Goal: Task Accomplishment & Management: Complete application form

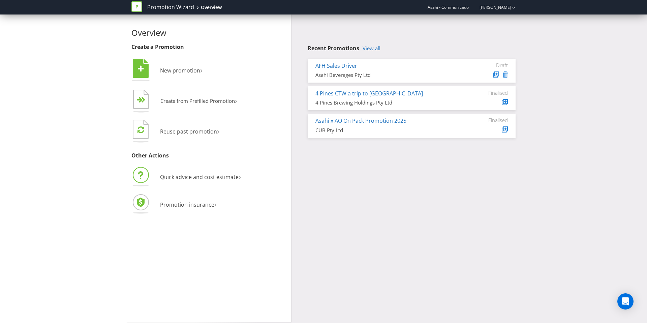
click at [216, 181] on li "Quick advice and cost estimate ›" at bounding box center [208, 178] width 154 height 24
click at [217, 177] on span "Quick advice and cost estimate" at bounding box center [199, 176] width 79 height 7
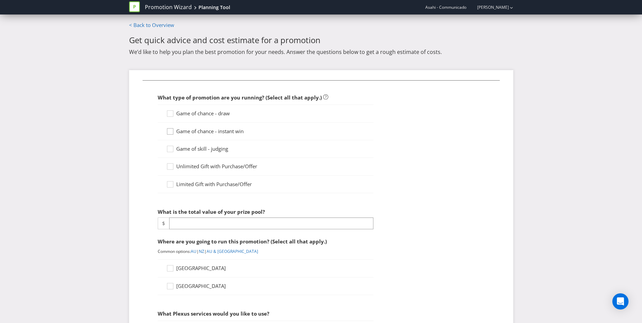
click at [171, 133] on icon at bounding box center [171, 133] width 10 height 10
click at [0, 0] on input "Game of chance - instant win" at bounding box center [0, 0] width 0 height 0
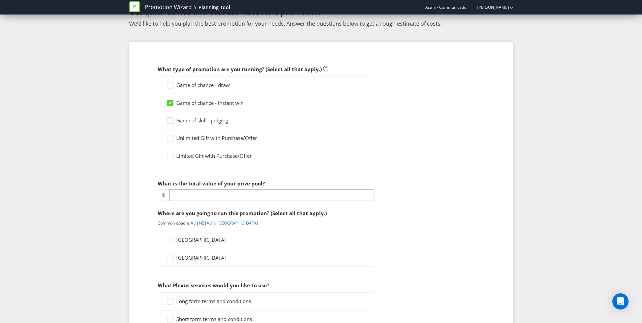
scroll to position [46, 0]
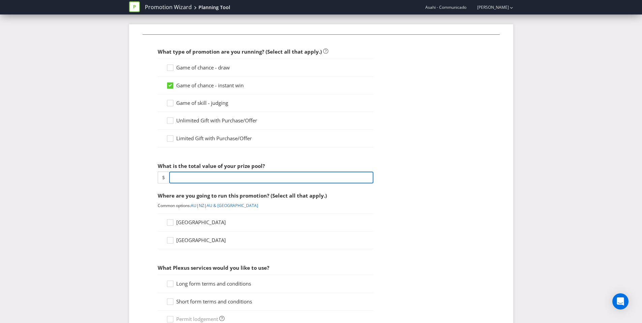
click at [183, 178] on input "number" at bounding box center [271, 178] width 204 height 12
paste input "4220500.00"
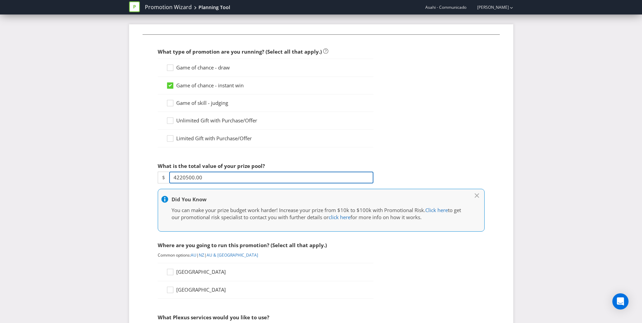
type input "4220500.00"
drag, startPoint x: 367, startPoint y: 246, endPoint x: 374, endPoint y: 242, distance: 8.3
click at [367, 246] on div "Where are you going to run this promotion? (Select all that apply.)" at bounding box center [266, 245] width 216 height 14
click at [477, 194] on icon at bounding box center [477, 194] width 7 height 3
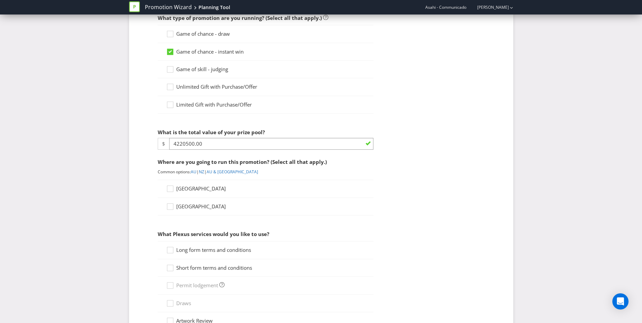
scroll to position [85, 0]
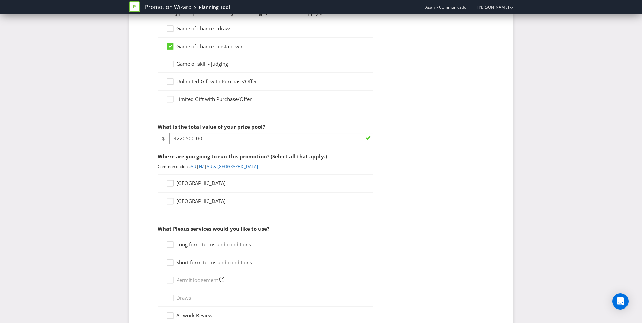
click at [169, 185] on icon at bounding box center [171, 185] width 10 height 10
click at [0, 0] on input "[GEOGRAPHIC_DATA]" at bounding box center [0, 0] width 0 height 0
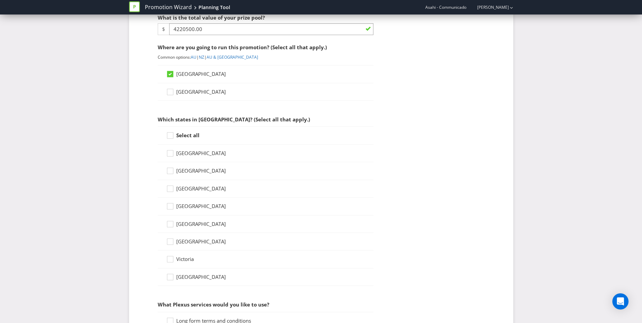
scroll to position [219, 0]
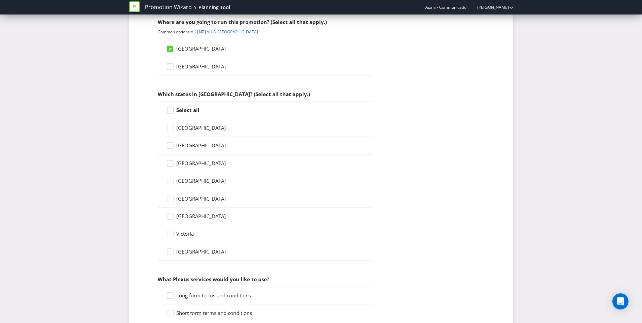
click at [172, 110] on icon at bounding box center [171, 112] width 10 height 10
click at [0, 0] on input "Select all" at bounding box center [0, 0] width 0 height 0
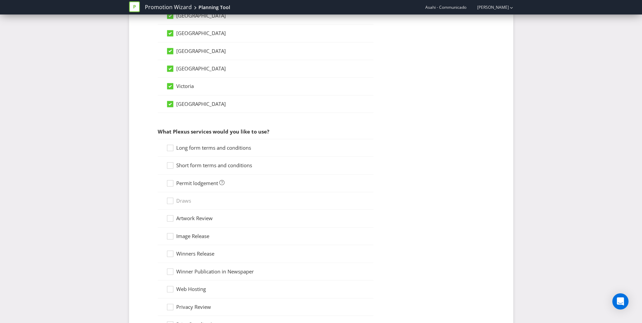
scroll to position [374, 0]
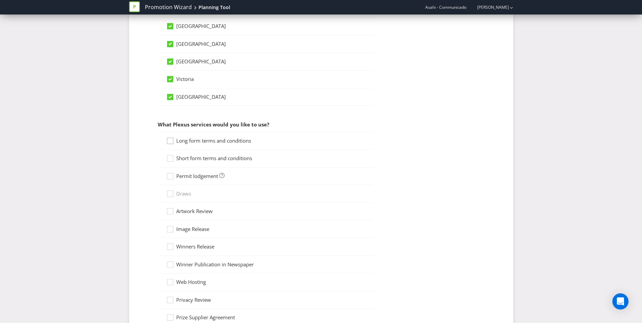
click at [170, 140] on icon at bounding box center [171, 142] width 10 height 10
click at [0, 0] on input "Long form terms and conditions" at bounding box center [0, 0] width 0 height 0
click at [171, 158] on icon at bounding box center [171, 160] width 10 height 10
click at [0, 0] on input "Short form terms and conditions" at bounding box center [0, 0] width 0 height 0
click at [170, 176] on icon at bounding box center [171, 178] width 10 height 10
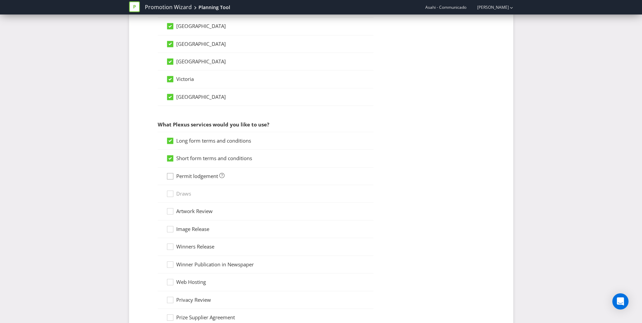
click at [0, 0] on input "Permit lodgement" at bounding box center [0, 0] width 0 height 0
click at [171, 212] on icon at bounding box center [171, 213] width 10 height 10
click at [0, 0] on input "Artwork Review" at bounding box center [0, 0] width 0 height 0
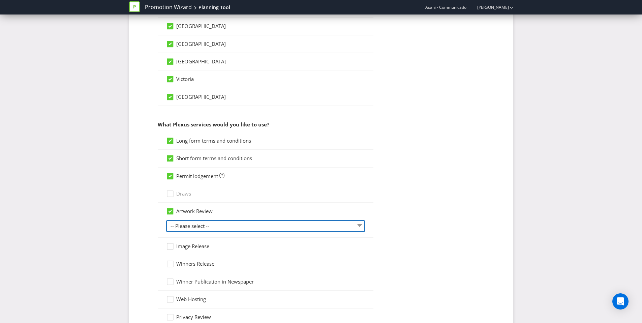
click at [214, 222] on select "-- Please select -- 1 piece 2-4 pieces (provided at same time) 5-7 pieces (prov…" at bounding box center [265, 226] width 199 height 12
select select "MARKETING_REVIEW_2"
click at [166, 220] on select "-- Please select -- 1 piece 2-4 pieces (provided at same time) 5-7 pieces (prov…" at bounding box center [265, 226] width 199 height 12
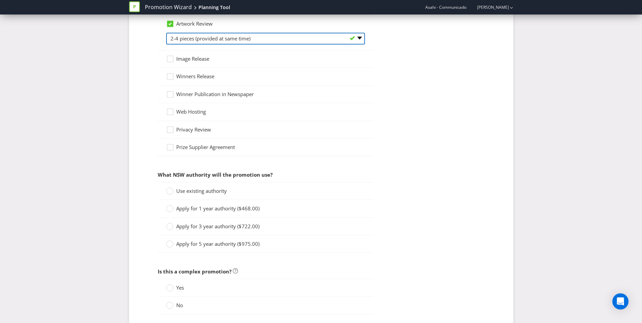
scroll to position [562, 0]
click at [172, 188] on icon at bounding box center [169, 190] width 7 height 7
click at [0, 0] on input "Use existing authority" at bounding box center [0, 0] width 0 height 0
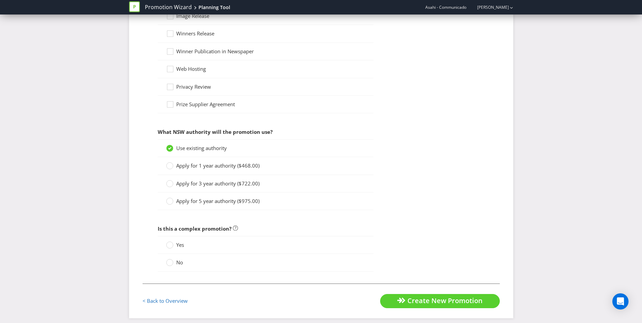
scroll to position [610, 0]
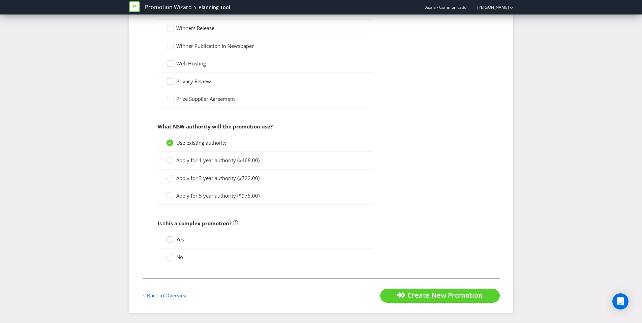
click at [171, 238] on div at bounding box center [169, 237] width 3 height 3
click at [0, 0] on input "Yes" at bounding box center [0, 0] width 0 height 0
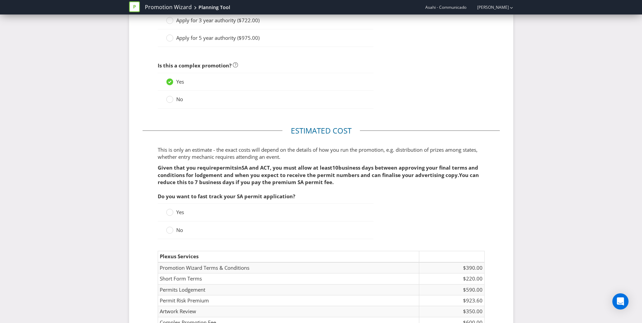
scroll to position [906, 0]
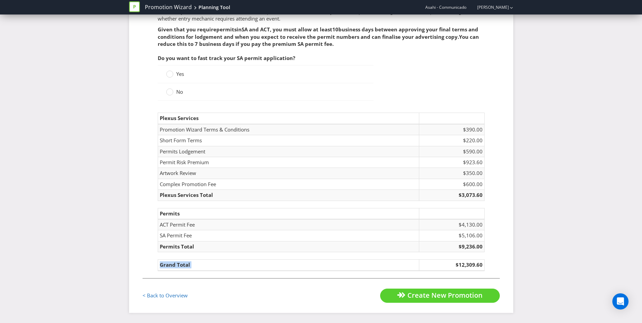
drag, startPoint x: 486, startPoint y: 266, endPoint x: 455, endPoint y: 264, distance: 30.4
click at [455, 264] on fieldset "Estimated cost This is only an estimate - the exact costs will depend on the de…" at bounding box center [321, 132] width 357 height 291
click at [474, 235] on td "$5,106.00" at bounding box center [451, 235] width 65 height 11
drag, startPoint x: 459, startPoint y: 264, endPoint x: 485, endPoint y: 263, distance: 25.7
click at [484, 263] on td "$12,309.60" at bounding box center [451, 265] width 65 height 11
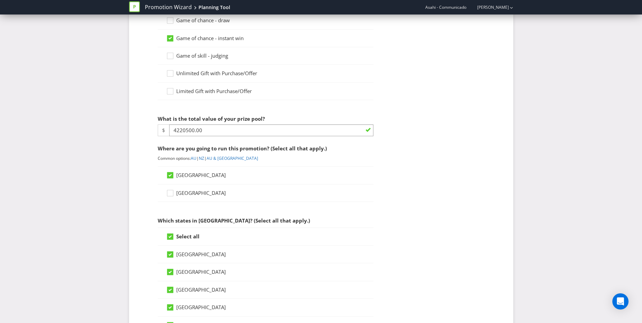
scroll to position [0, 0]
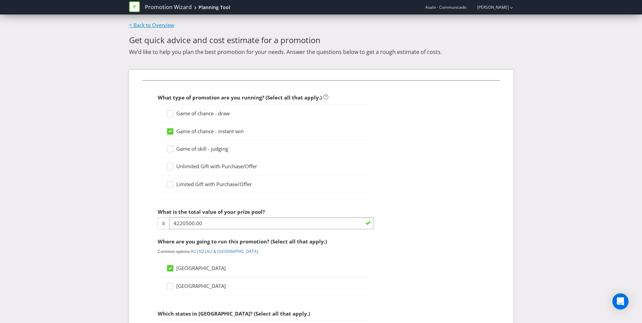
click at [144, 24] on link "< Back to Overview" at bounding box center [151, 25] width 45 height 7
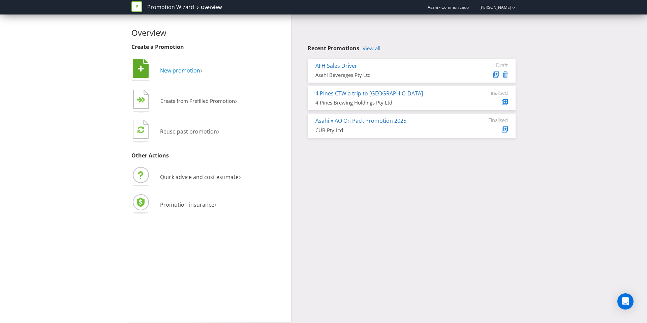
click at [186, 72] on span "New promotion" at bounding box center [180, 70] width 40 height 7
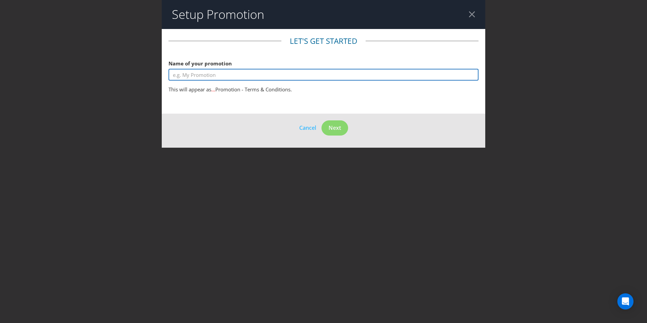
click at [223, 76] on input "text" at bounding box center [324, 75] width 310 height 12
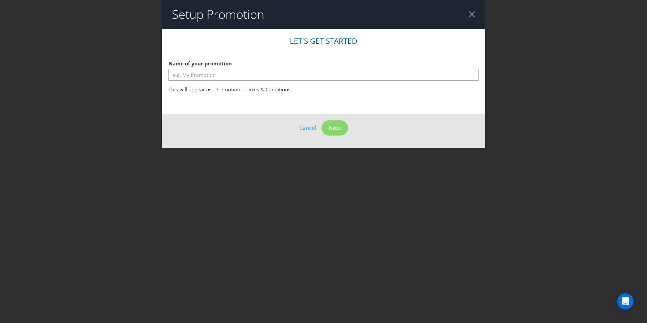
click at [471, 17] on div at bounding box center [472, 14] width 6 height 6
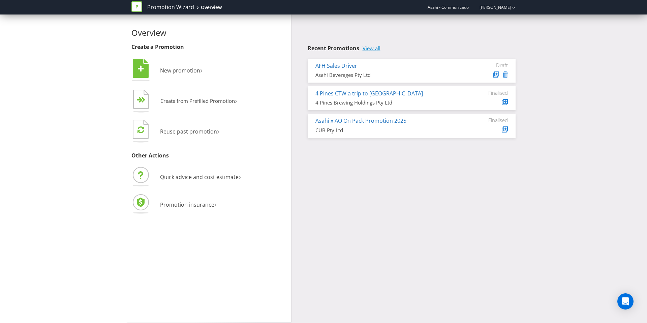
click at [380, 48] on link "View all" at bounding box center [372, 49] width 18 height 6
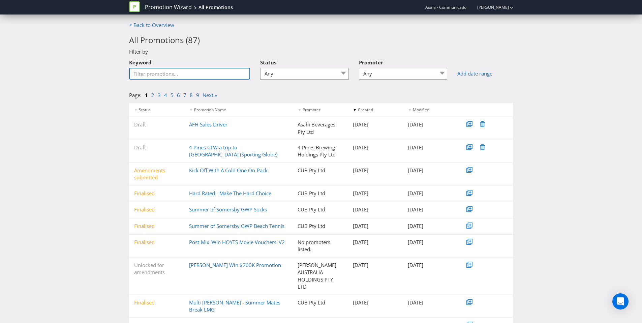
click at [200, 76] on input "Keyword" at bounding box center [189, 74] width 121 height 12
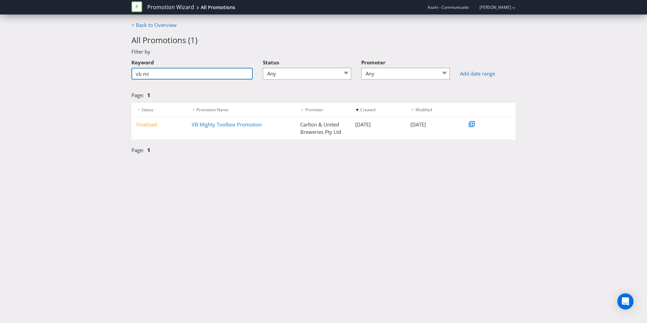
type input "vb mi"
drag, startPoint x: 152, startPoint y: 70, endPoint x: 96, endPoint y: 72, distance: 55.3
click at [96, 71] on div "< Back to Overview All Promotions ( 1 ) Filter by Keyword vb mi Status Any Draf…" at bounding box center [323, 90] width 647 height 136
drag, startPoint x: 152, startPoint y: 75, endPoint x: 126, endPoint y: 74, distance: 26.0
click at [126, 74] on div "< Back to Overview All Promotions ( 1 ) Filter by Keyword vb mi Status Any Draf…" at bounding box center [323, 90] width 647 height 136
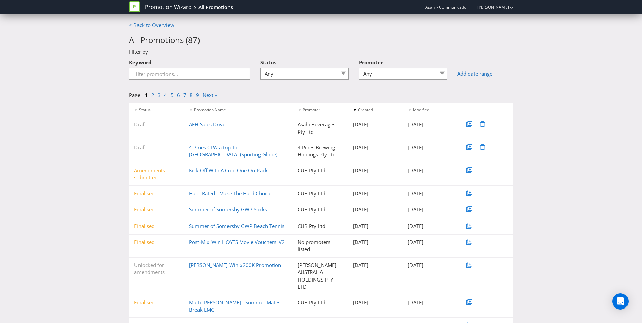
click at [80, 186] on div "< Back to Overview All Promotions ( 87 ) Filter by Keyword Status Any Draft Und…" at bounding box center [321, 190] width 642 height 336
click at [183, 73] on input "Keyword" at bounding box center [189, 74] width 121 height 12
click at [74, 125] on div "< Back to Overview All Promotions ( 87 ) Filter by Keyword Status Any Draft Und…" at bounding box center [321, 190] width 642 height 336
click at [177, 79] on input "Keyword" at bounding box center [189, 74] width 121 height 12
drag, startPoint x: 198, startPoint y: 63, endPoint x: 210, endPoint y: 59, distance: 13.0
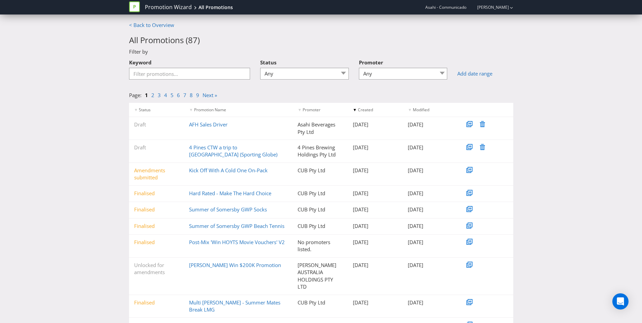
click at [202, 62] on div "Keyword" at bounding box center [189, 68] width 121 height 24
click at [154, 27] on link "< Back to Overview" at bounding box center [151, 25] width 45 height 7
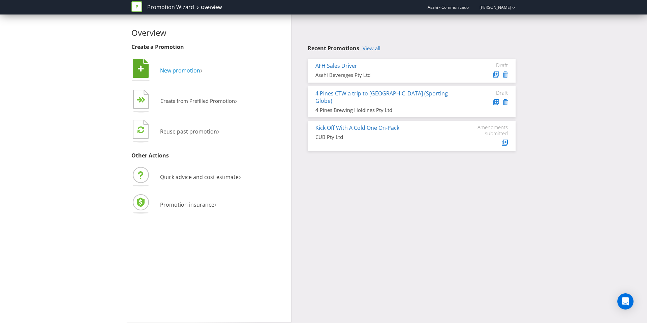
click at [188, 72] on span "New promotion" at bounding box center [180, 70] width 40 height 7
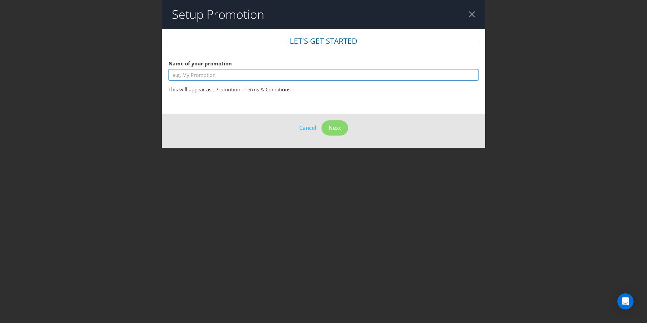
click at [220, 74] on input "text" at bounding box center [324, 75] width 310 height 12
paste input "VB Mighty Toolbox Promotion"
type input "VB Mighty Toolbox Promotion 2026"
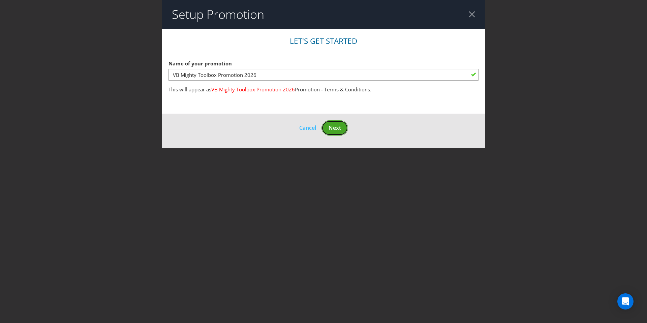
click at [334, 132] on button "Next" at bounding box center [335, 127] width 27 height 15
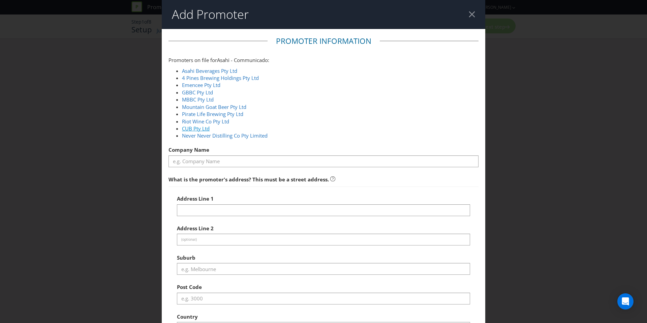
click at [199, 128] on link "CUB Pty Ltd" at bounding box center [196, 128] width 28 height 7
type input "CUB Pty Ltd"
type input "[STREET_ADDRESS]"
type input "Southbank"
type input "3006"
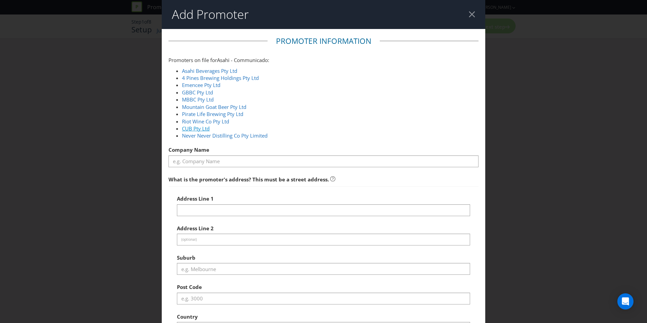
select select "AU"
type input "1800 244 054"
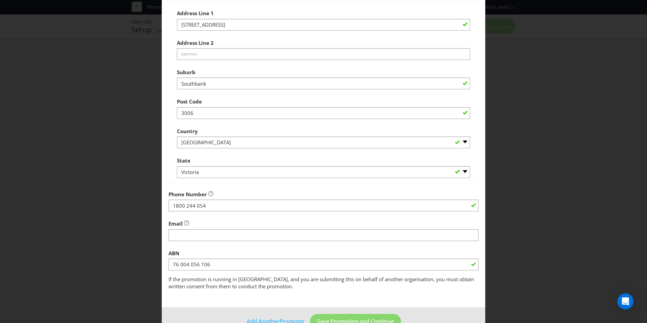
scroll to position [204, 0]
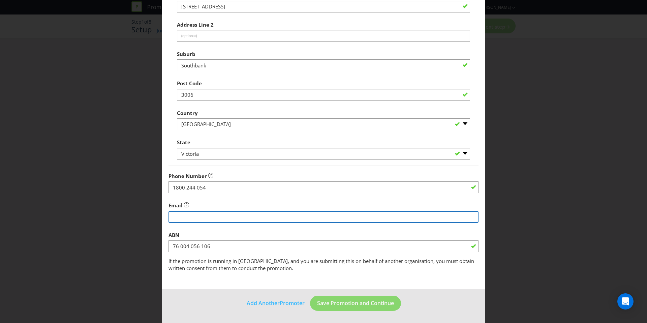
click at [204, 220] on input "string" at bounding box center [324, 217] width 310 height 12
type input "[EMAIL_ADDRESS][DOMAIN_NAME]"
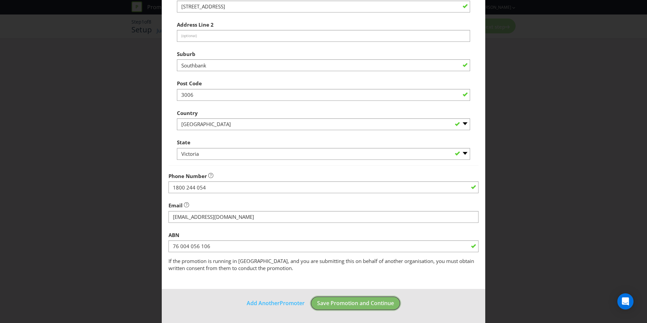
click at [340, 298] on button "Save Promotion and Continue" at bounding box center [355, 303] width 91 height 15
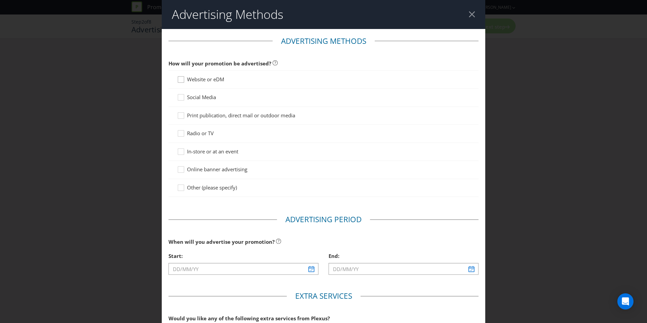
click at [183, 79] on icon at bounding box center [182, 81] width 10 height 10
click at [0, 0] on input "Website or eDM" at bounding box center [0, 0] width 0 height 0
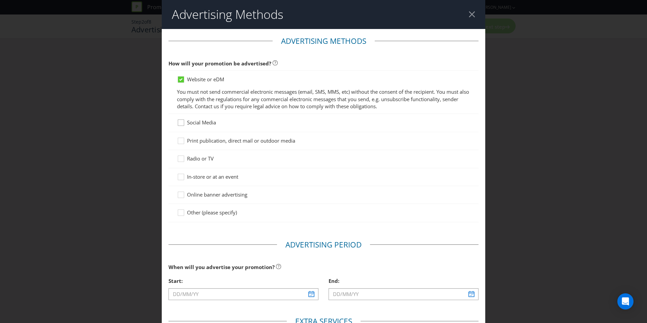
click at [182, 124] on icon at bounding box center [182, 124] width 10 height 10
click at [0, 0] on input "Social Media" at bounding box center [0, 0] width 0 height 0
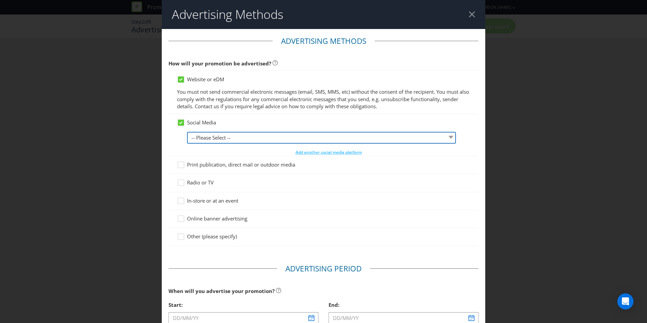
click at [232, 140] on select "-- Please Select -- Facebook X Instagram Snapchat LinkedIn Pinterest Tumblr You…" at bounding box center [321, 138] width 269 height 12
select select "FACEBOOK"
click at [187, 132] on select "-- Please Select -- Facebook X Instagram Snapchat LinkedIn Pinterest Tumblr You…" at bounding box center [321, 138] width 269 height 12
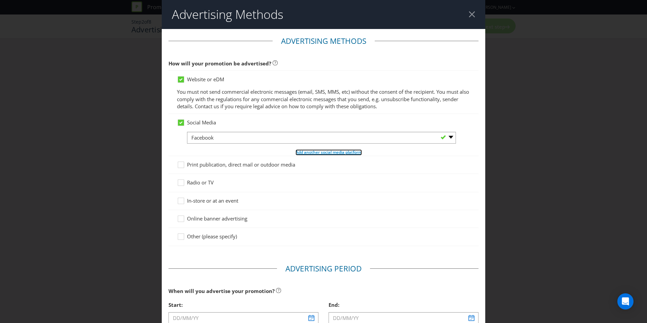
click at [304, 152] on span "Add another social media platform" at bounding box center [329, 152] width 66 height 6
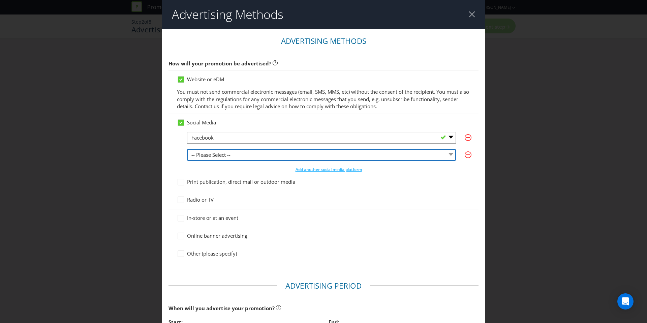
click at [235, 156] on select "-- Please Select -- Facebook X Instagram Snapchat LinkedIn Pinterest Tumblr You…" at bounding box center [321, 155] width 269 height 12
select select "X"
click at [187, 149] on select "-- Please Select -- Facebook X Instagram Snapchat LinkedIn Pinterest Tumblr You…" at bounding box center [321, 155] width 269 height 12
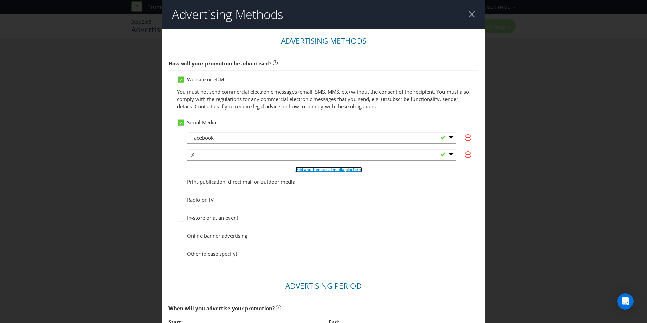
click at [321, 170] on span "Add another social media platform" at bounding box center [329, 170] width 66 height 6
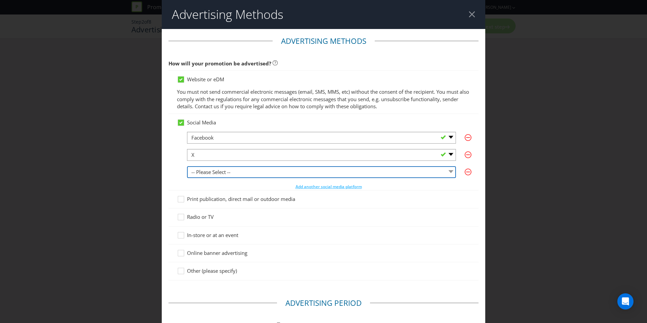
click at [313, 172] on select "-- Please Select -- Facebook X Instagram Snapchat LinkedIn Pinterest Tumblr You…" at bounding box center [321, 172] width 269 height 12
select select "INSTAGRAM"
click at [187, 166] on select "-- Please Select -- Facebook X Instagram Snapchat LinkedIn Pinterest Tumblr You…" at bounding box center [321, 172] width 269 height 12
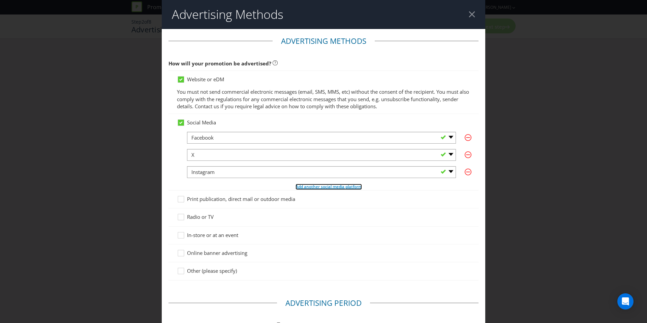
click at [313, 189] on span "Add another social media platform" at bounding box center [329, 187] width 66 height 6
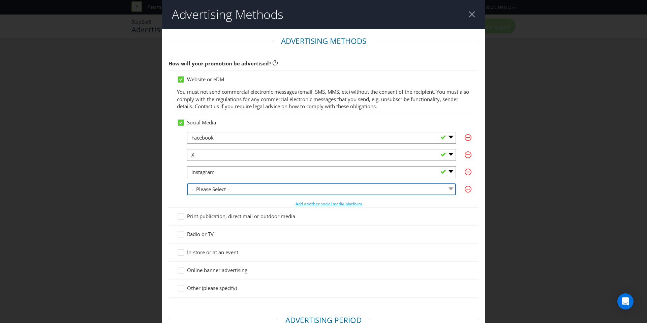
click at [275, 185] on select "-- Please Select -- Facebook X Instagram Snapchat LinkedIn Pinterest Tumblr You…" at bounding box center [321, 189] width 269 height 12
select select "LINKEDIN"
click at [187, 183] on select "-- Please Select -- Facebook X Instagram Snapchat LinkedIn Pinterest Tumblr You…" at bounding box center [321, 189] width 269 height 12
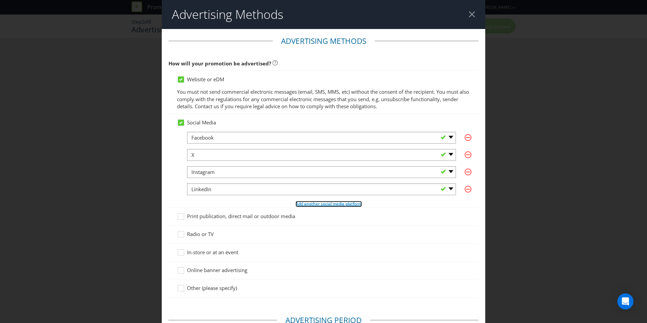
click at [304, 203] on span "Add another social media platform" at bounding box center [329, 204] width 66 height 6
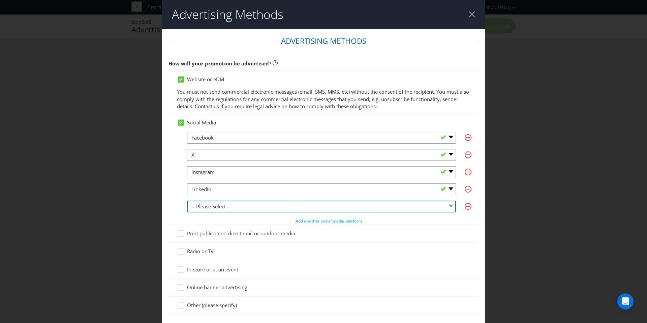
click at [282, 206] on select "-- Please Select -- Facebook X Instagram Snapchat LinkedIn Pinterest Tumblr You…" at bounding box center [321, 207] width 269 height 12
select select "YOUTUBE"
click at [187, 201] on select "-- Please Select -- Facebook X Instagram Snapchat LinkedIn Pinterest Tumblr You…" at bounding box center [321, 207] width 269 height 12
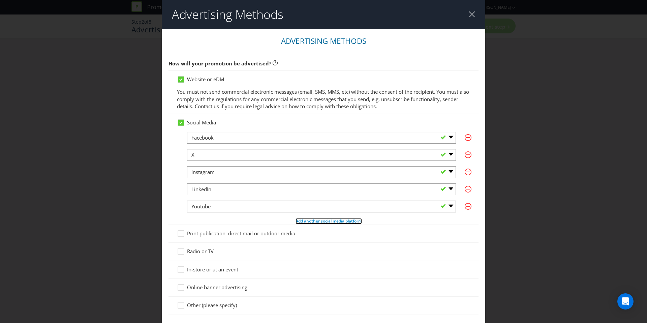
click at [321, 222] on span "Add another social media platform" at bounding box center [329, 221] width 66 height 6
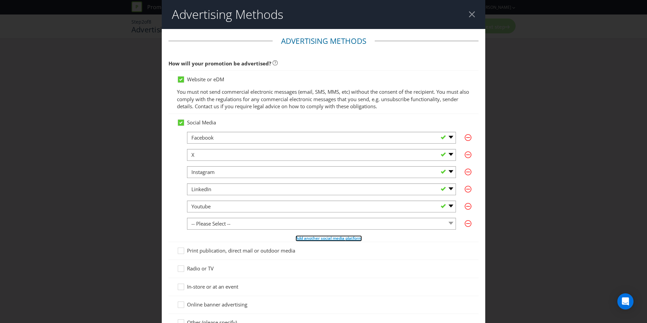
click at [301, 238] on span "Add another social media platform" at bounding box center [329, 238] width 66 height 6
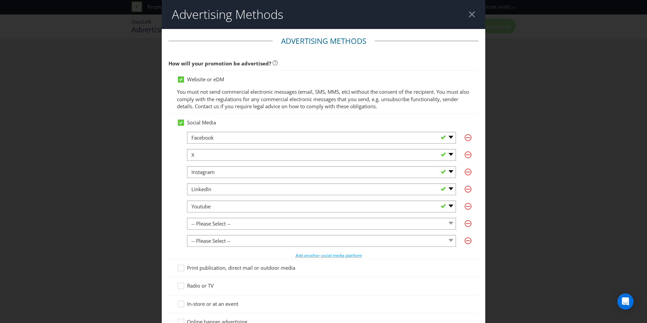
click at [286, 229] on div at bounding box center [321, 229] width 269 height 1
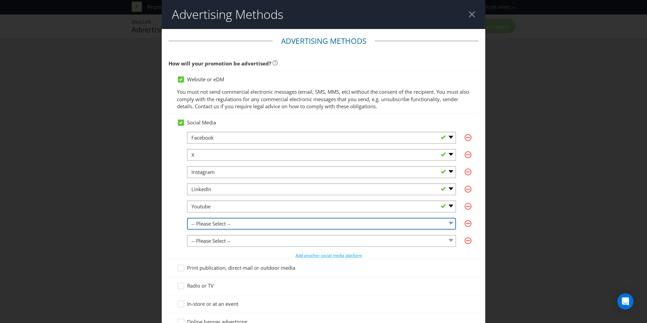
click at [277, 221] on select "-- Please Select -- Facebook X Instagram Snapchat LinkedIn Pinterest Tumblr You…" at bounding box center [321, 224] width 269 height 12
select select "PINTEREST"
click at [187, 218] on select "-- Please Select -- Facebook X Instagram Snapchat LinkedIn Pinterest Tumblr You…" at bounding box center [321, 224] width 269 height 12
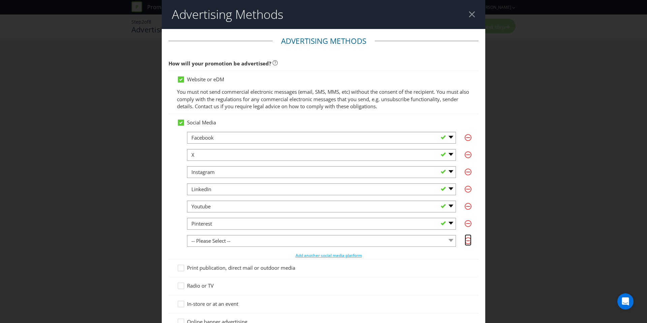
click at [465, 243] on icon "button" at bounding box center [468, 240] width 7 height 7
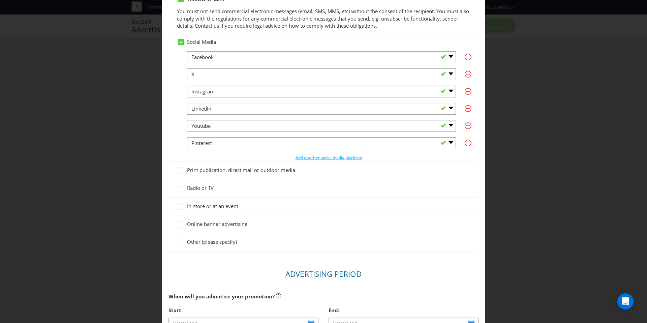
scroll to position [106, 0]
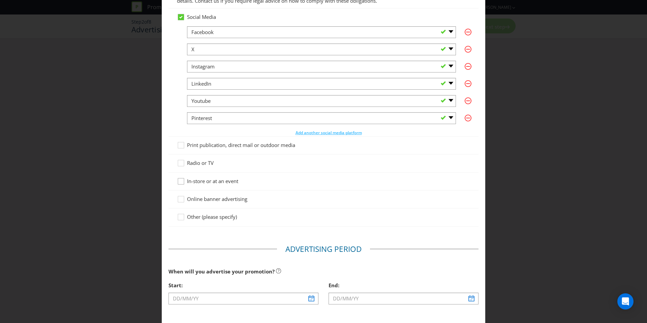
click at [180, 179] on div at bounding box center [180, 178] width 3 height 3
click at [0, 0] on input "In-store or at an event" at bounding box center [0, 0] width 0 height 0
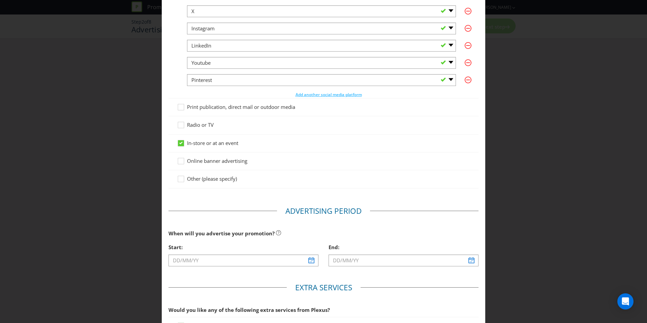
scroll to position [174, 0]
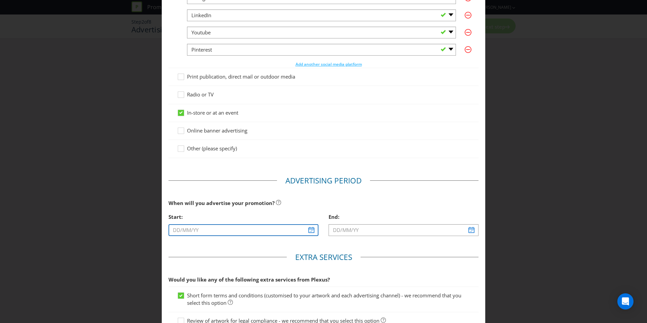
click at [305, 224] on input "text" at bounding box center [244, 230] width 150 height 12
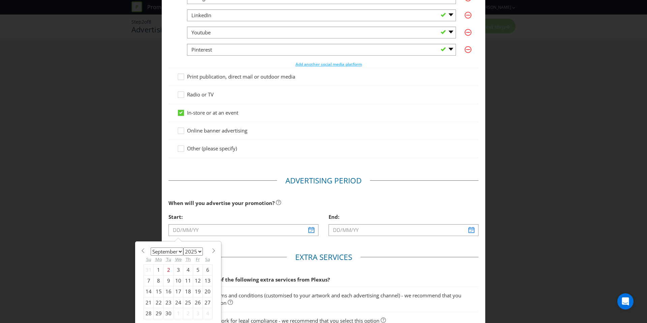
click at [189, 250] on select "2025 2026 2027 2028 2029 2030 2031 2032 2033 2034 2035" at bounding box center [193, 251] width 20 height 8
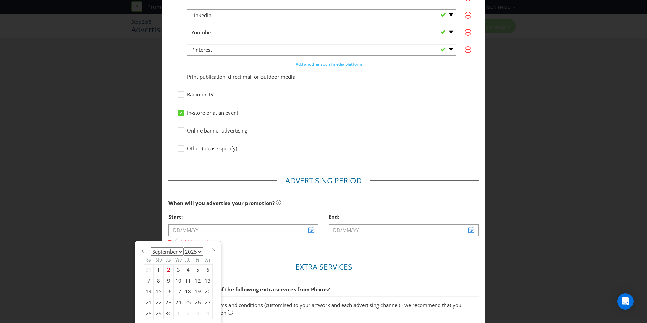
select select "2026"
click at [183, 247] on select "2025 2026 2027 2028 2029 2030 2031 2032 2033 2034 2035" at bounding box center [193, 251] width 20 height 8
click at [179, 252] on select "January February March April May June July August September October November De…" at bounding box center [167, 251] width 33 height 8
select select "5"
click at [151, 247] on select "January February March April May June July August September October November De…" at bounding box center [167, 251] width 33 height 8
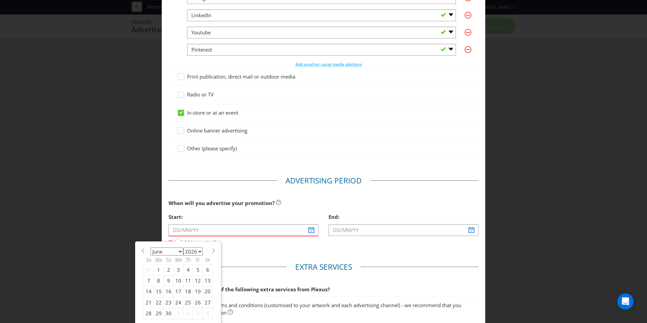
click at [197, 251] on select "2025 2026 2027 2028 2029 2030 2031 2032 2033 2034 2035" at bounding box center [193, 251] width 20 height 8
click at [183, 247] on select "2025 2026 2027 2028 2029 2030 2031 2032 2033 2034 2035" at bounding box center [193, 251] width 20 height 8
click at [199, 253] on select "2025 2026 2027 2028 2029 2030 2031 2032 2033 2034 2035" at bounding box center [193, 251] width 20 height 8
select select "2026"
click at [183, 247] on select "2025 2026 2027 2028 2029 2030 2031 2032 2033 2034 2035" at bounding box center [193, 251] width 20 height 8
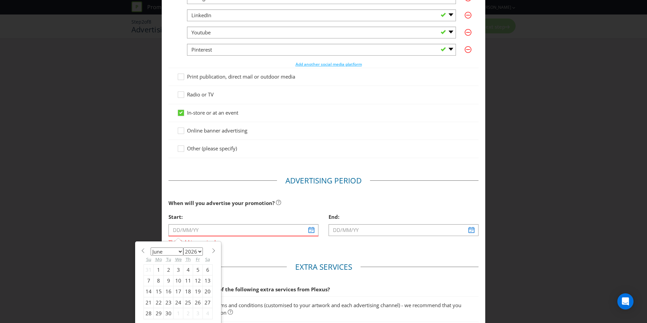
click at [203, 269] on div "6" at bounding box center [208, 269] width 10 height 11
type input "[DATE]"
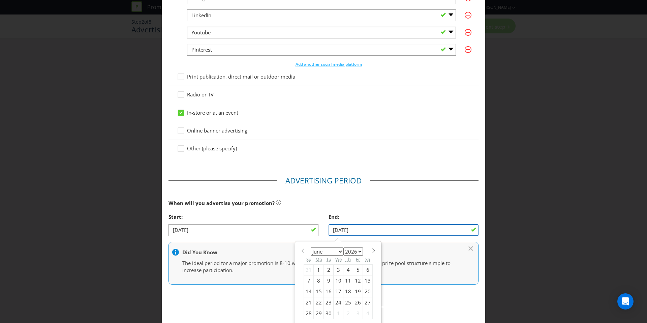
click at [360, 234] on input "[DATE]" at bounding box center [404, 230] width 150 height 12
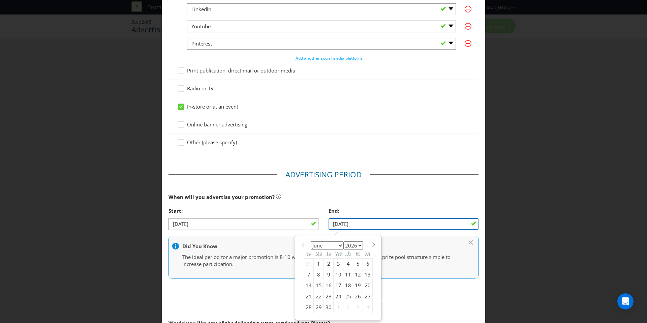
scroll to position [181, 0]
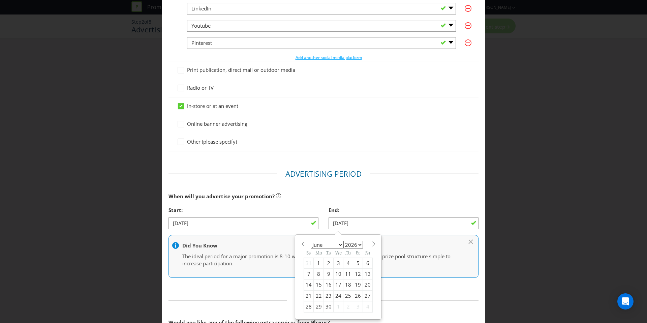
click at [369, 246] on div "January February March April May June July August September October November [D…" at bounding box center [338, 277] width 76 height 78
click at [371, 244] on span at bounding box center [373, 243] width 5 height 5
click at [371, 245] on span at bounding box center [373, 243] width 5 height 5
select select "7"
click at [363, 284] on div "15" at bounding box center [368, 284] width 10 height 11
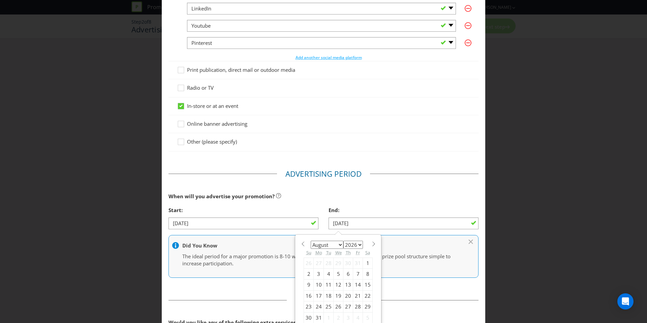
type input "[DATE]"
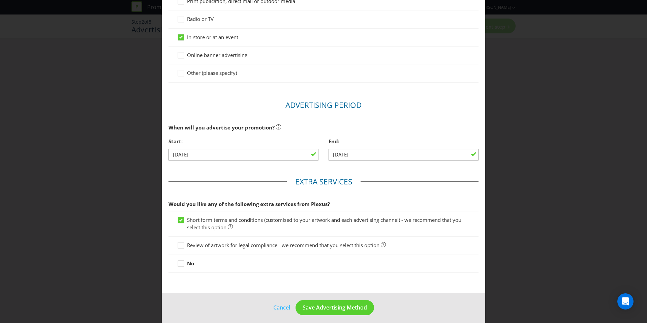
scroll to position [254, 0]
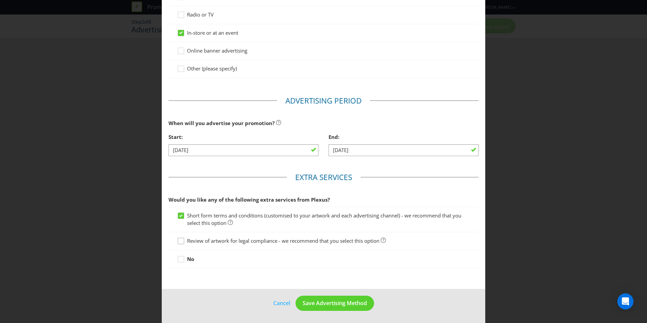
click at [179, 240] on icon at bounding box center [182, 242] width 10 height 10
click at [0, 0] on input "Review of artwork for legal compliance - we recommend that you select this opti…" at bounding box center [0, 0] width 0 height 0
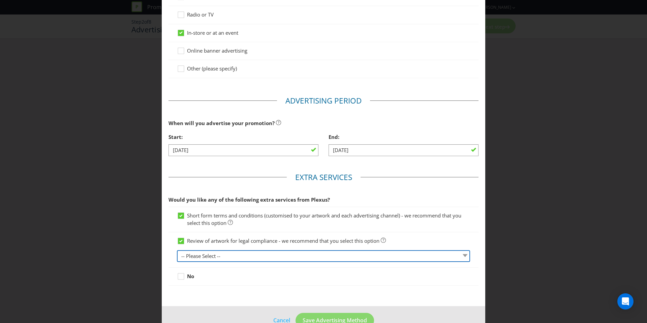
click at [223, 260] on select "-- Please Select -- 1 piece 2-4 pieces (provided at same time) 5-7 pieces (prov…" at bounding box center [323, 256] width 293 height 12
select select "MARKETING_REVIEW_2"
click at [177, 250] on select "-- Please Select -- 1 piece 2-4 pieces (provided at same time) 5-7 pieces (prov…" at bounding box center [323, 256] width 293 height 12
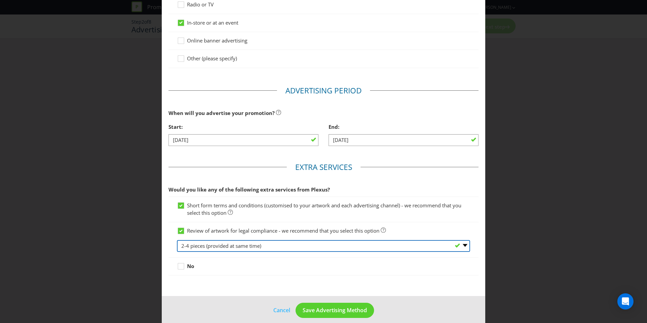
click at [226, 246] on select "-- Please Select -- 1 piece 2-4 pieces (provided at same time) 5-7 pieces (prov…" at bounding box center [323, 246] width 293 height 12
click at [177, 240] on select "-- Please Select -- 1 piece 2-4 pieces (provided at same time) 5-7 pieces (prov…" at bounding box center [323, 246] width 293 height 12
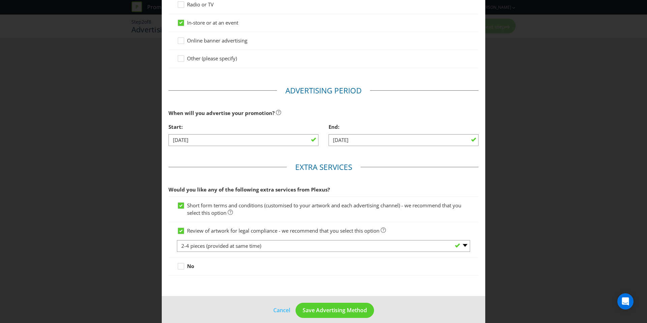
click at [249, 277] on fieldset "Extra Services Would you like any of the following extra services from Plexus? …" at bounding box center [324, 220] width 310 height 117
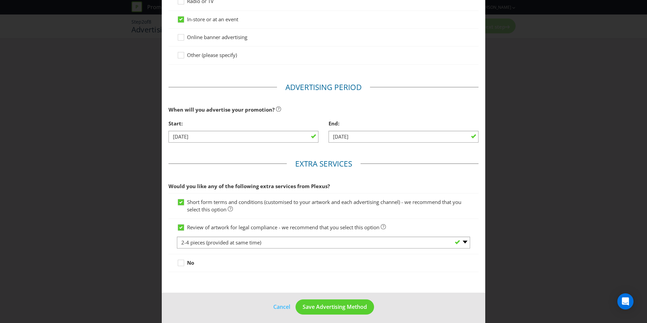
scroll to position [271, 0]
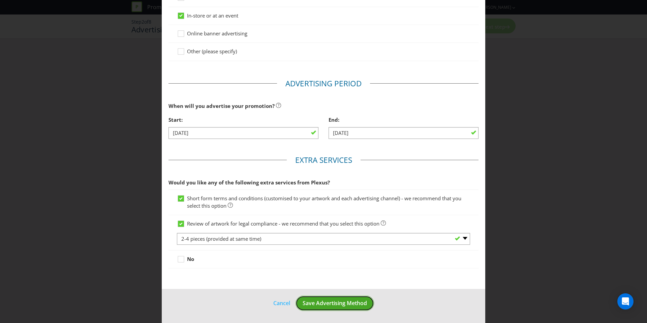
click at [330, 300] on span "Save Advertising Method" at bounding box center [335, 302] width 64 height 7
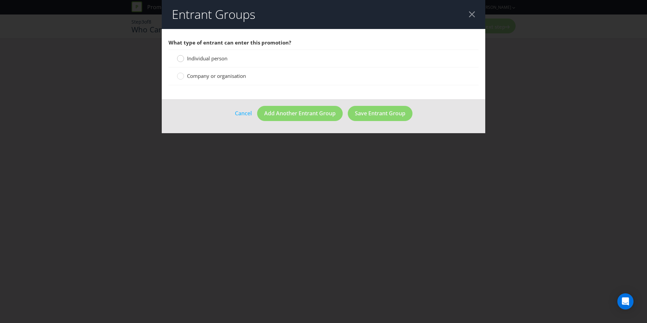
click at [182, 59] on circle at bounding box center [180, 58] width 7 height 7
click at [0, 0] on input "Individual person" at bounding box center [0, 0] width 0 height 0
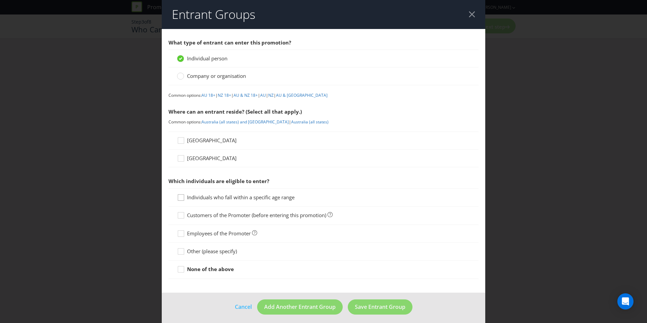
click at [175, 194] on div "Individuals who fall within a specific age range" at bounding box center [324, 197] width 310 height 18
click at [179, 196] on div at bounding box center [180, 195] width 3 height 3
click at [0, 0] on input "Individuals who fall within a specific age range" at bounding box center [0, 0] width 0 height 0
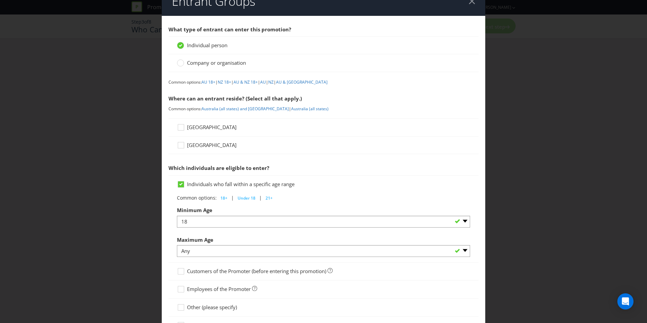
scroll to position [23, 0]
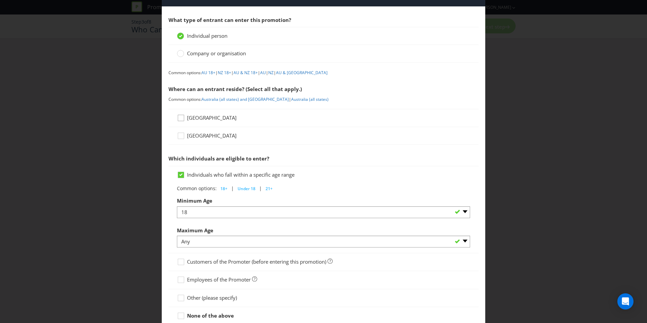
click at [180, 115] on div at bounding box center [180, 115] width 3 height 3
click at [0, 0] on input "[GEOGRAPHIC_DATA]" at bounding box center [0, 0] width 0 height 0
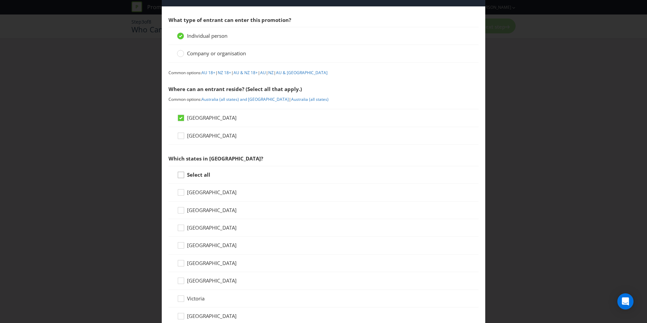
click at [180, 174] on div at bounding box center [180, 172] width 3 height 3
click at [0, 0] on input "Select all" at bounding box center [0, 0] width 0 height 0
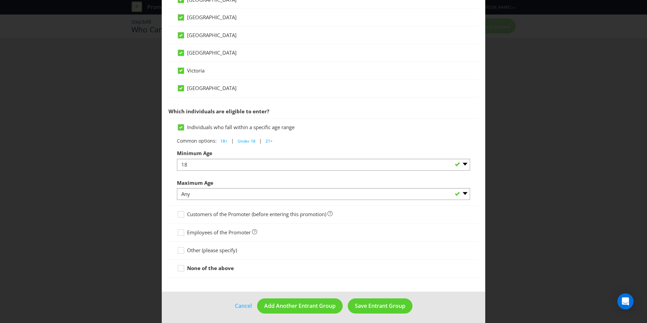
scroll to position [253, 0]
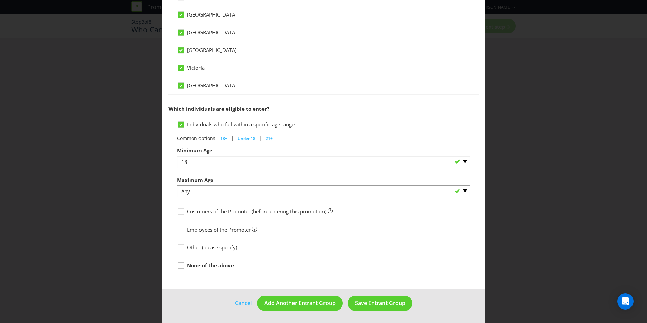
click at [183, 264] on icon at bounding box center [182, 267] width 10 height 10
click at [0, 0] on input "None of the above" at bounding box center [0, 0] width 0 height 0
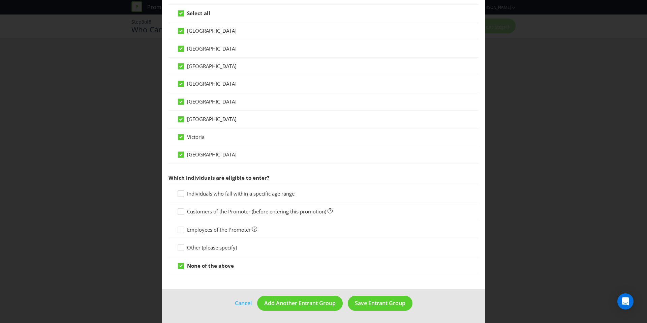
click at [177, 195] on icon at bounding box center [182, 195] width 10 height 10
click at [0, 0] on input "Individuals who fall within a specific age range" at bounding box center [0, 0] width 0 height 0
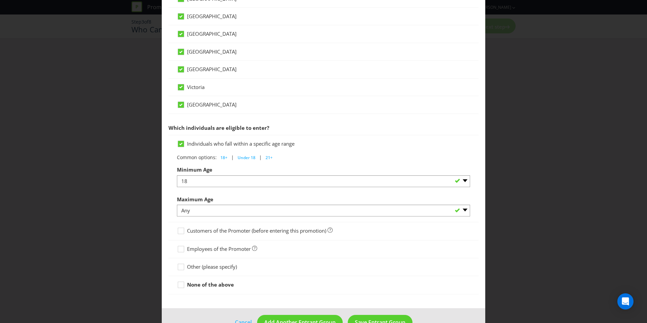
scroll to position [253, 0]
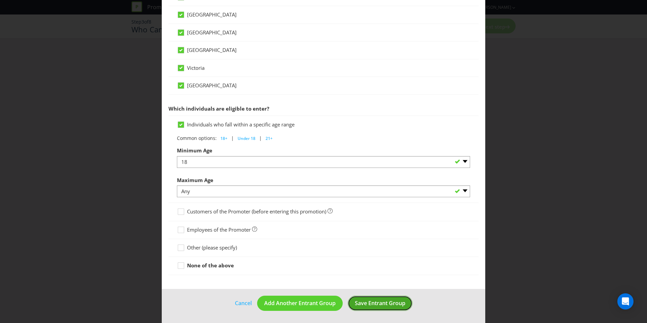
click at [375, 300] on span "Save Entrant Group" at bounding box center [380, 302] width 51 height 7
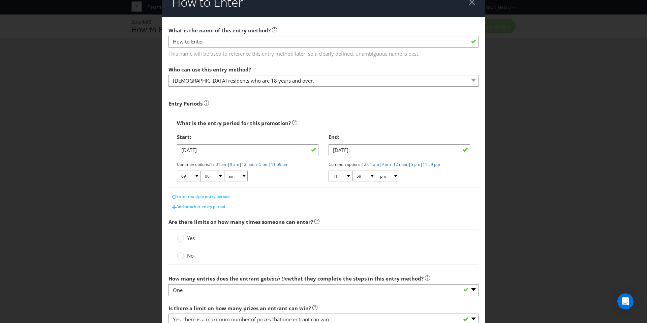
scroll to position [39, 0]
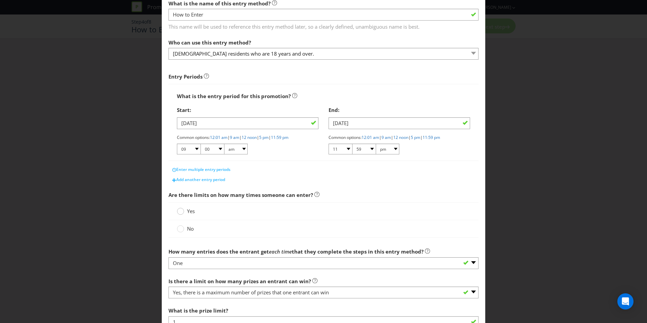
click at [181, 211] on circle at bounding box center [180, 211] width 7 height 7
click at [0, 0] on input "Yes" at bounding box center [0, 0] width 0 height 0
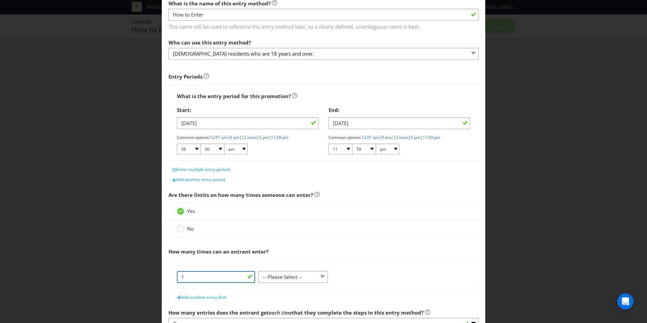
click at [232, 275] on input "1" at bounding box center [216, 277] width 78 height 12
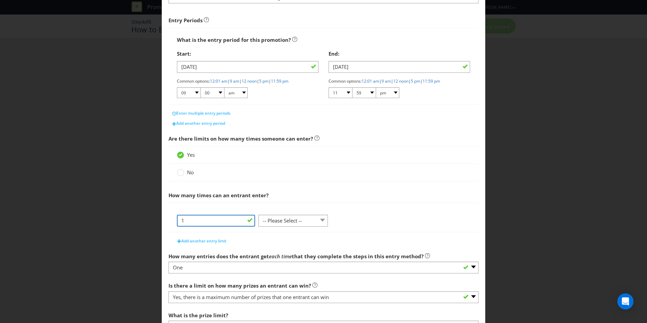
scroll to position [96, 0]
click at [288, 224] on select "-- Please Select -- per person per day per purchase per transaction Other (plea…" at bounding box center [293, 220] width 69 height 12
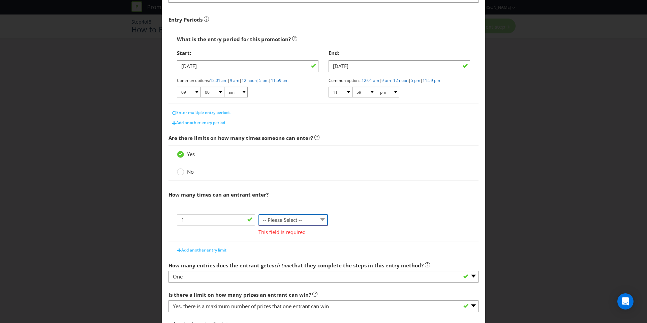
click at [317, 220] on select "-- Please Select -- per person per day per purchase per transaction Other (plea…" at bounding box center [293, 220] width 69 height 12
select select "PER_TRANSACTION"
click at [259, 214] on select "-- Please Select -- per person per day per purchase per transaction Other (plea…" at bounding box center [293, 220] width 69 height 12
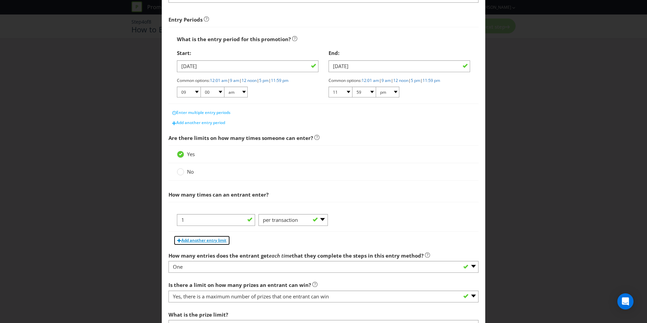
click at [211, 242] on span "Add another entry limit" at bounding box center [203, 240] width 45 height 6
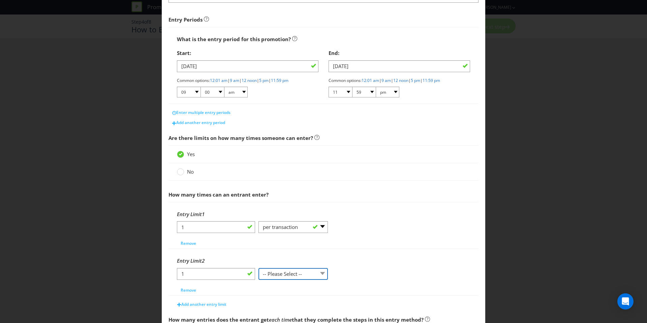
click at [274, 277] on select "-- Please Select -- per person per day per purchase per transaction Other (plea…" at bounding box center [293, 274] width 69 height 12
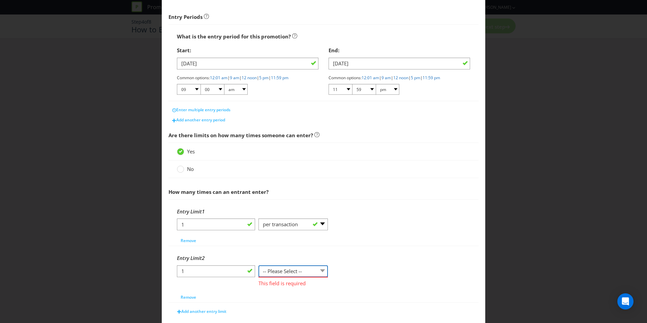
scroll to position [100, 0]
click at [308, 265] on select "-- Please Select -- per person per day per purchase per transaction Other (plea…" at bounding box center [293, 270] width 69 height 12
select select "PER_PERSON"
click at [259, 264] on select "-- Please Select -- per person per day per purchase per transaction Other (plea…" at bounding box center [293, 270] width 69 height 12
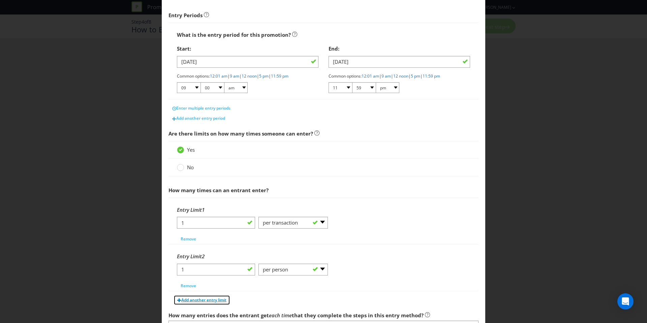
click at [221, 300] on span "Add another entry limit" at bounding box center [203, 300] width 45 height 6
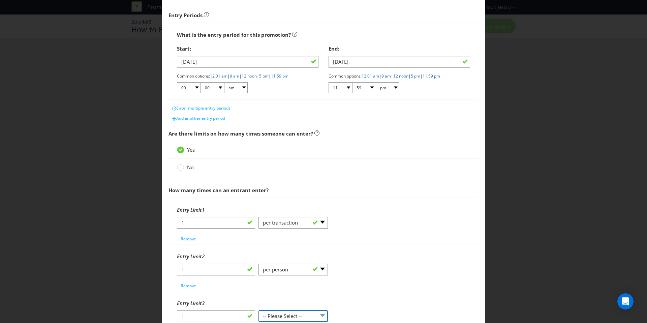
click at [286, 311] on select "-- Please Select -- per person per day per purchase per transaction Other (plea…" at bounding box center [293, 316] width 69 height 12
select select "PER_DAY"
click at [259, 310] on select "-- Please Select -- per person per day per purchase per transaction Other (plea…" at bounding box center [293, 316] width 69 height 12
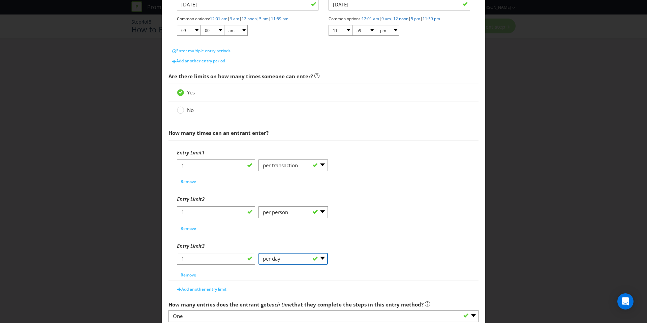
scroll to position [203, 0]
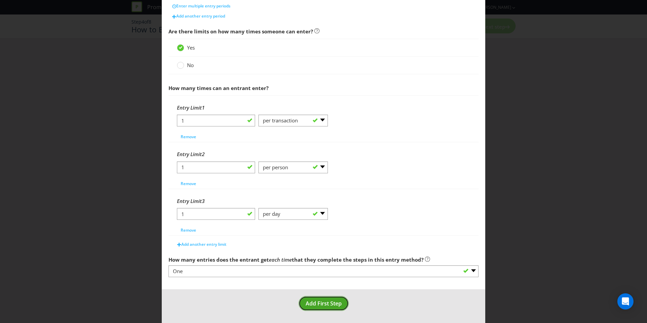
click at [332, 305] on span "Add First Step" at bounding box center [324, 303] width 36 height 7
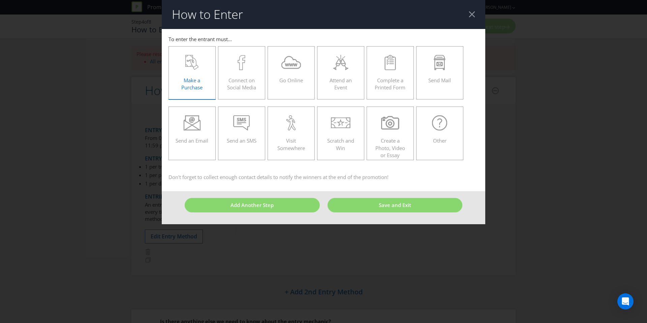
click at [185, 73] on div "Make a Purchase" at bounding box center [192, 70] width 33 height 30
click at [0, 0] on input "Make a Purchase" at bounding box center [0, 0] width 0 height 0
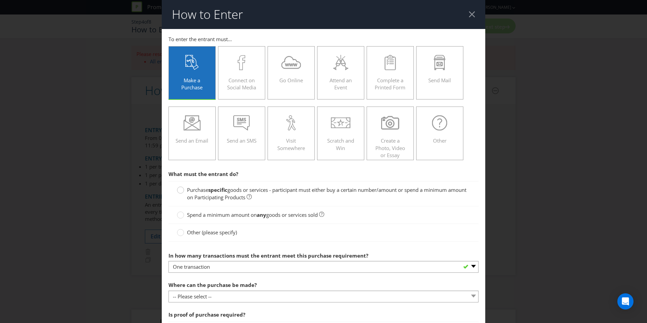
click at [179, 187] on div at bounding box center [180, 187] width 3 height 3
click at [0, 0] on input "Purchase specific goods or services - participant must either buy a certain num…" at bounding box center [0, 0] width 0 height 0
click at [179, 187] on div at bounding box center [180, 187] width 3 height 3
click at [0, 0] on input "Purchase specific goods or services - participant must either buy a certain num…" at bounding box center [0, 0] width 0 height 0
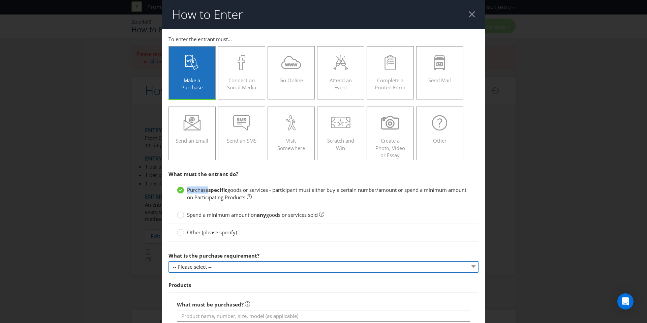
click at [282, 267] on select "-- Please select -- Buy a certain number of these products or services Spend a …" at bounding box center [324, 267] width 310 height 12
select select "MINIMUM_QUANTITY"
click at [169, 261] on select "-- Please select -- Buy a certain number of these products or services Spend a …" at bounding box center [324, 267] width 310 height 12
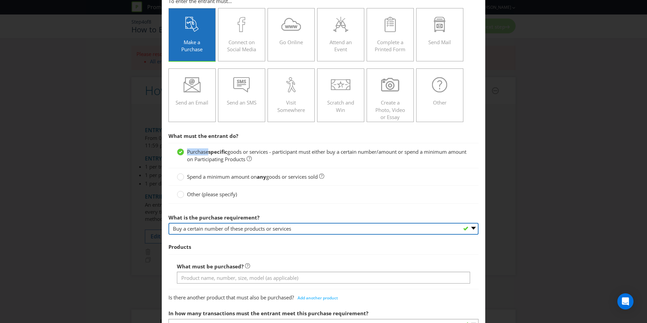
scroll to position [77, 0]
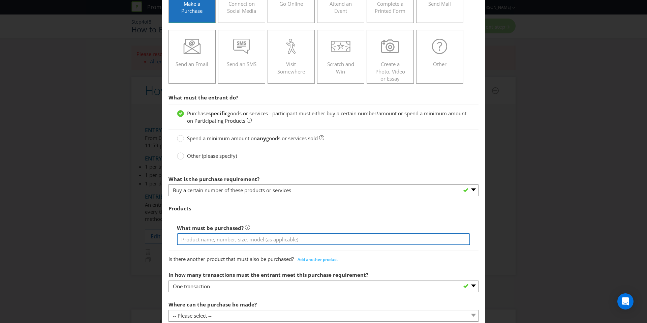
click at [235, 242] on input "text" at bounding box center [323, 239] width 293 height 12
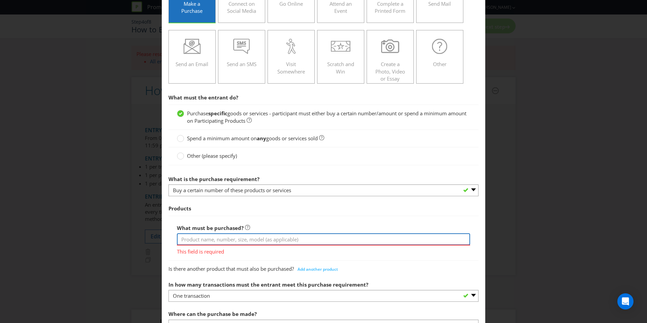
click at [204, 239] on input "text" at bounding box center [323, 239] width 293 height 12
paste input "purchase a specially marked [PERSON_NAME] carton, either a 24-pack (bottles or …"
type input "purchase a specially marked [PERSON_NAME] carton, either a 24-pack (bottles or …"
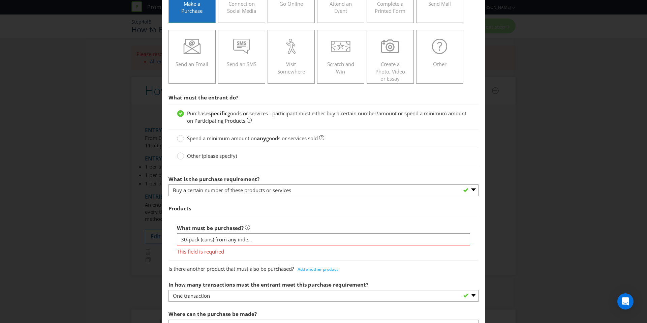
click at [337, 211] on span "Products" at bounding box center [324, 209] width 310 height 14
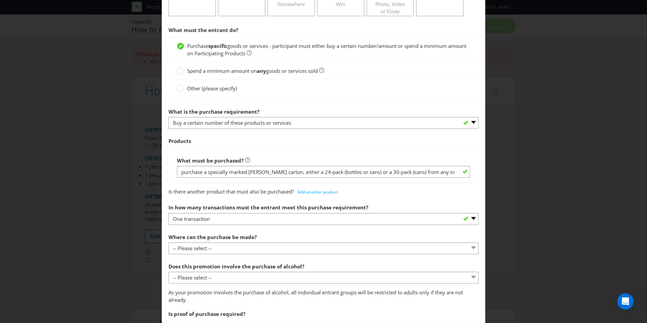
scroll to position [151, 0]
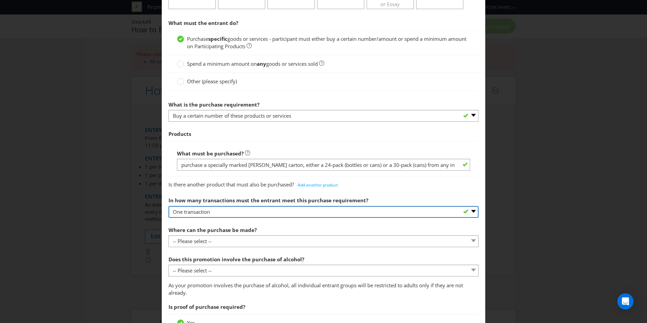
click at [256, 211] on select "-- Please select -- One transaction A specific number of transactions Any numbe…" at bounding box center [324, 212] width 310 height 12
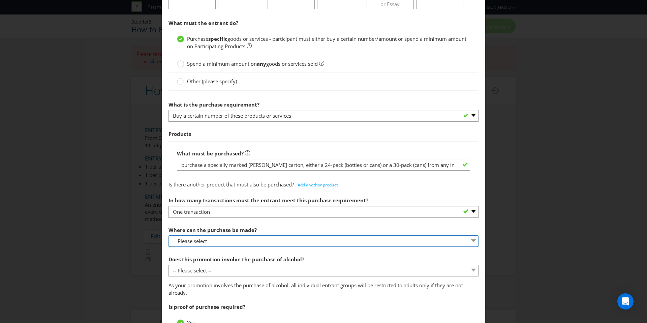
click at [236, 237] on select "-- Please select -- Any stores displaying promotional material (including onlin…" at bounding box center [324, 241] width 310 height 12
select select "SPECIFIC"
click at [169, 235] on select "-- Please select -- Any stores displaying promotional material (including onlin…" at bounding box center [324, 241] width 310 height 12
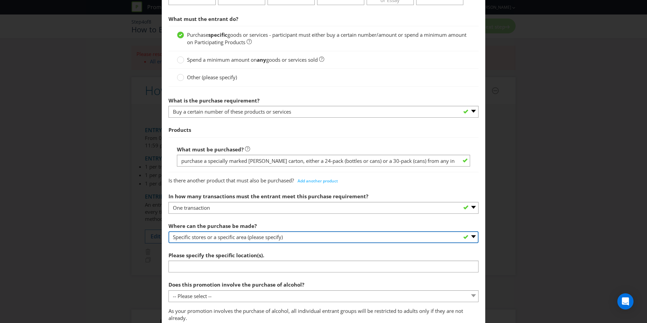
scroll to position [161, 0]
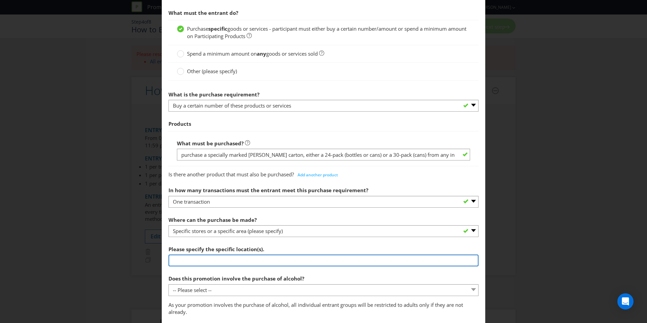
click at [241, 264] on input "text" at bounding box center [324, 261] width 310 height 12
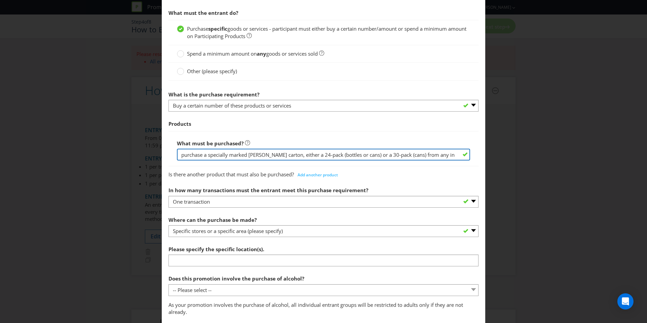
click at [394, 156] on input "purchase a specially marked [PERSON_NAME] carton, either a 24-pack (bottles or …" at bounding box center [323, 155] width 293 height 12
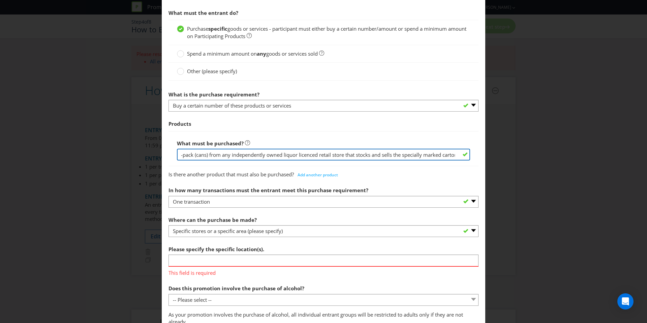
scroll to position [0, 225]
drag, startPoint x: 422, startPoint y: 156, endPoint x: 452, endPoint y: 157, distance: 29.7
click at [452, 157] on input "purchase a specially marked [PERSON_NAME] carton, either a 24-pack (bottles or …" at bounding box center [323, 155] width 293 height 12
type input "purchase a specially marked [PERSON_NAME] carton, either a 24-pack (bottles or …"
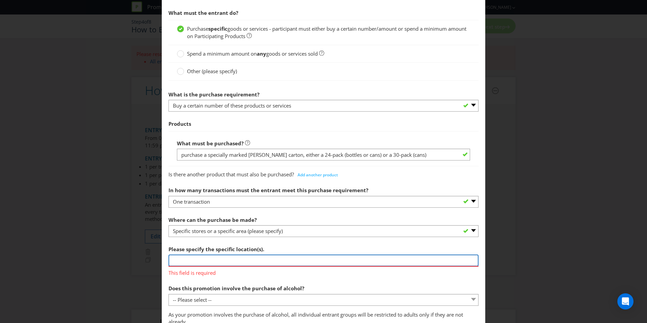
click at [257, 258] on input "text" at bounding box center [324, 261] width 310 height 12
paste input "from any independently owned liquor licenced retail store that stocks and sells…"
type input "from any independently owned liquor licenced retail store that stocks and sells…"
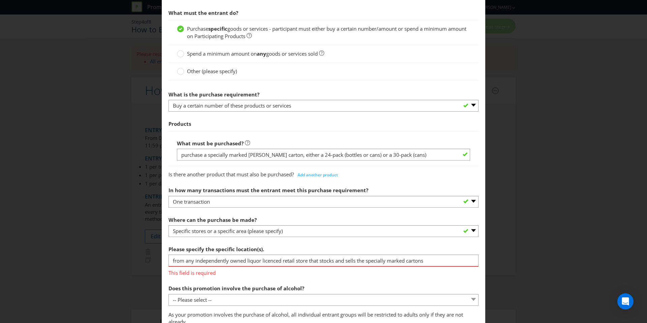
click at [318, 280] on section "What must the entrant do? Purchase specific goods or services - participant mus…" at bounding box center [324, 295] width 310 height 578
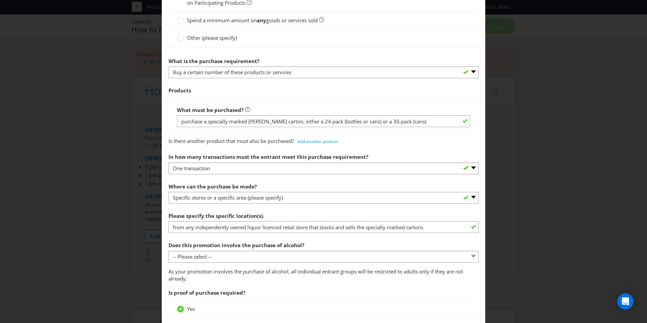
scroll to position [206, 0]
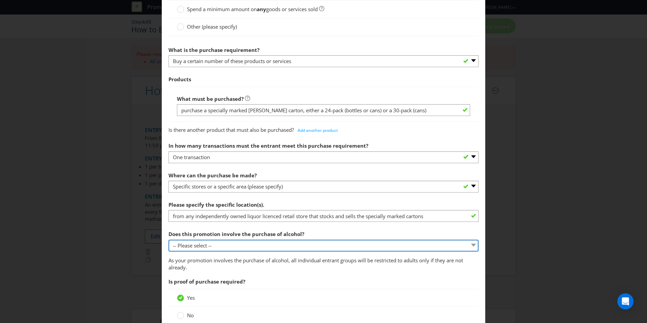
click at [246, 245] on select "-- Please select -- Yes, for on-premises consumption Yes, for off-premises cons…" at bounding box center [324, 246] width 310 height 12
select select "YES_OFF_PREMISES"
click at [169, 240] on select "-- Please select -- Yes, for on-premises consumption Yes, for off-premises cons…" at bounding box center [324, 246] width 310 height 12
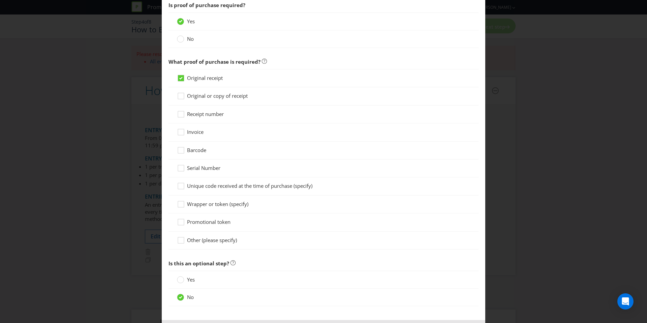
scroll to position [483, 0]
click at [179, 184] on div at bounding box center [180, 187] width 7 height 12
click at [0, 0] on input "Unique code received at the time of purchase (specify)" at bounding box center [0, 0] width 0 height 0
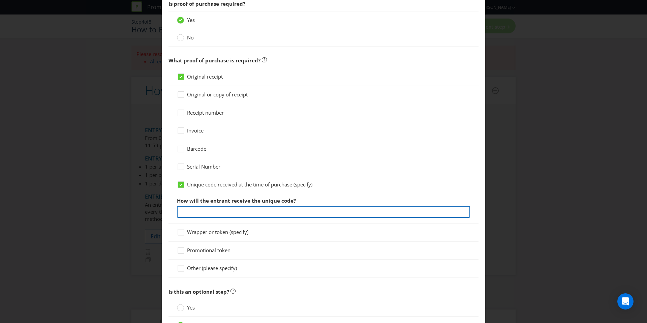
click at [229, 210] on input "text" at bounding box center [323, 212] width 293 height 12
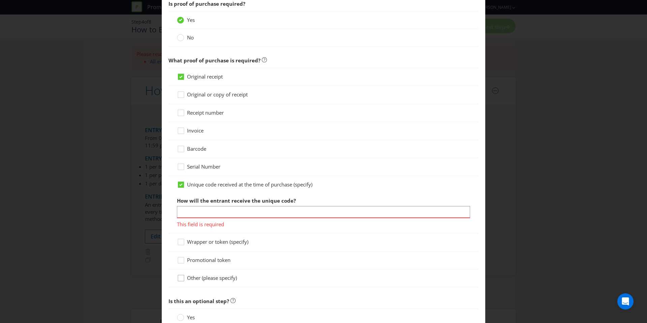
click at [182, 278] on icon at bounding box center [182, 279] width 10 height 10
click at [0, 0] on input "Other (please specify)" at bounding box center [0, 0] width 0 height 0
click at [182, 278] on icon at bounding box center [181, 278] width 6 height 6
click at [0, 0] on input "Other (please specify)" at bounding box center [0, 0] width 0 height 0
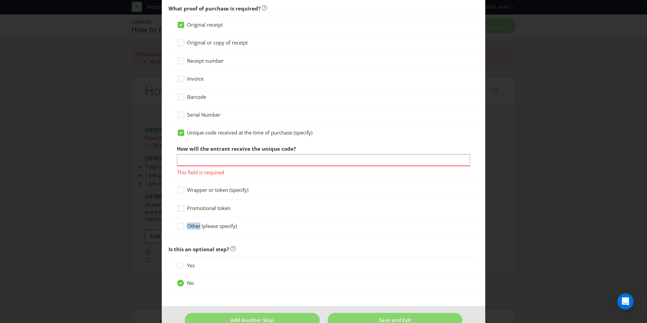
scroll to position [539, 0]
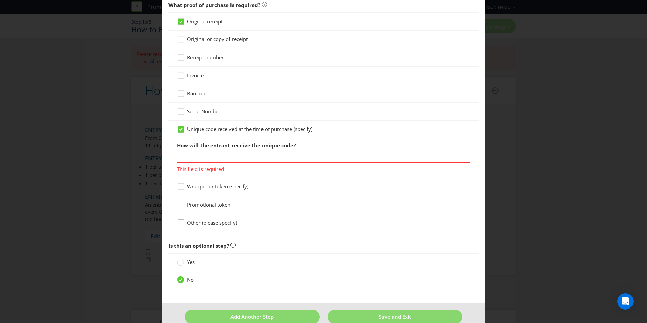
click at [178, 223] on icon at bounding box center [182, 224] width 10 height 10
click at [0, 0] on input "Other (please specify)" at bounding box center [0, 0] width 0 height 0
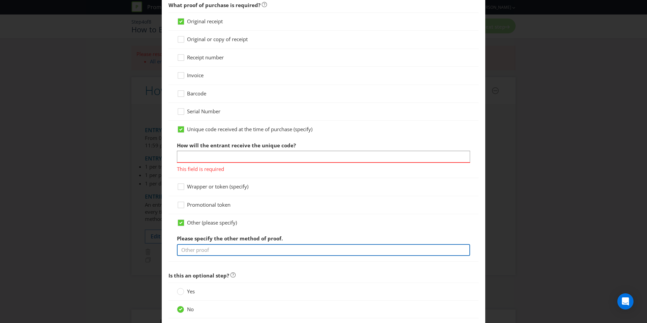
paste input "The proof of purchase required is the carton featuring the unique code used to …"
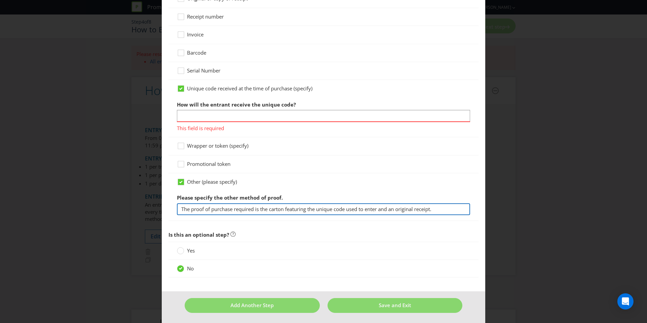
scroll to position [581, 0]
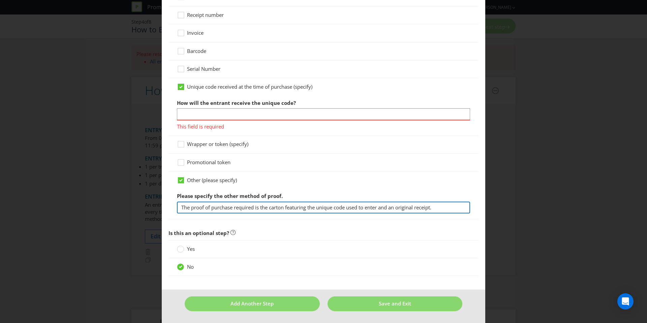
type input "The proof of purchase required is the carton featuring the unique code used to …"
click at [180, 87] on icon at bounding box center [180, 87] width 3 height 3
click at [0, 0] on input "Unique code received at the time of purchase (specify)" at bounding box center [0, 0] width 0 height 0
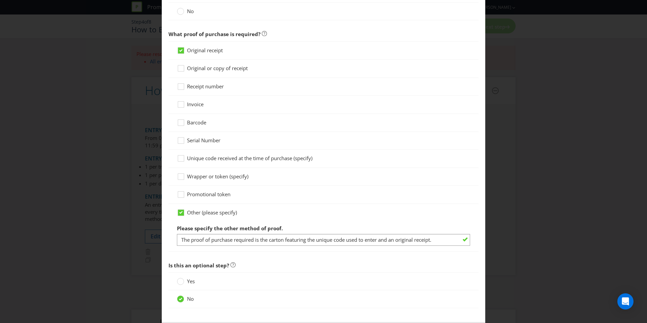
scroll to position [503, 0]
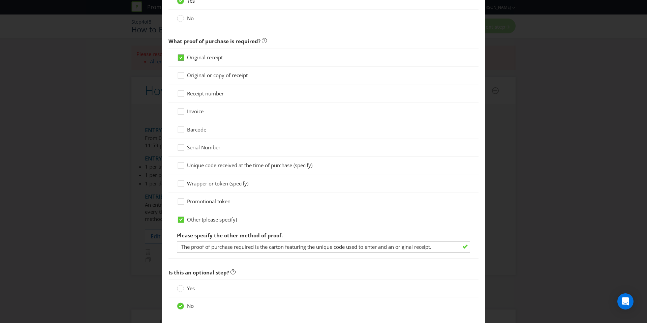
click at [180, 58] on icon at bounding box center [180, 57] width 3 height 3
click at [0, 0] on input "Original receipt" at bounding box center [0, 0] width 0 height 0
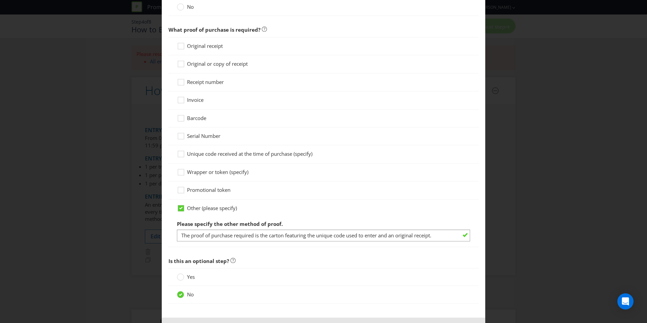
scroll to position [542, 0]
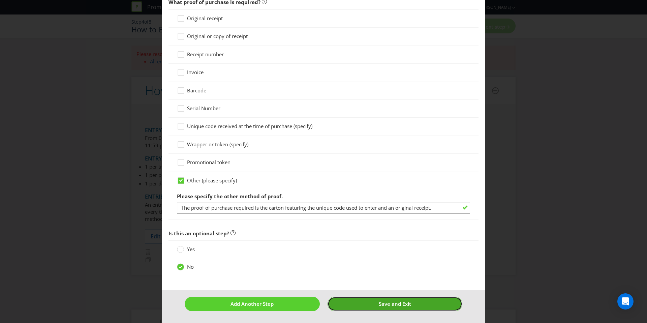
click at [395, 302] on span "Save and Exit" at bounding box center [395, 303] width 32 height 7
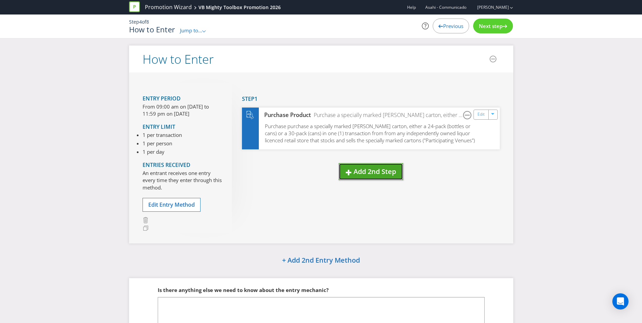
click at [366, 174] on span "Add 2nd Step" at bounding box center [375, 171] width 42 height 9
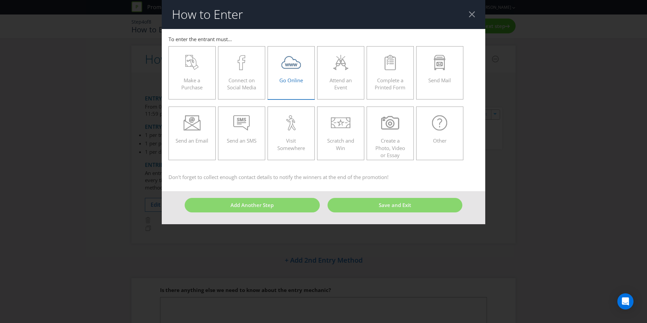
click at [294, 71] on div "Go Online" at bounding box center [291, 70] width 33 height 30
click at [0, 0] on input "Go Online" at bounding box center [0, 0] width 0 height 0
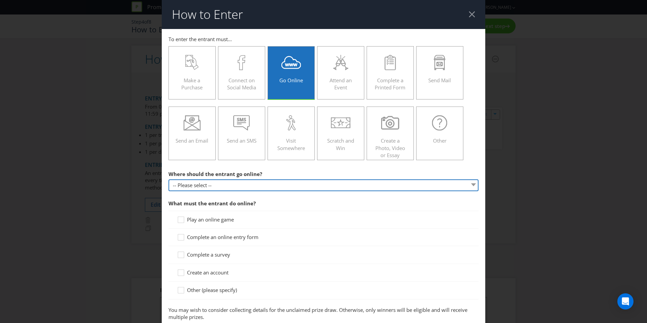
click at [231, 184] on select "-- Please select -- At a specific URL Using a direct link sent to the entrant b…" at bounding box center [324, 185] width 310 height 12
select select "SPECIFIC_URL"
click at [169, 179] on select "-- Please select -- At a specific URL Using a direct link sent to the entrant b…" at bounding box center [324, 185] width 310 height 12
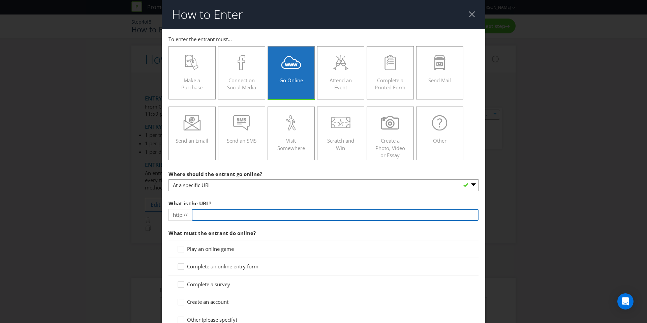
click at [220, 218] on input "text" at bounding box center [335, 215] width 287 height 12
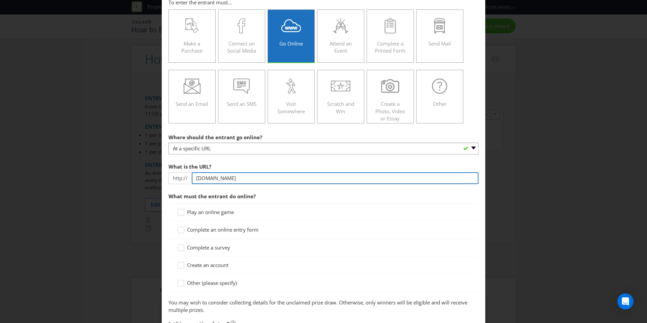
scroll to position [47, 0]
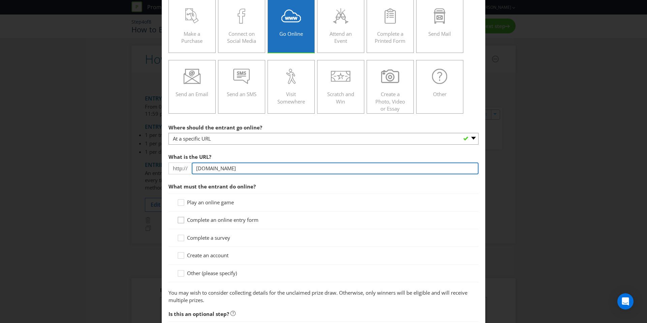
type input "[DOMAIN_NAME]"
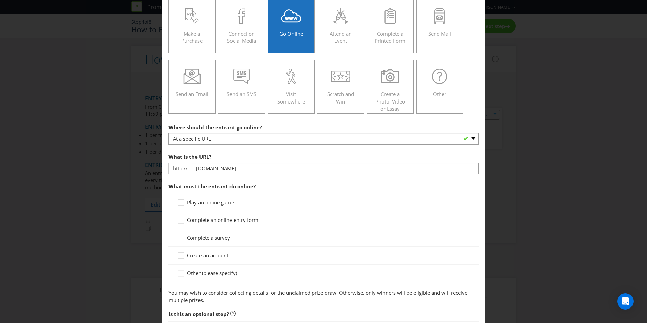
click at [180, 220] on icon at bounding box center [182, 221] width 10 height 10
click at [0, 0] on input "Complete an online entry form" at bounding box center [0, 0] width 0 height 0
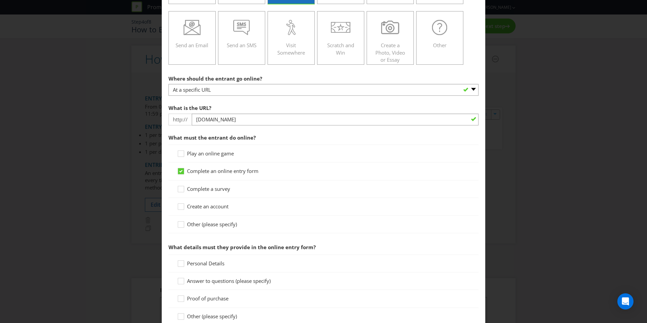
scroll to position [130, 0]
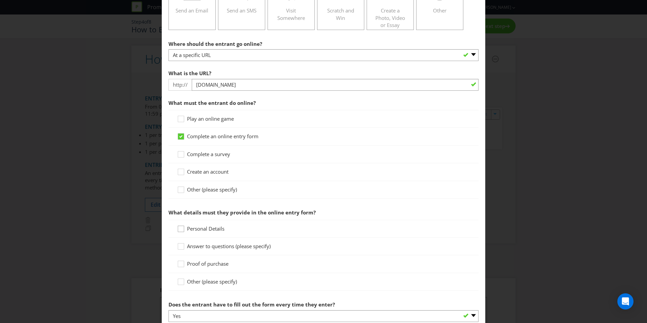
click at [179, 229] on icon at bounding box center [182, 230] width 10 height 10
click at [0, 0] on input "Personal Details" at bounding box center [0, 0] width 0 height 0
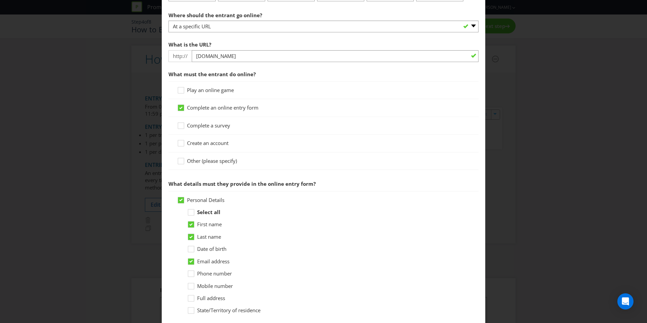
scroll to position [166, 0]
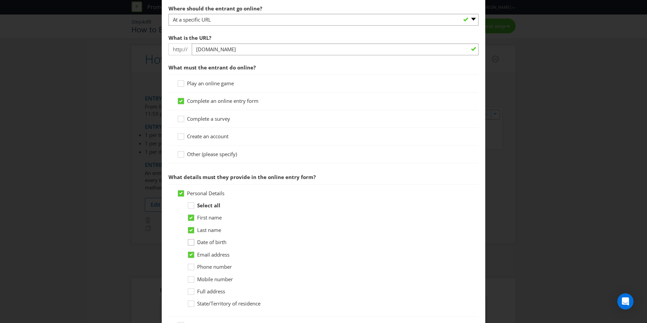
click at [189, 240] on div at bounding box center [190, 239] width 3 height 3
click at [0, 0] on input "Date of birth" at bounding box center [0, 0] width 0 height 0
click at [191, 267] on icon at bounding box center [192, 268] width 10 height 10
click at [0, 0] on input "Phone number" at bounding box center [0, 0] width 0 height 0
click at [190, 291] on icon at bounding box center [192, 293] width 10 height 10
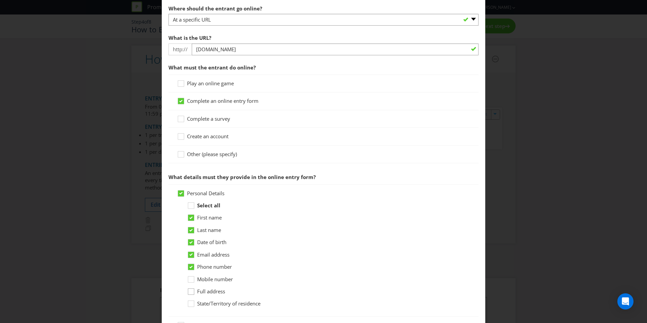
click at [0, 0] on input "Full address" at bounding box center [0, 0] width 0 height 0
click at [190, 303] on icon at bounding box center [192, 305] width 10 height 10
click at [0, 0] on input "State/Territory of residence" at bounding box center [0, 0] width 0 height 0
drag, startPoint x: 190, startPoint y: 267, endPoint x: 191, endPoint y: 273, distance: 5.7
click at [190, 267] on icon at bounding box center [190, 267] width 3 height 3
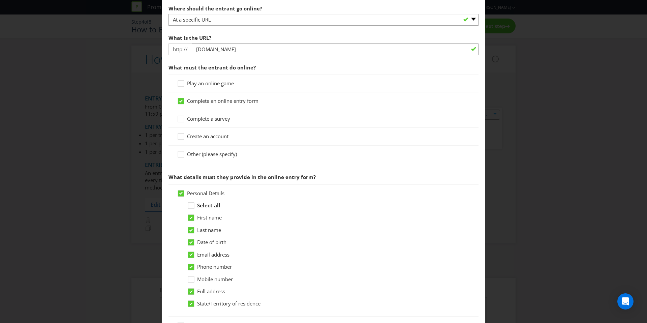
click at [0, 0] on input "Phone number" at bounding box center [0, 0] width 0 height 0
click at [191, 280] on icon at bounding box center [192, 281] width 10 height 10
click at [0, 0] on input "Mobile number" at bounding box center [0, 0] width 0 height 0
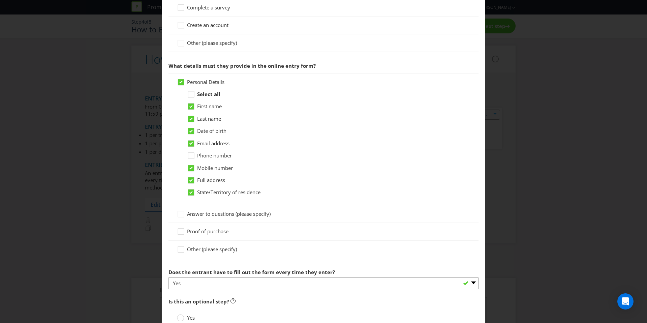
scroll to position [277, 0]
click at [175, 234] on div "Proof of purchase" at bounding box center [324, 231] width 310 height 18
click at [181, 232] on icon at bounding box center [182, 232] width 10 height 10
click at [0, 0] on input "Proof of purchase" at bounding box center [0, 0] width 0 height 0
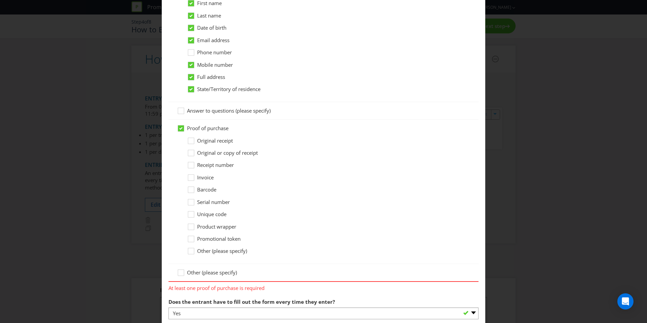
scroll to position [380, 0]
click at [189, 250] on icon at bounding box center [192, 252] width 10 height 10
click at [0, 0] on input "Other (please specify)" at bounding box center [0, 0] width 0 height 0
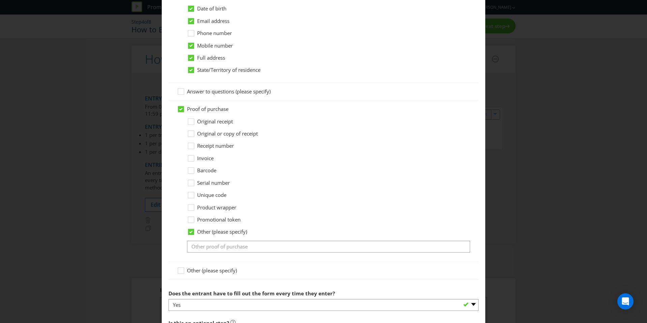
scroll to position [433, 0]
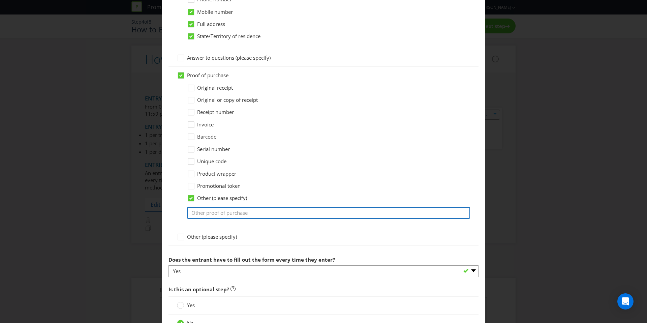
click at [236, 214] on input "text" at bounding box center [328, 213] width 283 height 12
paste input "The proof of purchase required is the carton featuring the unique code used to …"
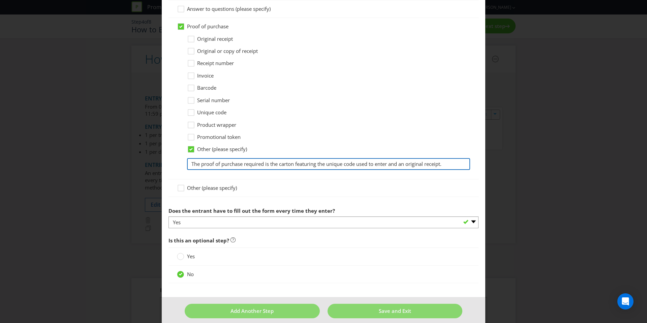
scroll to position [489, 0]
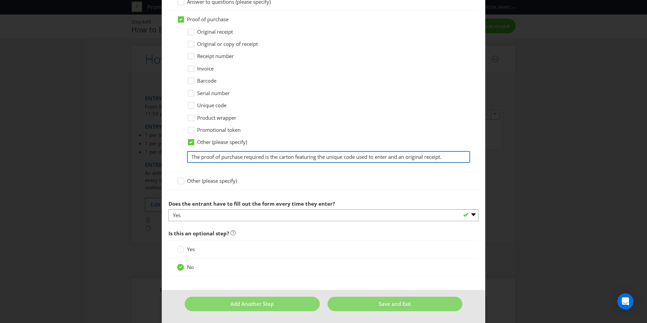
type input "The proof of purchase required is the carton featuring the unique code used to …"
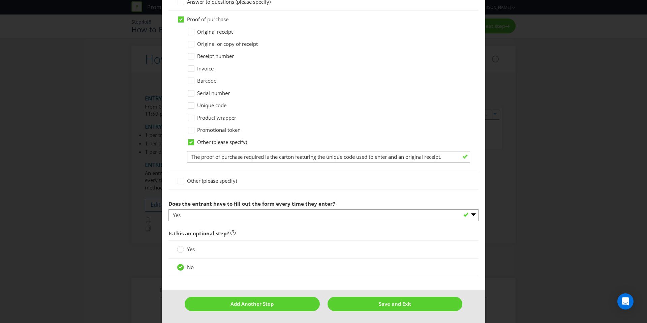
click at [326, 240] on div "Yes" at bounding box center [324, 249] width 310 height 18
click at [393, 302] on span "Save and Exit" at bounding box center [395, 303] width 32 height 7
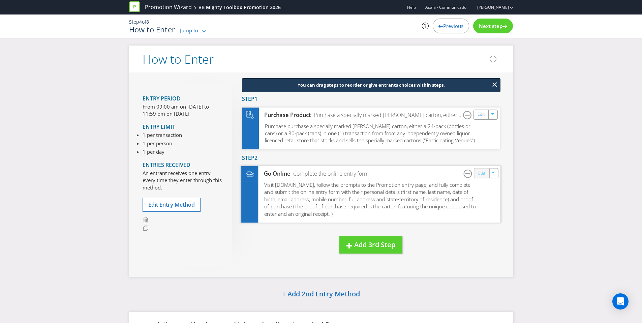
click at [479, 171] on link "Edit" at bounding box center [481, 174] width 7 height 8
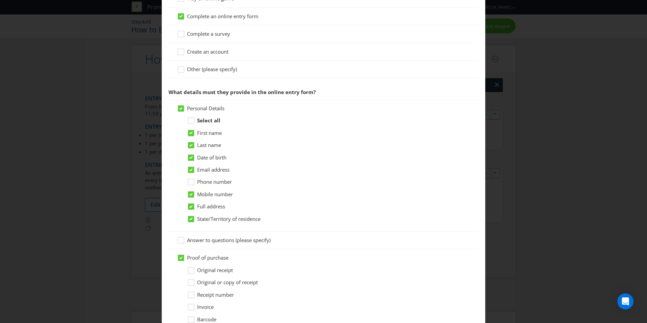
scroll to position [332, 0]
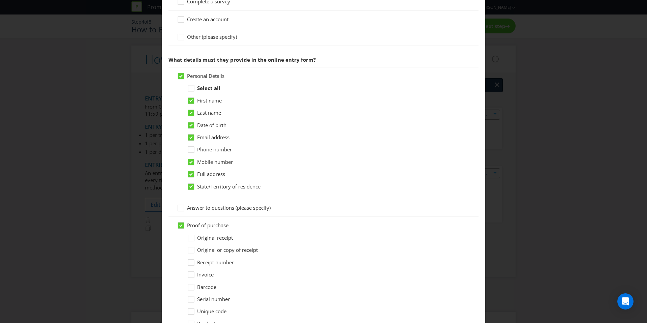
click at [181, 208] on icon at bounding box center [182, 209] width 10 height 10
click at [0, 0] on input "Answer to questions (please specify)" at bounding box center [0, 0] width 0 height 0
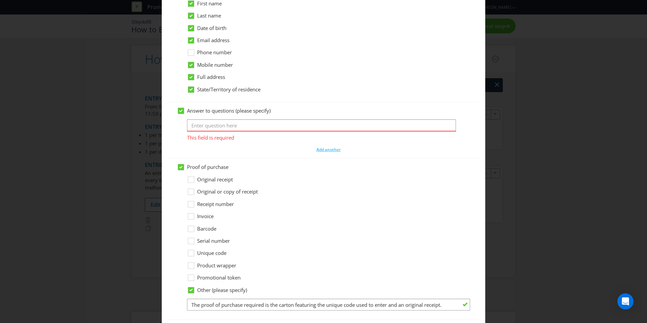
scroll to position [437, 0]
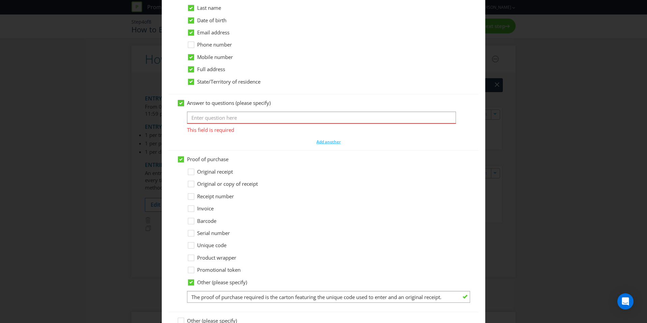
click at [181, 104] on icon at bounding box center [180, 103] width 3 height 3
click at [0, 0] on input "Answer to questions (please specify)" at bounding box center [0, 0] width 0 height 0
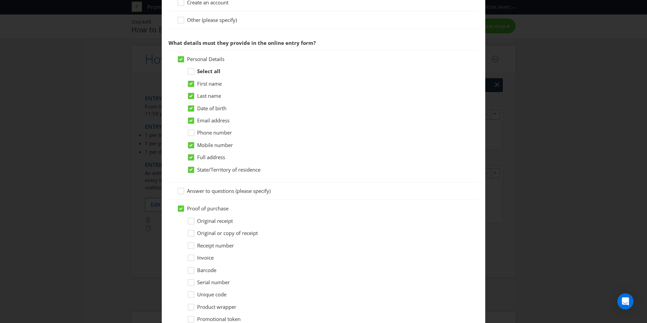
scroll to position [479, 0]
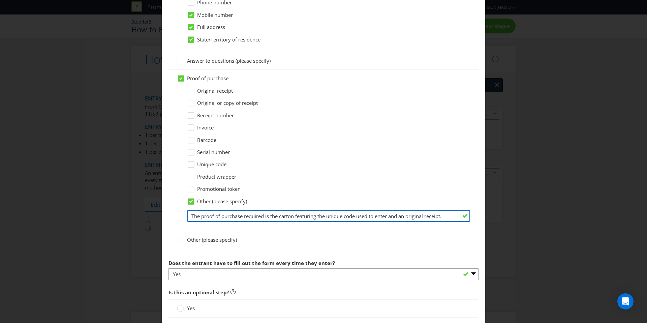
drag, startPoint x: 190, startPoint y: 216, endPoint x: 499, endPoint y: 222, distance: 308.9
click at [499, 222] on div "How to Enter Did You Know IMI research shows that ease of participation is one …" at bounding box center [323, 161] width 647 height 323
paste input "the unique code featured inside the carton,"
type input "the unique code featured inside the carton,"
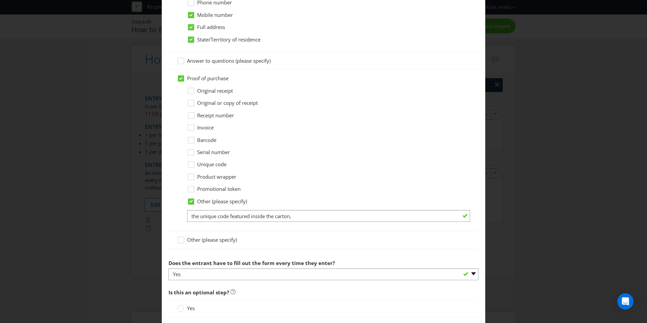
click at [332, 188] on div "Promotional token" at bounding box center [328, 188] width 283 height 7
click at [179, 241] on icon at bounding box center [182, 241] width 10 height 10
click at [0, 0] on input "Other (please specify)" at bounding box center [0, 0] width 0 height 0
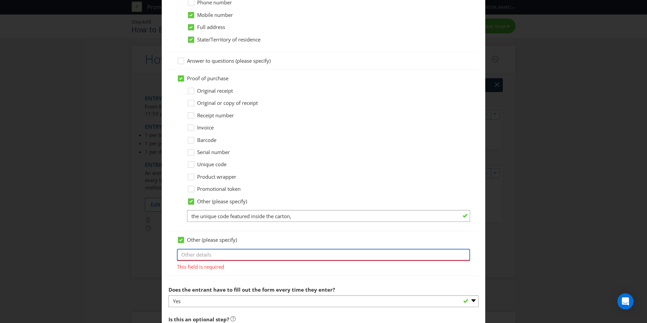
click at [213, 255] on input "text" at bounding box center [323, 255] width 293 height 12
type input "provide requested purchase information"
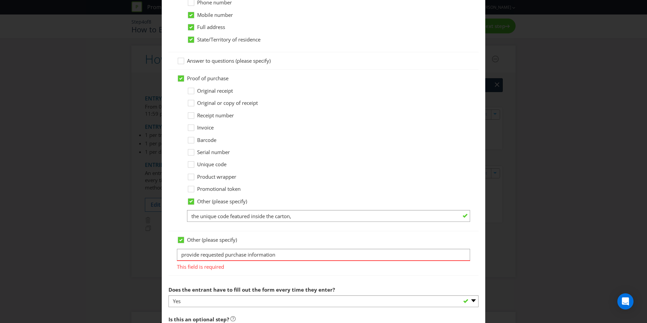
click at [212, 275] on section "Where should the entrant go online? -- Please select -- At a specific URL Using…" at bounding box center [324, 22] width 310 height 570
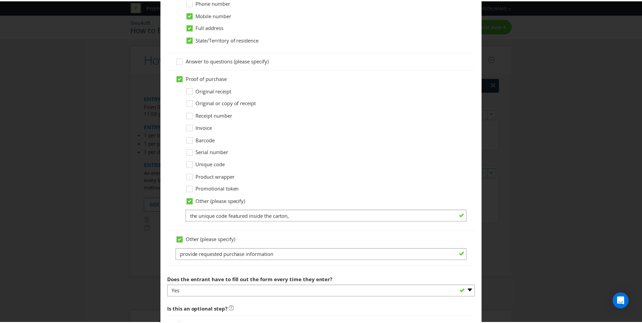
scroll to position [556, 0]
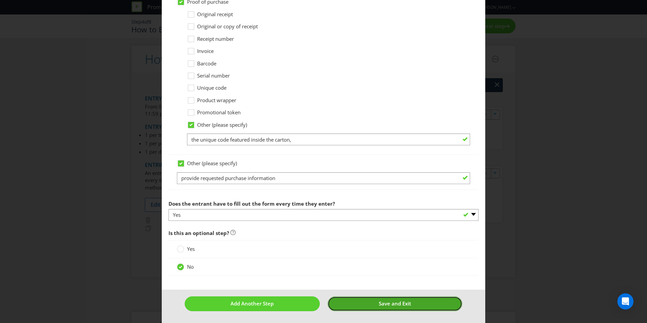
click at [380, 302] on span "Save and Exit" at bounding box center [395, 303] width 32 height 7
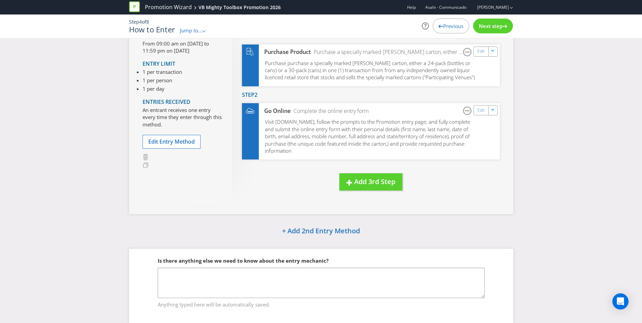
scroll to position [82, 0]
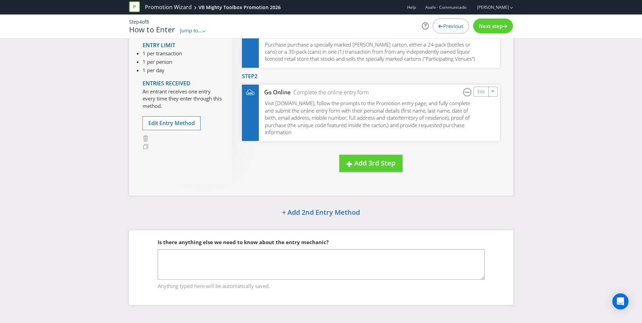
click at [174, 60] on li "1 per person" at bounding box center [162, 61] width 39 height 7
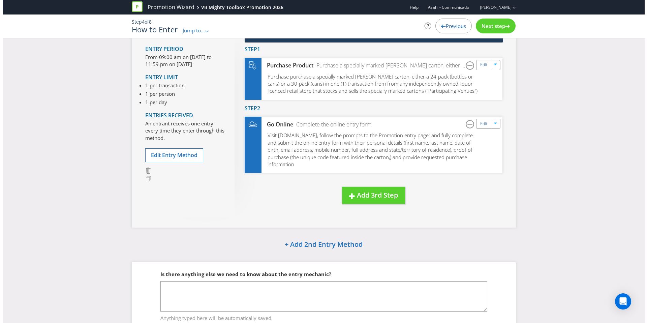
scroll to position [43, 0]
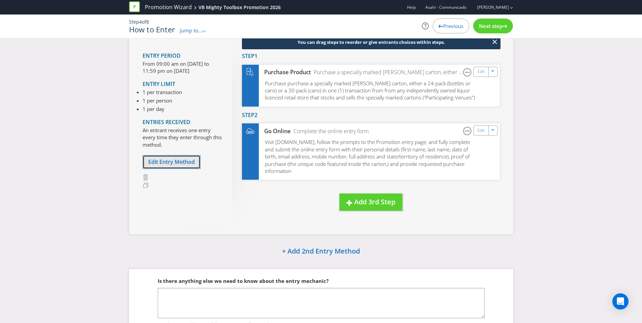
click at [175, 162] on span "Edit Entry Method" at bounding box center [171, 161] width 47 height 7
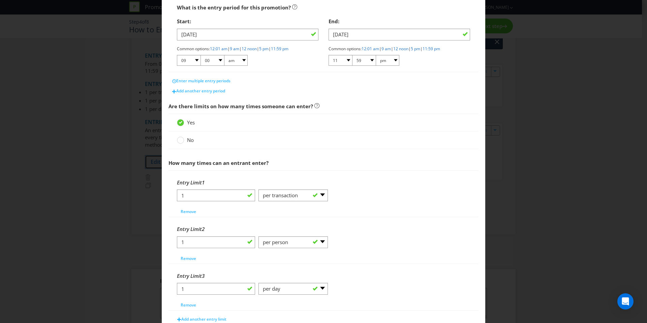
scroll to position [179, 0]
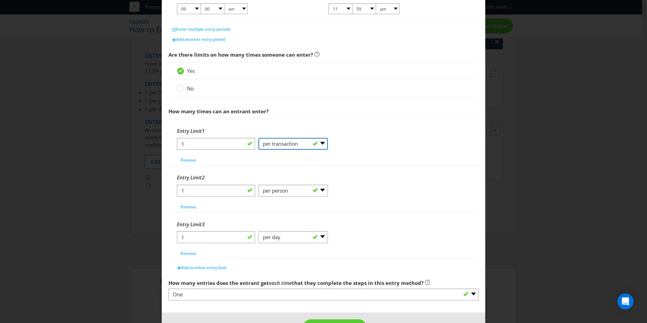
click at [306, 149] on select "-- Please Select -- per person per day per purchase per transaction Other (plea…" at bounding box center [293, 144] width 69 height 12
select select "PER_PURCHASE"
click at [259, 138] on select "-- Please Select -- per person per day per purchase per transaction Other (plea…" at bounding box center [293, 144] width 69 height 12
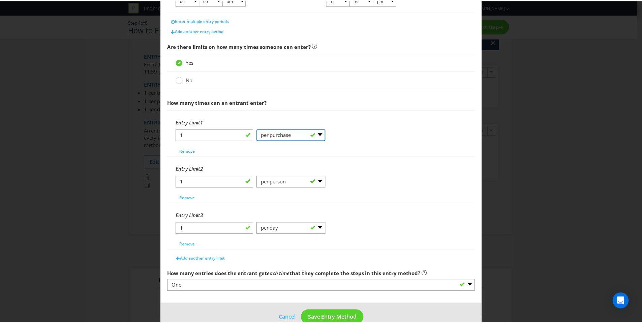
scroll to position [203, 0]
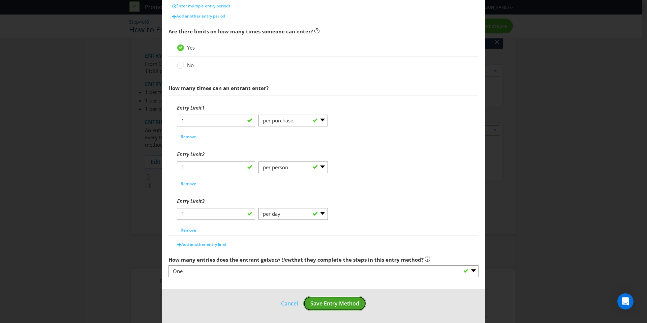
click at [339, 302] on span "Save Entry Method" at bounding box center [334, 303] width 49 height 7
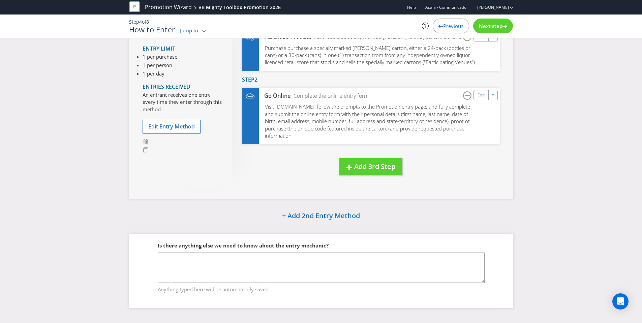
scroll to position [82, 0]
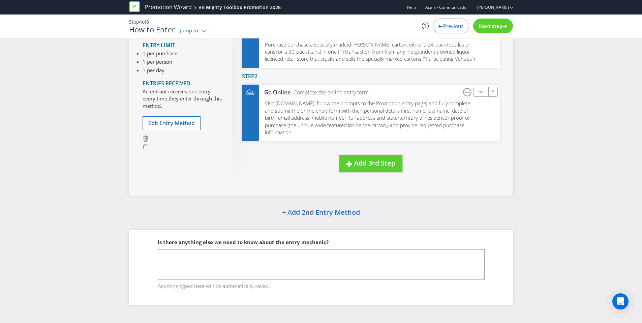
click at [491, 31] on div "Next step" at bounding box center [493, 26] width 40 height 15
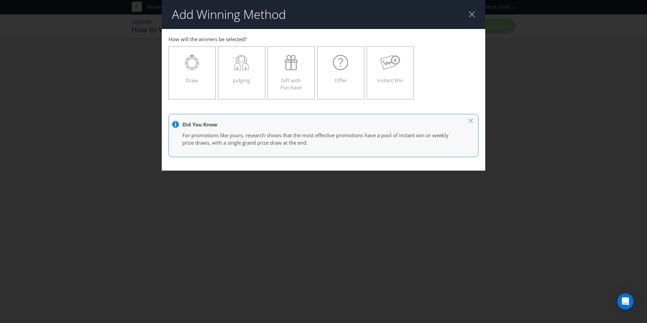
click at [491, 30] on div "Add Winning Method How to Enter How will the winners be selected? Draw Judging …" at bounding box center [323, 161] width 647 height 323
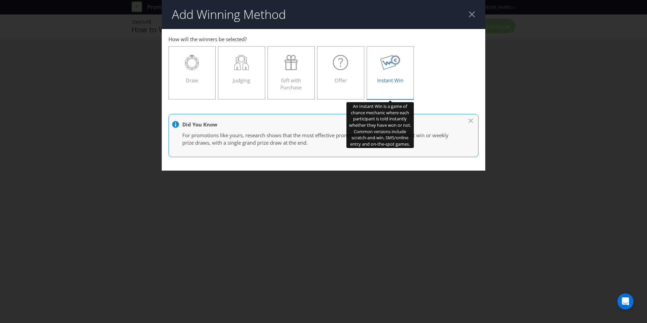
click at [389, 84] on div "Instant Win" at bounding box center [390, 70] width 33 height 30
click at [0, 0] on input "Instant Win" at bounding box center [0, 0] width 0 height 0
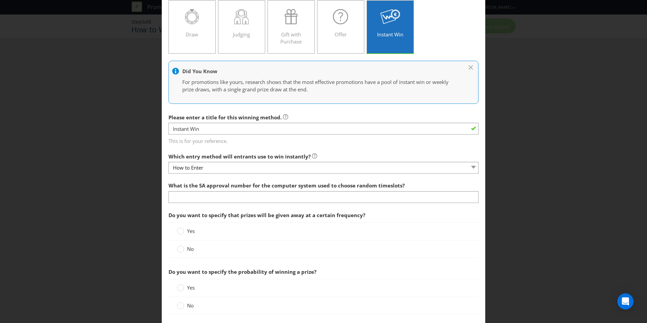
scroll to position [48, 0]
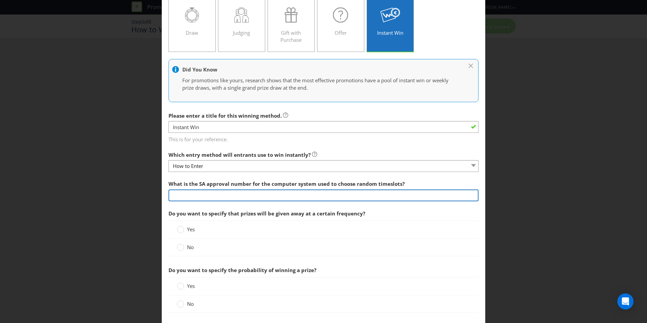
click at [228, 199] on input "text" at bounding box center [324, 195] width 310 height 12
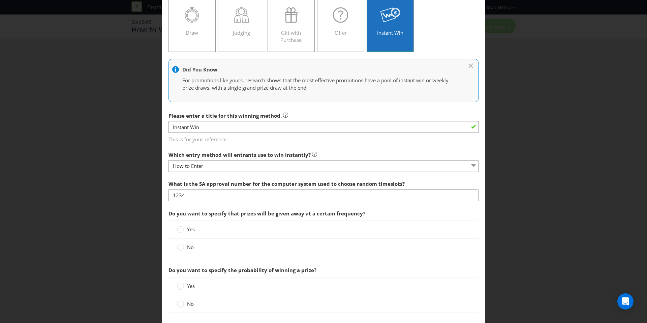
click at [418, 237] on div "Yes" at bounding box center [324, 229] width 310 height 18
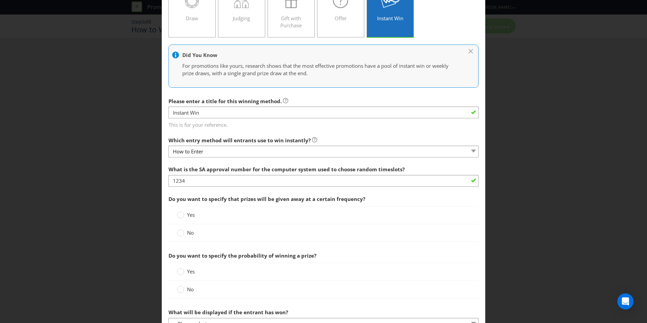
scroll to position [96, 0]
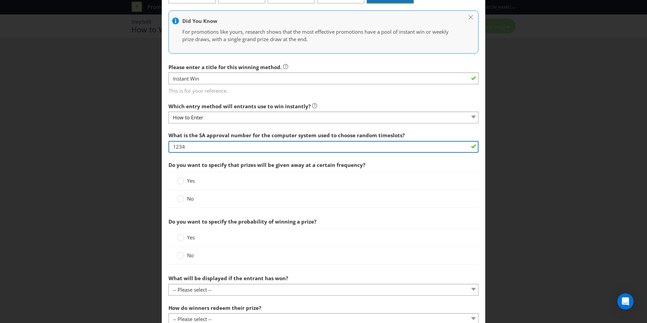
click at [184, 150] on input "1234" at bounding box center [324, 147] width 310 height 12
drag, startPoint x: 182, startPoint y: 148, endPoint x: 157, endPoint y: 145, distance: 25.1
click at [157, 145] on div "Add Winning Method How to Enter How will the winners be selected? Draw Judging …" at bounding box center [323, 161] width 647 height 323
type input "Unknown"
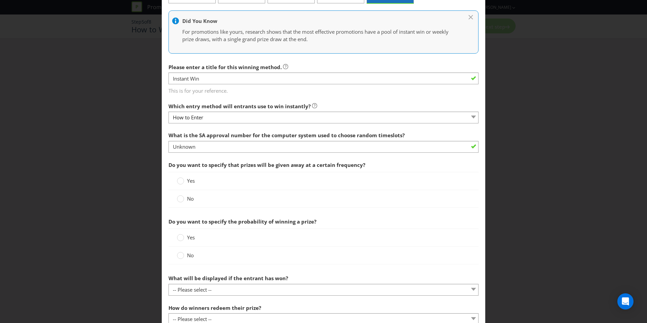
click at [311, 199] on div "No" at bounding box center [323, 198] width 293 height 7
drag, startPoint x: 181, startPoint y: 199, endPoint x: 179, endPoint y: 183, distance: 16.3
click at [179, 183] on div "Yes No" at bounding box center [324, 190] width 310 height 36
click at [179, 183] on circle at bounding box center [180, 181] width 7 height 7
click at [0, 0] on input "Yes" at bounding box center [0, 0] width 0 height 0
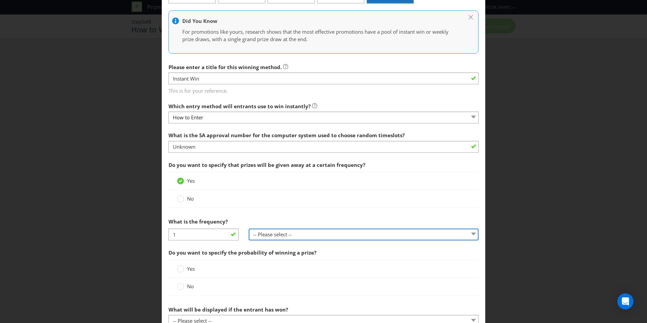
click at [277, 234] on select "-- Please select -- per hour per day per week per month other (please specify)" at bounding box center [364, 235] width 230 height 12
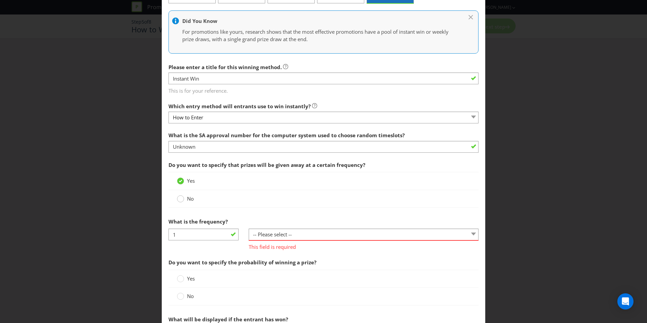
click at [178, 198] on circle at bounding box center [180, 199] width 7 height 7
click at [0, 0] on input "No" at bounding box center [0, 0] width 0 height 0
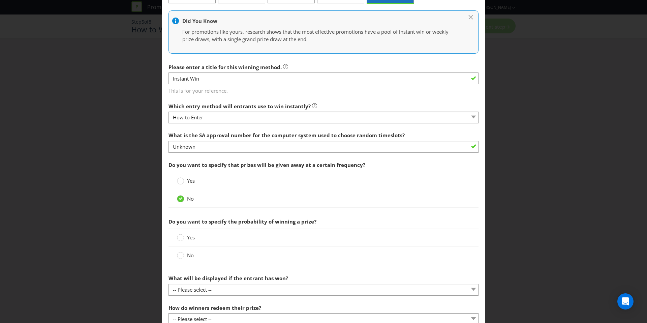
scroll to position [224, 0]
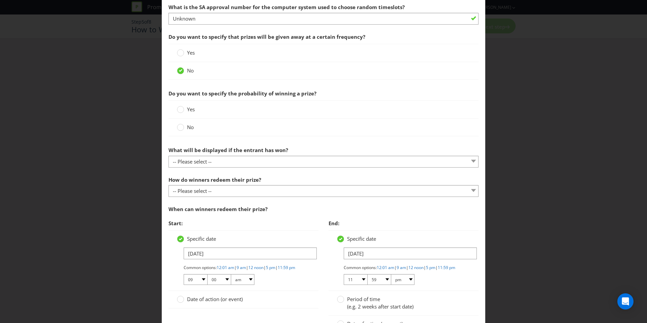
click at [292, 100] on span "Do you want to specify the probability of winning a prize?" at bounding box center [324, 94] width 310 height 14
click at [182, 127] on circle at bounding box center [180, 127] width 7 height 7
click at [0, 0] on input "No" at bounding box center [0, 0] width 0 height 0
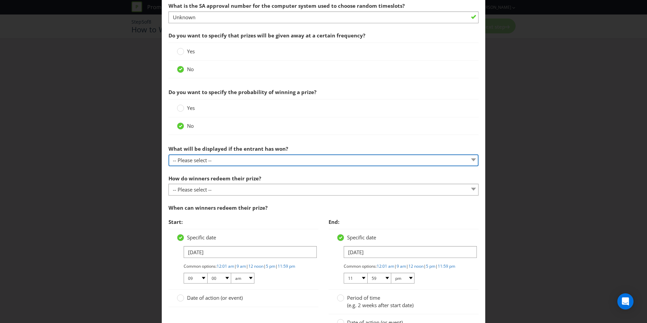
click at [249, 161] on select "-- Please select -- The winner will be notified as appropriate for the entry me…" at bounding box center [324, 160] width 310 height 12
select select "ENTRY_MECHANIC"
click at [169, 154] on select "-- Please select -- The winner will be notified as appropriate for the entry me…" at bounding box center [324, 160] width 310 height 12
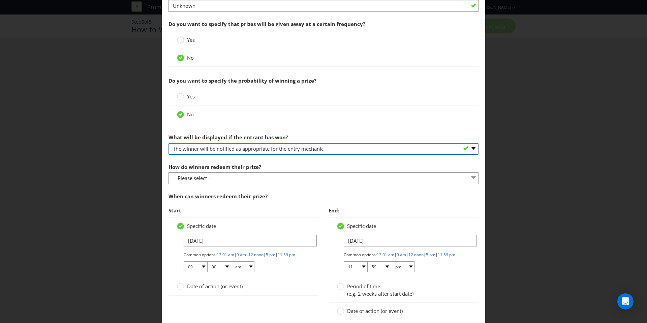
scroll to position [238, 0]
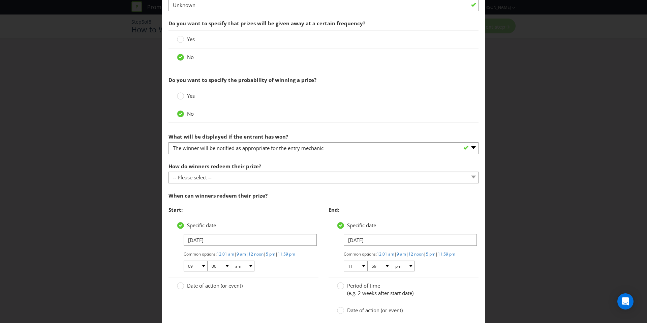
click at [245, 183] on div at bounding box center [324, 183] width 310 height 1
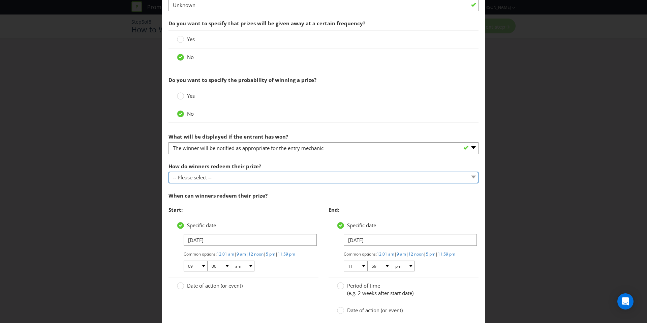
click at [245, 179] on select "-- Please select -- Present winning message to venue staff Follow instructions …" at bounding box center [324, 178] width 310 height 12
click at [169, 172] on select "-- Please select -- Present winning message to venue staff Follow instructions …" at bounding box center [324, 178] width 310 height 12
click at [259, 177] on select "-- Please select -- Present winning message to venue staff Follow instructions …" at bounding box center [324, 178] width 310 height 12
click at [169, 172] on select "-- Please select -- Present winning message to venue staff Follow instructions …" at bounding box center [324, 178] width 310 height 12
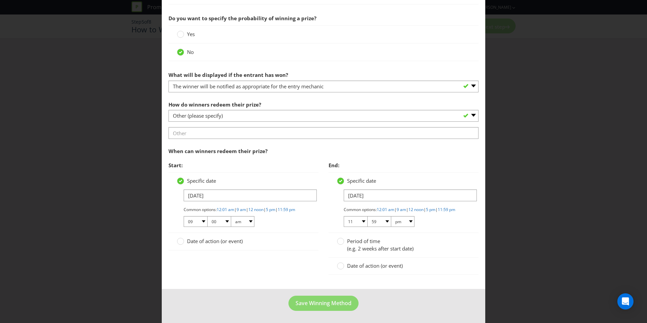
scroll to position [303, 0]
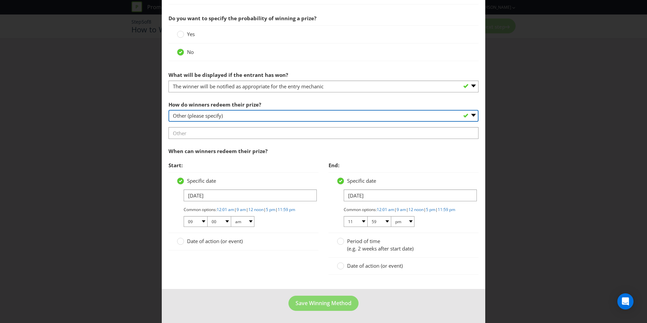
click at [255, 112] on select "-- Please select -- Present winning message to venue staff Follow instructions …" at bounding box center [324, 116] width 310 height 12
select select "INSTRUCTIONS"
click at [169, 121] on select "-- Please select -- Present winning message to venue staff Follow instructions …" at bounding box center [324, 116] width 310 height 12
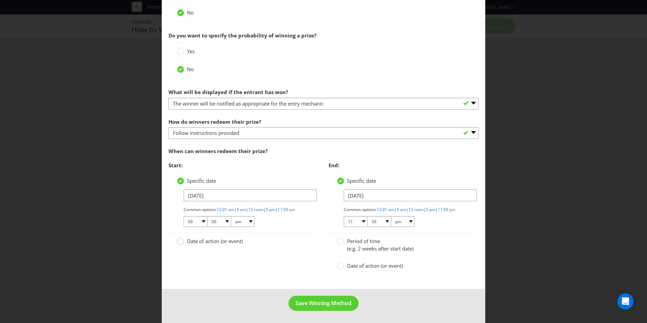
click at [179, 242] on circle at bounding box center [180, 241] width 7 height 7
click at [0, 0] on input "Date of action (or event)" at bounding box center [0, 0] width 0 height 0
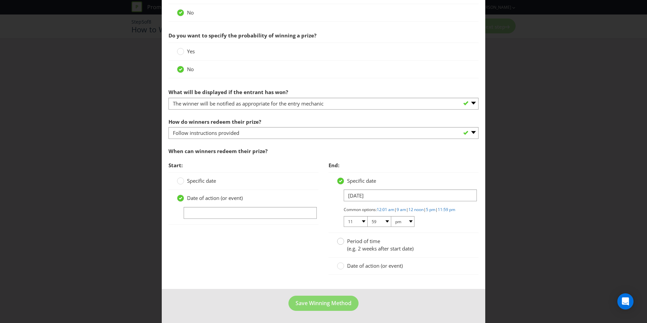
click at [341, 240] on icon at bounding box center [340, 241] width 7 height 7
click at [0, 0] on input "Period of time (e.g. 2 weeks after start date)" at bounding box center [0, 0] width 0 height 0
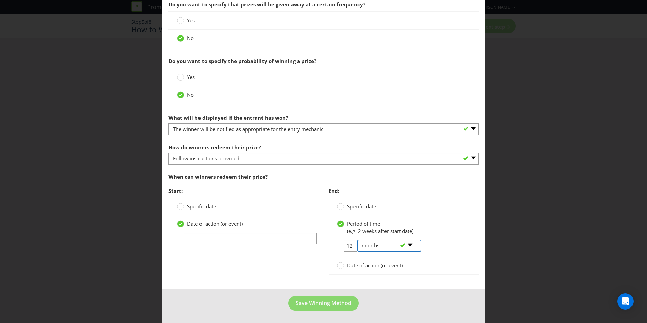
click at [378, 246] on select "-- Please select -- days weeks months years" at bounding box center [389, 246] width 64 height 12
click at [348, 246] on input "12" at bounding box center [351, 246] width 15 height 12
type input "1"
type input "3"
click at [468, 230] on div "Period of time (e.g. 2 weeks after start date) 3 -- Please select -- days weeks…" at bounding box center [404, 236] width 150 height 42
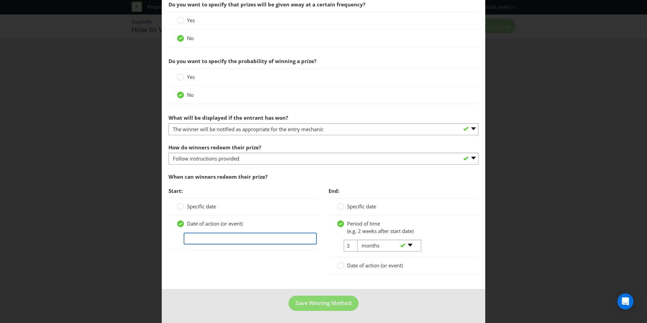
click at [235, 243] on input "text" at bounding box center [250, 239] width 133 height 12
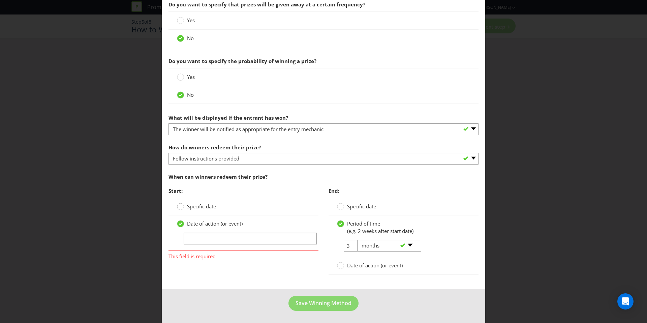
click at [180, 205] on div at bounding box center [180, 204] width 3 height 3
click at [0, 0] on input "Specific date" at bounding box center [0, 0] width 0 height 0
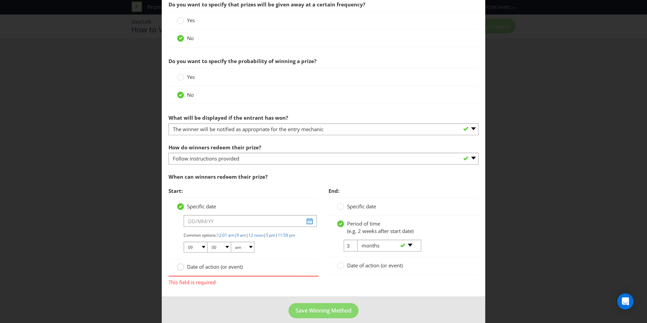
click at [178, 270] on circle at bounding box center [180, 267] width 7 height 7
click at [0, 0] on input "Date of action (or event)" at bounding box center [0, 0] width 0 height 0
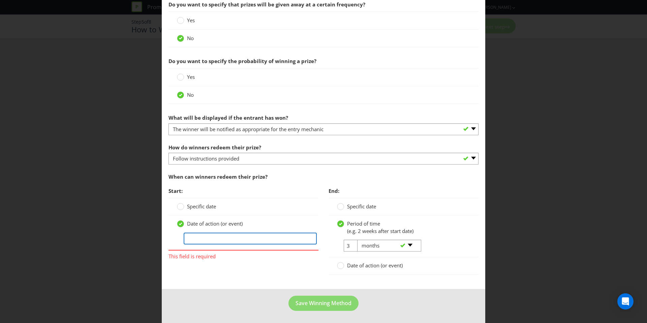
click at [211, 236] on input "text" at bounding box center [250, 239] width 133 height 12
click at [338, 209] on circle at bounding box center [340, 206] width 7 height 7
click at [0, 0] on input "Specific date" at bounding box center [0, 0] width 0 height 0
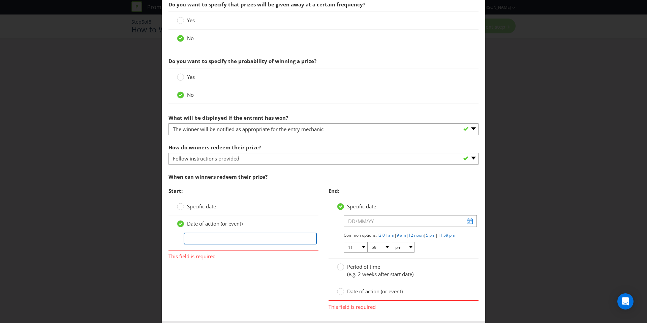
click at [217, 235] on input "text" at bounding box center [250, 239] width 133 height 12
click at [178, 208] on circle at bounding box center [180, 206] width 7 height 7
click at [0, 0] on input "Specific date" at bounding box center [0, 0] width 0 height 0
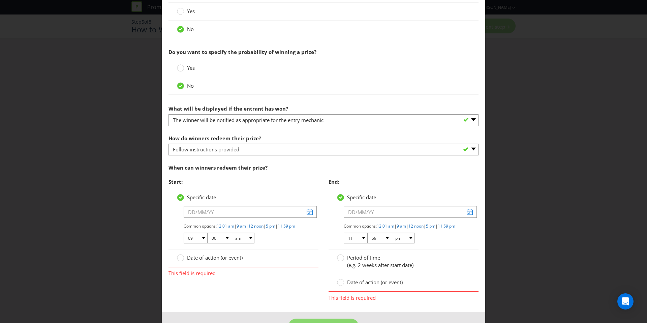
scroll to position [267, 0]
click at [343, 264] on label "Period of time (e.g. 2 weeks after start date)" at bounding box center [376, 260] width 78 height 14
click at [0, 0] on input "Period of time (e.g. 2 weeks after start date)" at bounding box center [0, 0] width 0 height 0
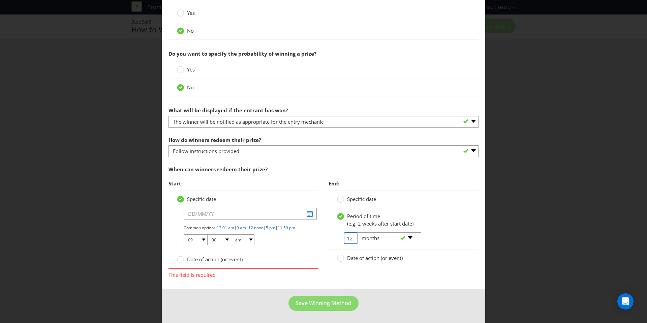
click at [346, 236] on input "12" at bounding box center [351, 238] width 15 height 12
click at [352, 236] on div "-- Please select -- days weeks months years" at bounding box center [386, 238] width 68 height 12
drag, startPoint x: 349, startPoint y: 237, endPoint x: 344, endPoint y: 237, distance: 5.8
click at [344, 237] on tr "12 -- Please select -- days weeks months years" at bounding box center [379, 240] width 84 height 17
type input "3"
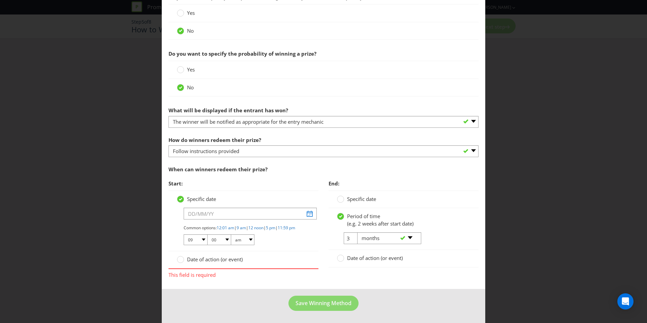
click at [407, 255] on div "Date of action (or event)" at bounding box center [403, 258] width 133 height 7
click at [204, 212] on input "text" at bounding box center [250, 214] width 133 height 12
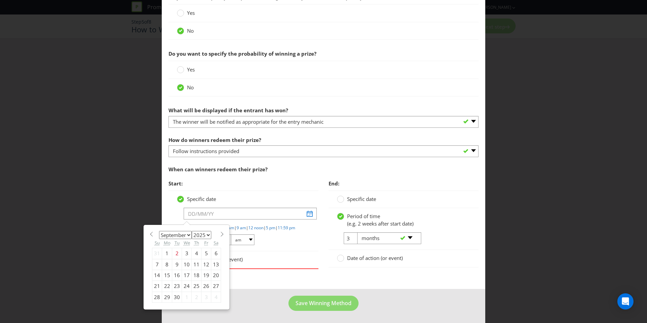
click at [187, 231] on select "January February March April May June July August September October November De…" at bounding box center [175, 235] width 33 height 8
click at [286, 275] on span "This field is required" at bounding box center [244, 274] width 150 height 10
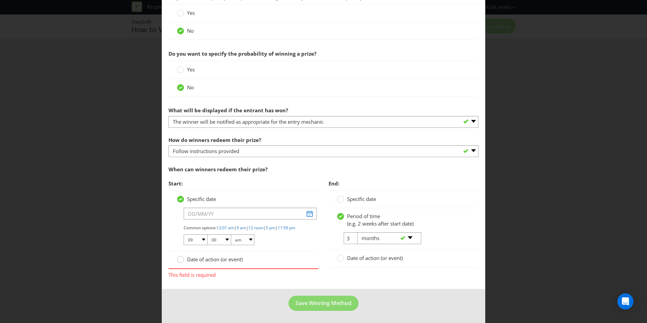
click at [179, 259] on div at bounding box center [180, 257] width 3 height 3
click at [0, 0] on input "Date of action (or event)" at bounding box center [0, 0] width 0 height 0
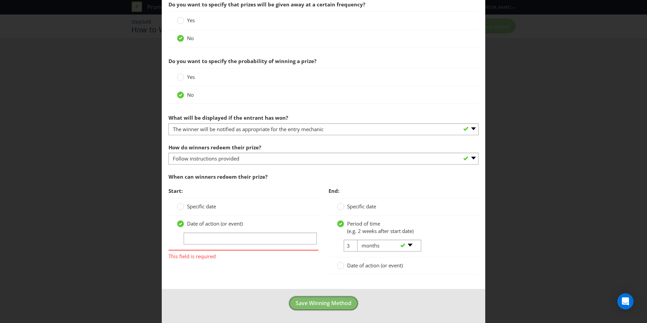
click at [327, 299] on button "Save Winning Method" at bounding box center [324, 303] width 70 height 15
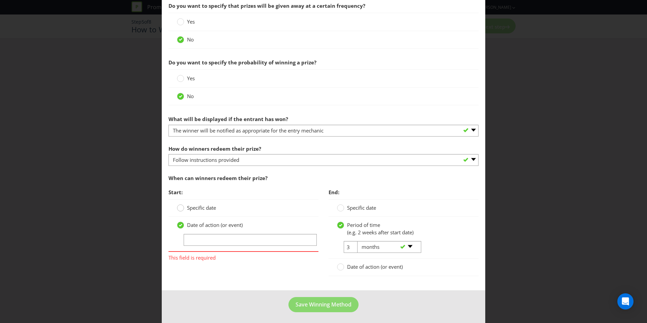
click at [182, 209] on label "Specific date" at bounding box center [197, 207] width 40 height 7
click at [0, 0] on input "Specific date" at bounding box center [0, 0] width 0 height 0
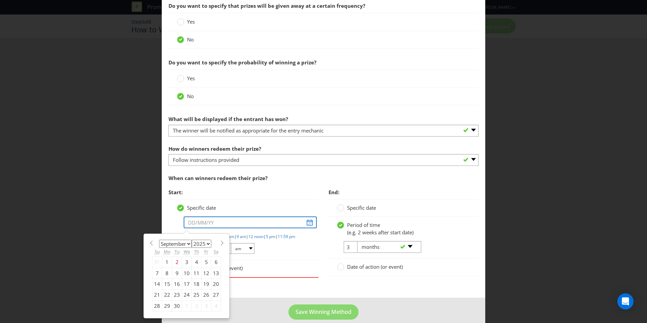
click at [224, 223] on input "text" at bounding box center [250, 222] width 133 height 12
click at [188, 245] on select "January February March April May June July August September October November De…" at bounding box center [175, 244] width 33 height 8
select select "5"
click at [159, 240] on select "January February March April May June July August September October November De…" at bounding box center [175, 244] width 33 height 8
click at [201, 244] on select "2025 2026 2027 2028 2029 2030 2031 2032 2033 2034 2035" at bounding box center [202, 244] width 20 height 8
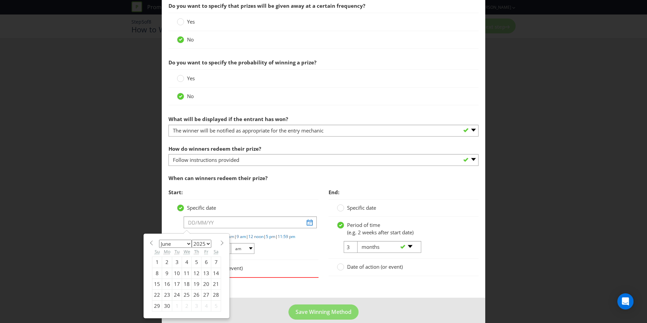
select select "2026"
click at [192, 240] on select "2025 2026 2027 2028 2029 2030 2031 2032 2033 2034 2035" at bounding box center [202, 244] width 20 height 8
click at [214, 261] on div "6" at bounding box center [216, 262] width 10 height 11
type input "[DATE]"
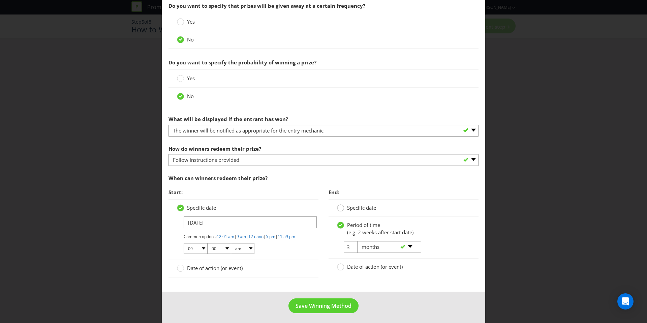
click at [339, 206] on div at bounding box center [340, 205] width 3 height 3
click at [0, 0] on input "Specific date" at bounding box center [0, 0] width 0 height 0
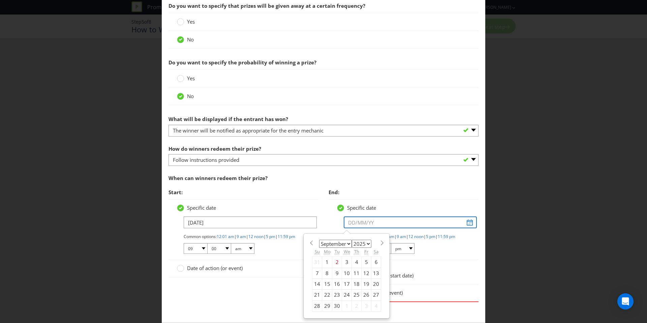
click at [356, 217] on input "text" at bounding box center [410, 222] width 133 height 12
click at [357, 245] on select "2025 2026 2027 2028 2029 2030 2031 2032 2033 2034 2035" at bounding box center [362, 244] width 20 height 8
select select "2026"
click at [352, 240] on select "2025 2026 2027 2028 2029 2030 2031 2032 2033 2034 2035" at bounding box center [362, 244] width 20 height 8
click at [348, 244] on select "January February March April May June July August September October November De…" at bounding box center [335, 244] width 33 height 8
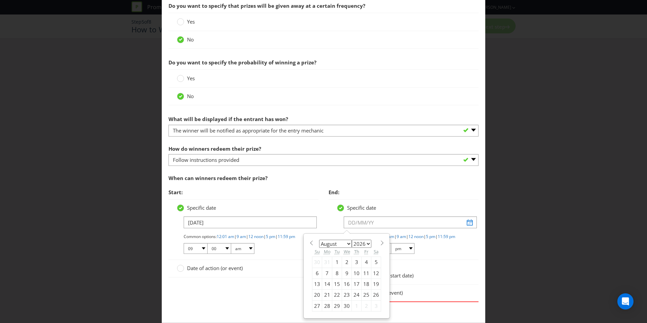
click at [319, 240] on select "January February March April May June July August September October November De…" at bounding box center [335, 244] width 33 height 8
click at [345, 243] on select "January February March April May June July August September October November De…" at bounding box center [335, 244] width 33 height 8
select select "10"
click at [319, 240] on select "January February March April May June July August September October November De…" at bounding box center [335, 244] width 33 height 8
click at [315, 285] on div "15" at bounding box center [318, 284] width 10 height 11
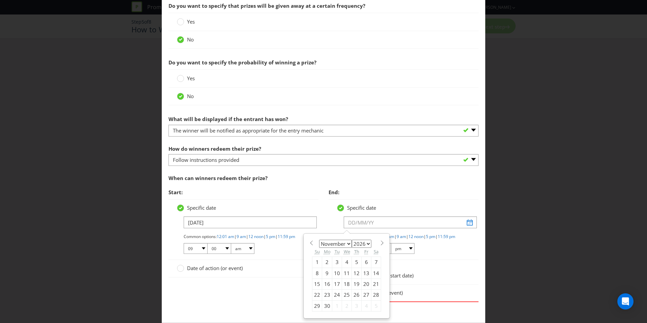
type input "[DATE]"
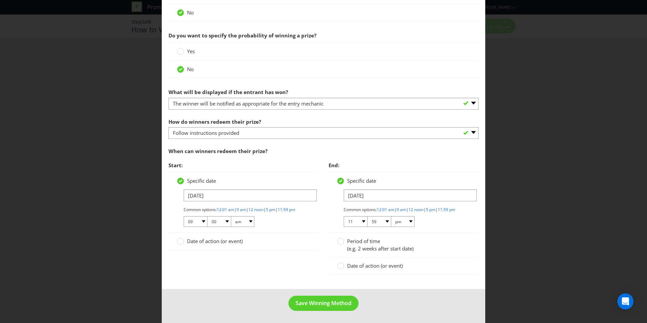
scroll to position [288, 0]
click at [336, 302] on span "Save Winning Method" at bounding box center [324, 302] width 56 height 7
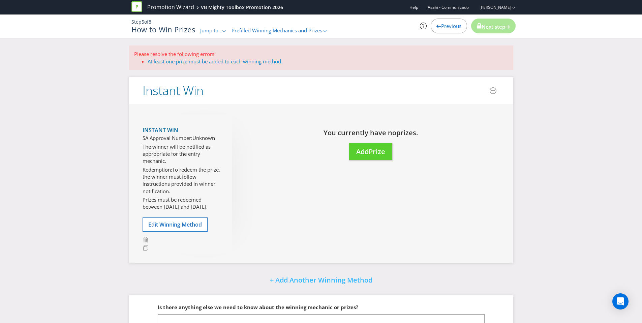
click at [239, 62] on link "At least one prize must be added to each winning method." at bounding box center [215, 61] width 135 height 7
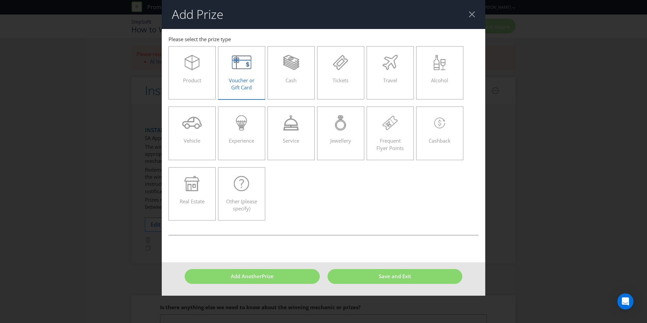
click at [249, 72] on div "Voucher or Gift Card" at bounding box center [241, 70] width 33 height 30
click at [0, 0] on input "Voucher or Gift Card" at bounding box center [0, 0] width 0 height 0
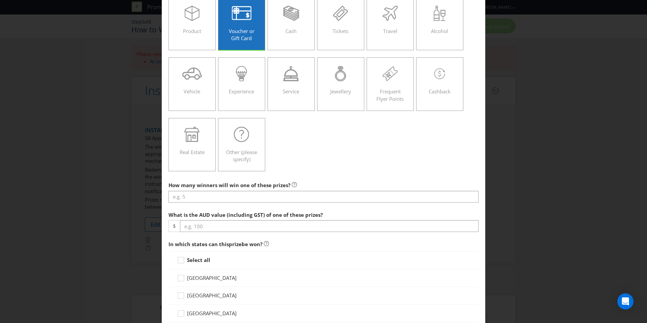
scroll to position [50, 0]
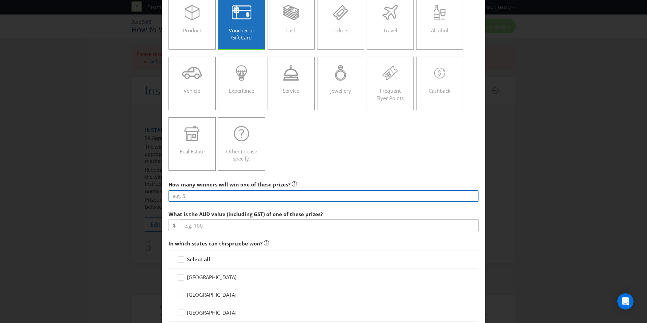
click at [199, 197] on input "number" at bounding box center [324, 196] width 310 height 12
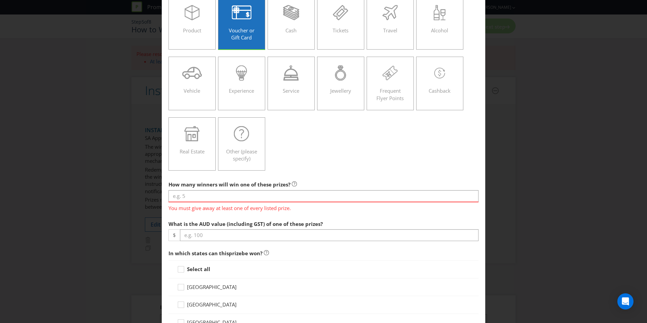
scroll to position [49, 0]
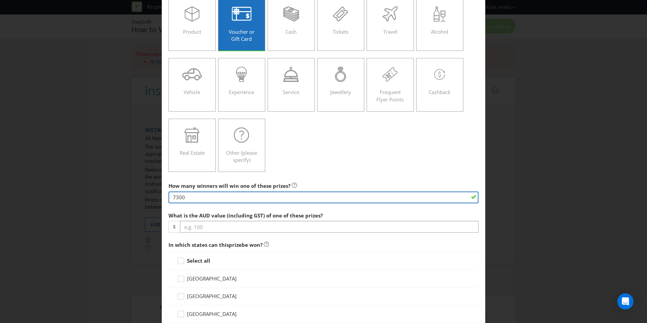
type input "7300"
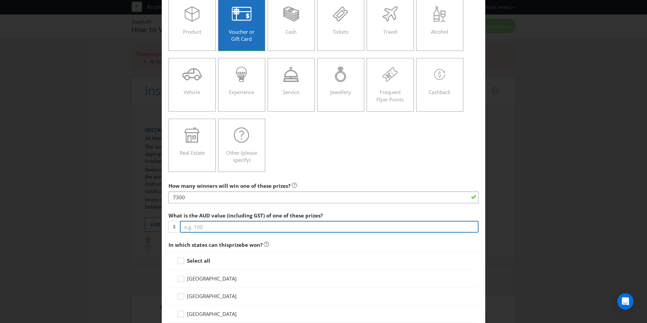
click at [269, 227] on input "number" at bounding box center [329, 227] width 299 height 12
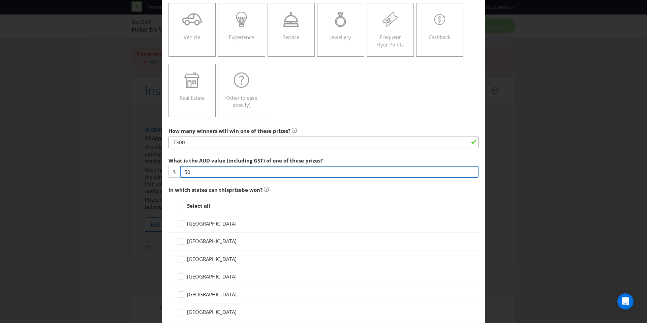
scroll to position [183, 0]
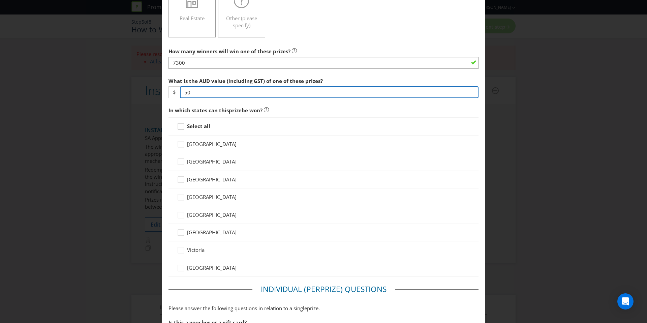
type input "50"
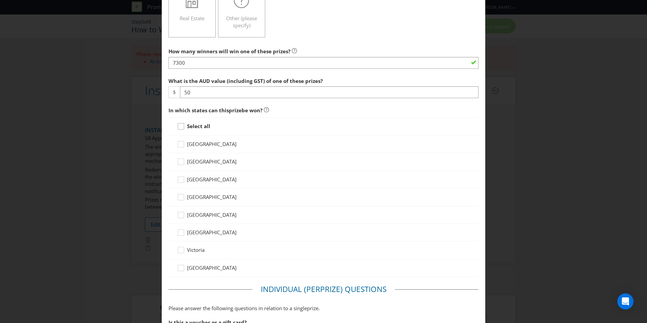
click at [179, 125] on div at bounding box center [180, 123] width 3 height 3
click at [0, 0] on input "Select all" at bounding box center [0, 0] width 0 height 0
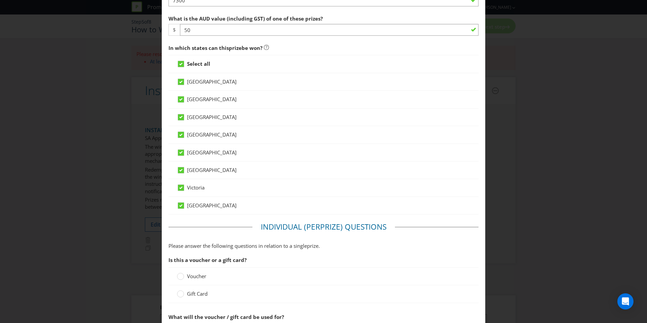
scroll to position [398, 0]
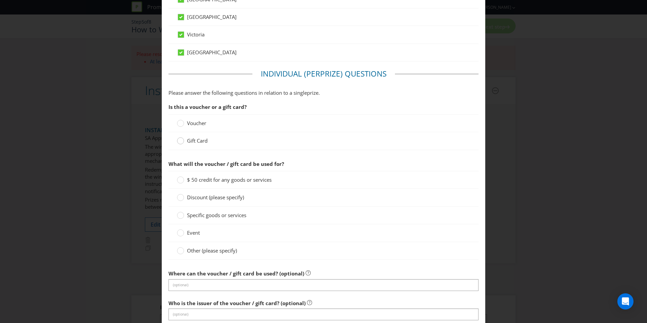
click at [179, 139] on div at bounding box center [180, 138] width 3 height 3
click at [0, 0] on input "Gift Card" at bounding box center [0, 0] width 0 height 0
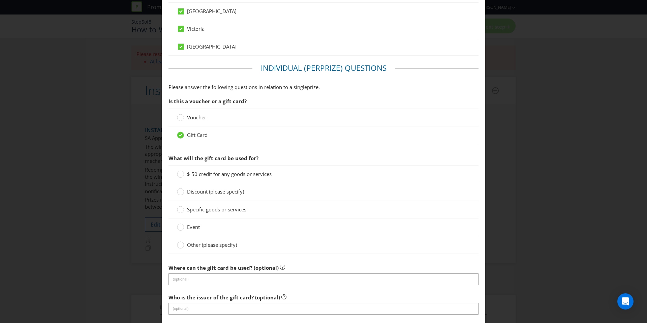
scroll to position [405, 0]
click at [181, 211] on circle at bounding box center [180, 209] width 7 height 7
click at [0, 0] on input "Specific goods or services" at bounding box center [0, 0] width 0 height 0
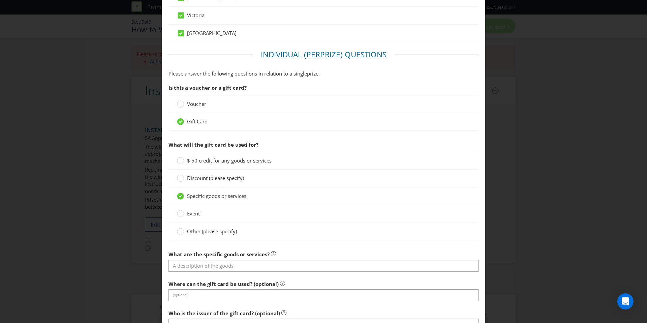
scroll to position [471, 0]
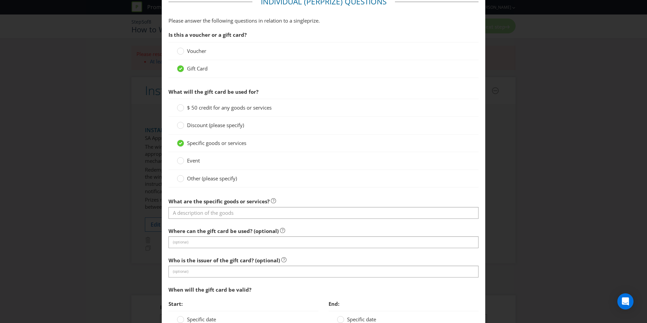
click at [225, 220] on section "Is this a voucher or a gift card? Voucher Gift Card What will the gift card be …" at bounding box center [324, 219] width 310 height 382
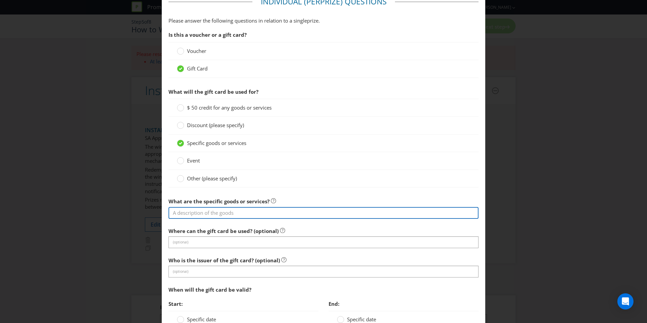
click at [227, 212] on input "text" at bounding box center [324, 213] width 310 height 12
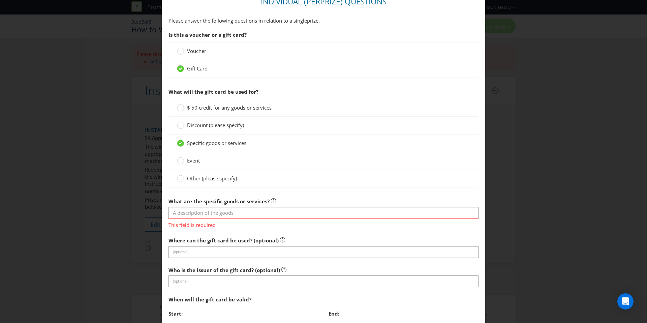
click at [368, 191] on section "Is this a voucher or a gift card? Voucher Gift Card What will the gift card be …" at bounding box center [324, 223] width 310 height 391
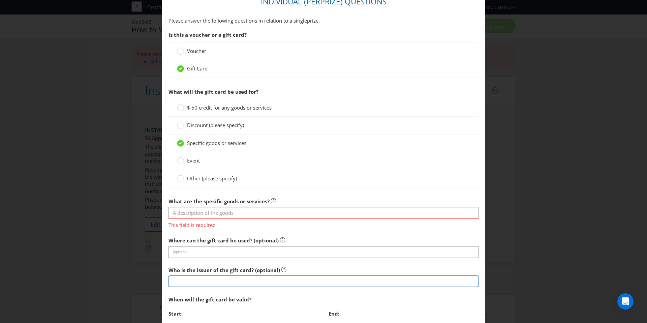
click at [250, 283] on input "text" at bounding box center [324, 281] width 310 height 12
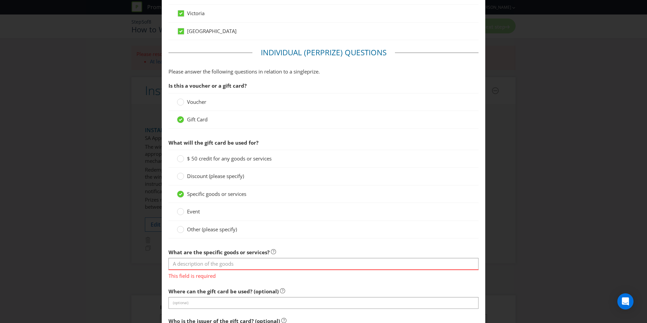
scroll to position [426, 0]
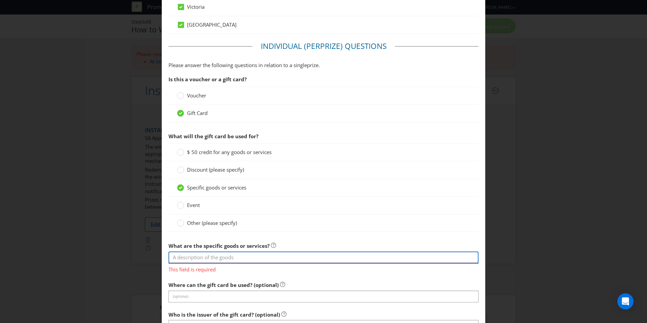
click at [246, 259] on input "text" at bounding box center [324, 257] width 310 height 12
paste input "winner’s choice of a $50 Mitre 10 or Home Hardware e-voucher."
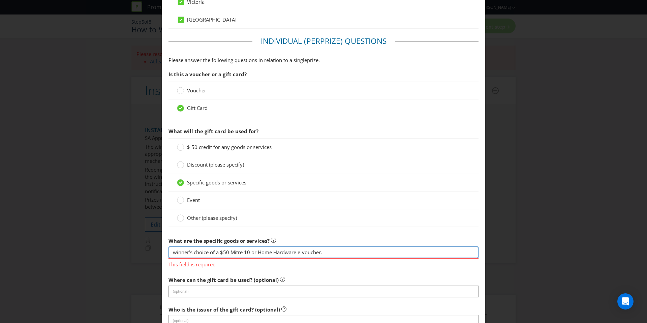
scroll to position [435, 0]
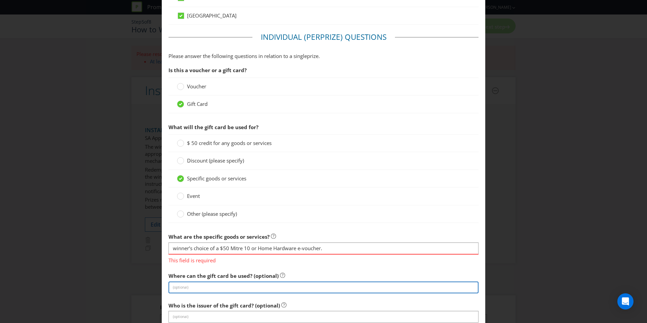
click at [205, 287] on section "Is this a voucher or a gift card? Voucher Gift Card What will the gift card be …" at bounding box center [324, 258] width 310 height 391
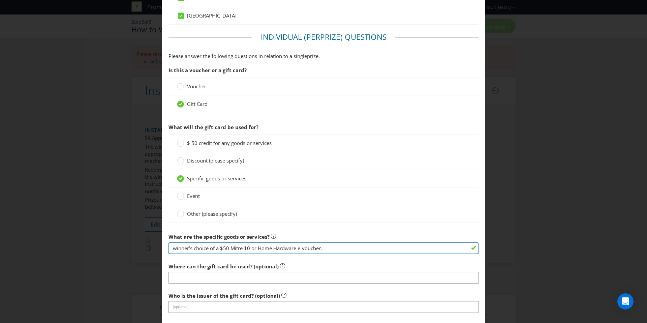
click at [378, 253] on input "winner’s choice of a $50 Mitre 10 or Home Hardware e-voucher." at bounding box center [324, 248] width 310 height 12
drag, startPoint x: 229, startPoint y: 247, endPoint x: 159, endPoint y: 244, distance: 70.2
click at [159, 244] on div "Add Prize [GEOGRAPHIC_DATA] [GEOGRAPHIC_DATA] [GEOGRAPHIC_DATA] [GEOGRAPHIC_DAT…" at bounding box center [323, 161] width 647 height 323
drag, startPoint x: 267, startPoint y: 248, endPoint x: 166, endPoint y: 247, distance: 101.1
click at [166, 247] on main "[GEOGRAPHIC_DATA] [GEOGRAPHIC_DATA] [GEOGRAPHIC_DATA] [GEOGRAPHIC_DATA] [GEOGRA…" at bounding box center [324, 59] width 324 height 930
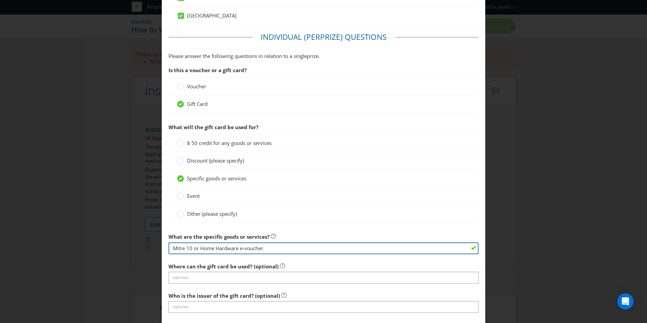
type input "Mitre 10 or Home Hardware e-voucher."
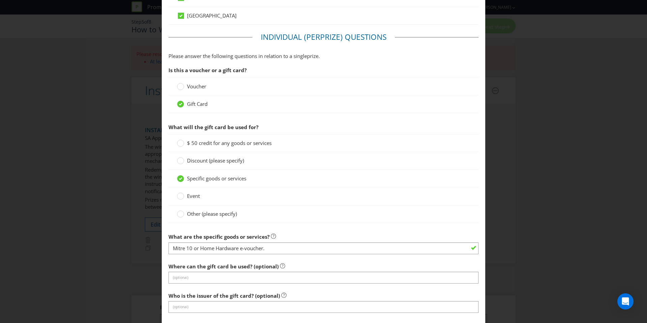
click at [211, 284] on section "Is this a voucher or a gift card? Voucher Gift Card What will the gift card be …" at bounding box center [324, 254] width 310 height 382
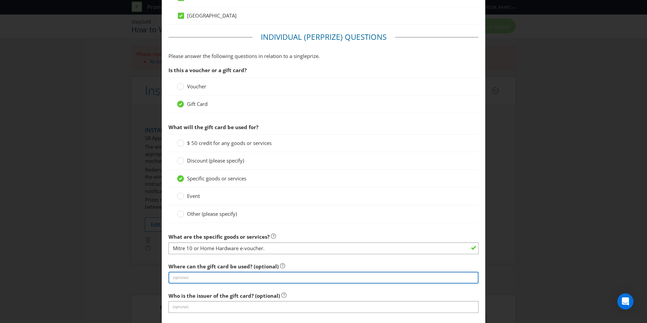
click at [212, 277] on input "text" at bounding box center [324, 278] width 310 height 12
paste input "Mitre 10 or Home Hardware e-voucher."
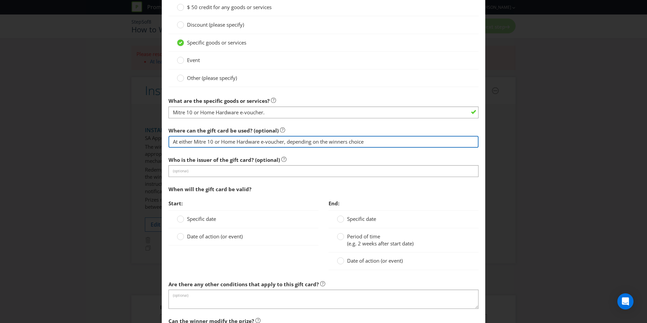
type input "At either Mitre 10 or Home Hardware e-voucher, depending on the winners choice"
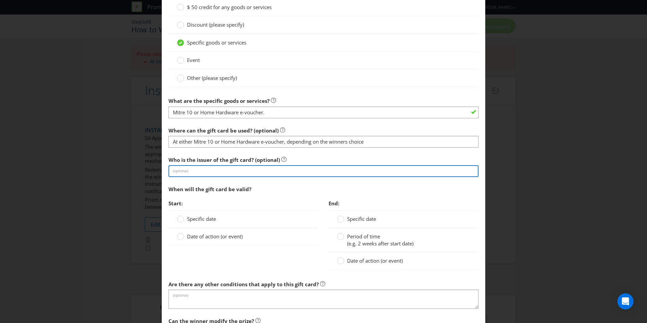
click at [272, 171] on input "text" at bounding box center [324, 171] width 310 height 12
type input "Mitre0 and Home Hardware"
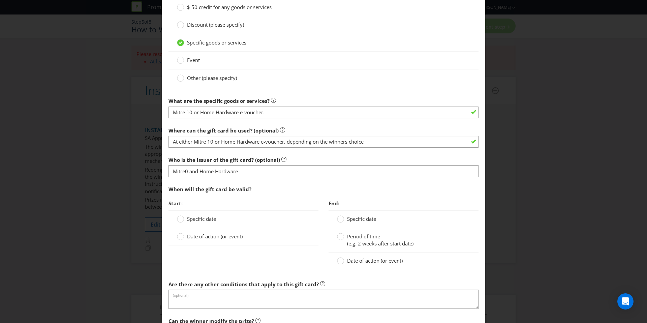
click at [310, 258] on div "Start: Specific date Date of action (or event) End: Specific date Period of tim…" at bounding box center [323, 237] width 320 height 81
click at [281, 260] on div "Start: Specific date Date of action (or event) End: Specific date Period of tim…" at bounding box center [323, 237] width 320 height 81
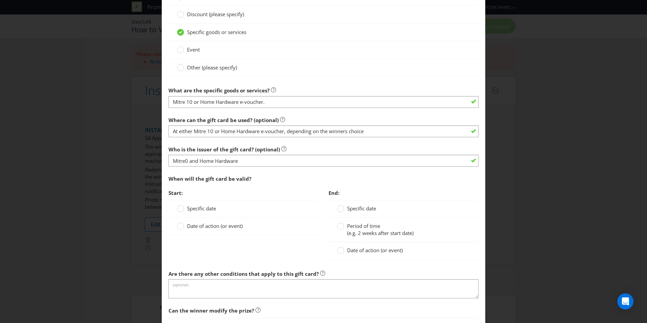
scroll to position [595, 0]
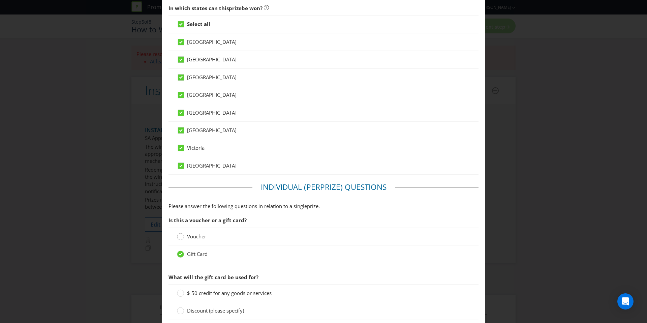
click at [182, 239] on icon at bounding box center [180, 236] width 7 height 7
click at [0, 0] on input "Voucher" at bounding box center [0, 0] width 0 height 0
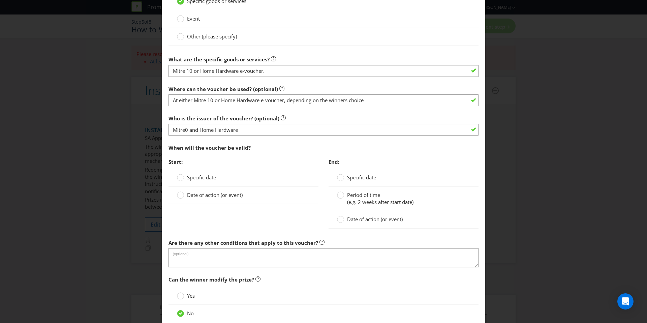
scroll to position [617, 0]
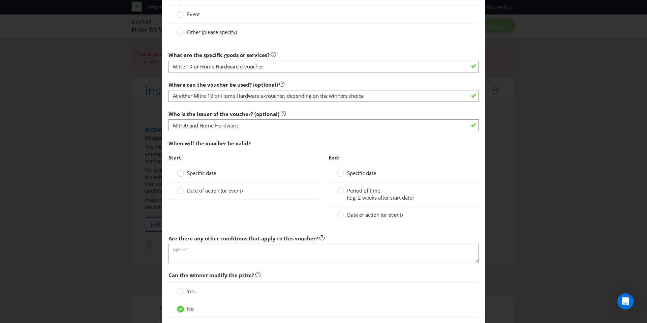
click at [180, 172] on div at bounding box center [180, 170] width 3 height 3
click at [0, 0] on input "Specific date" at bounding box center [0, 0] width 0 height 0
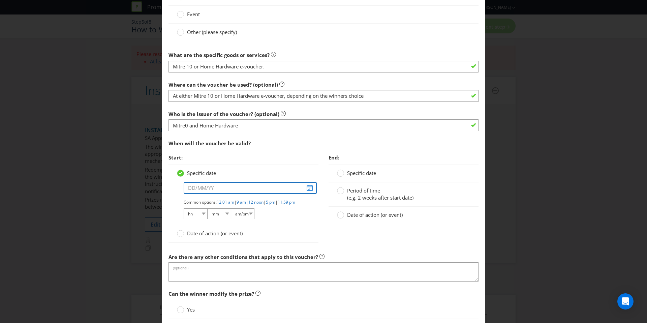
click at [223, 186] on input "text" at bounding box center [250, 188] width 133 height 12
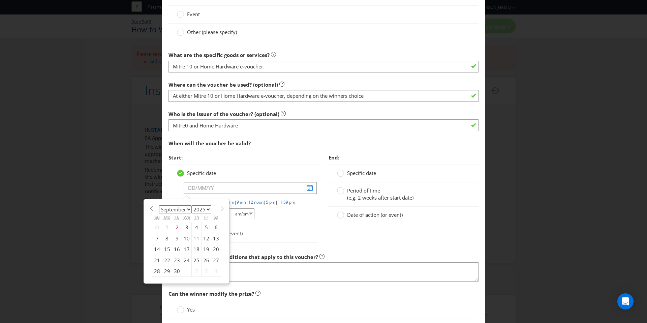
click at [295, 225] on div "Specific date January February March April May June July August September Octob…" at bounding box center [244, 195] width 150 height 61
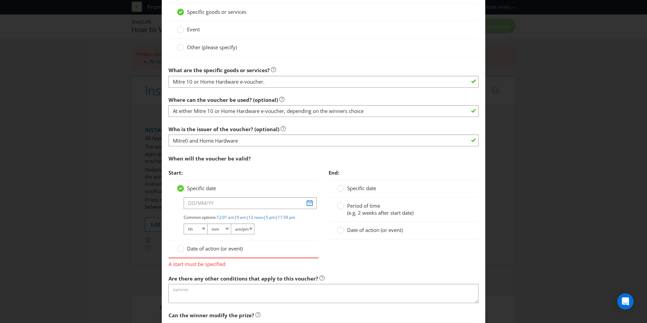
scroll to position [603, 0]
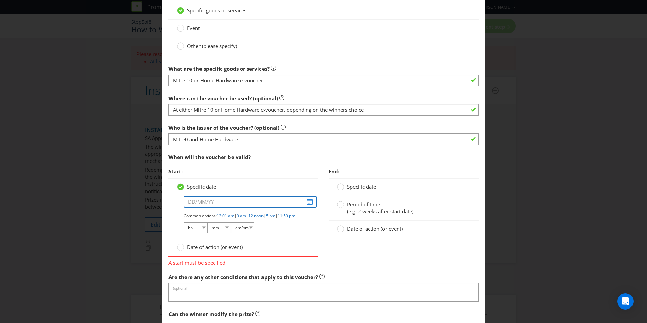
click at [226, 202] on input "text" at bounding box center [250, 202] width 133 height 12
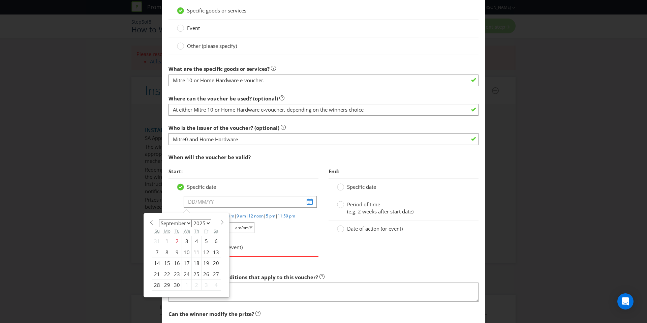
click at [198, 225] on select "2025 2026 2027 2028 2029 2030 2031 2032 2033 2034 2035" at bounding box center [202, 223] width 20 height 8
select select "2026"
click at [192, 219] on select "2025 2026 2027 2028 2029 2030 2031 2032 2033 2034 2035" at bounding box center [202, 223] width 20 height 8
click at [186, 223] on select "January February March April May June July August September October November De…" at bounding box center [175, 223] width 33 height 8
select select "5"
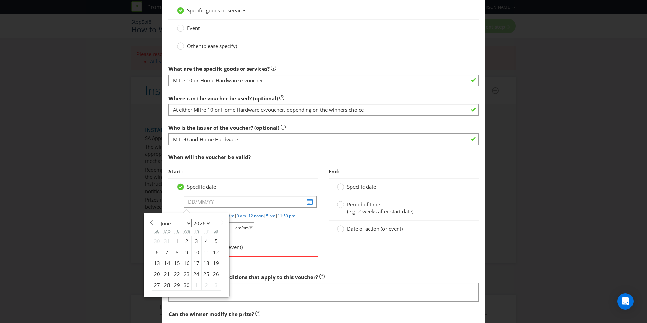
click at [159, 219] on select "January February March April May June July August September October November De…" at bounding box center [175, 223] width 33 height 8
click at [212, 239] on div "6" at bounding box center [216, 241] width 10 height 11
type input "[DATE]"
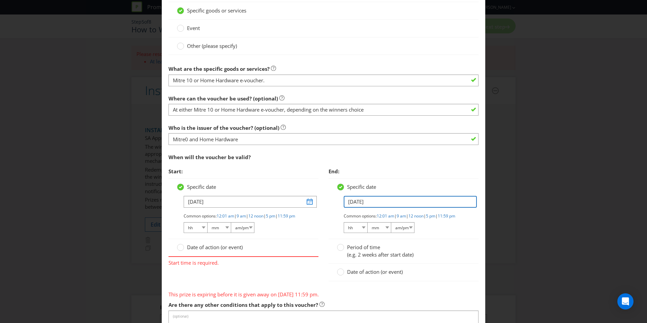
click at [370, 202] on input "[DATE]" at bounding box center [410, 202] width 133 height 12
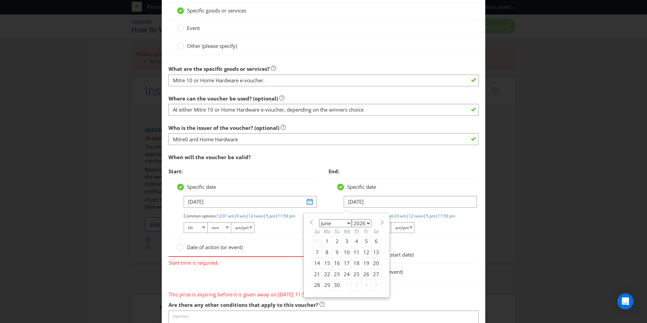
click at [348, 222] on select "January February March April May June July August September October November De…" at bounding box center [335, 223] width 33 height 8
select select "10"
click at [319, 219] on select "January February March April May June July August September October November De…" at bounding box center [335, 223] width 33 height 8
click at [315, 264] on div "15" at bounding box center [318, 263] width 10 height 11
type input "[DATE]"
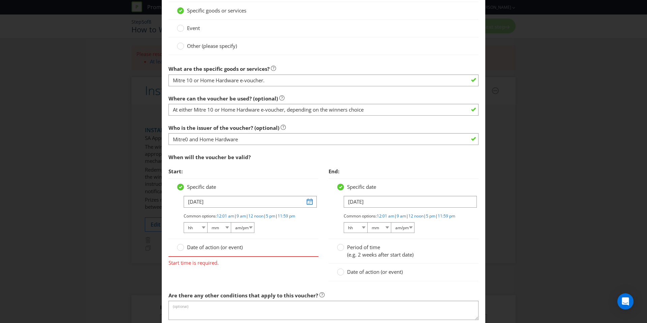
click at [443, 255] on div "Period of time (e.g. 2 weeks after start date)" at bounding box center [403, 251] width 133 height 14
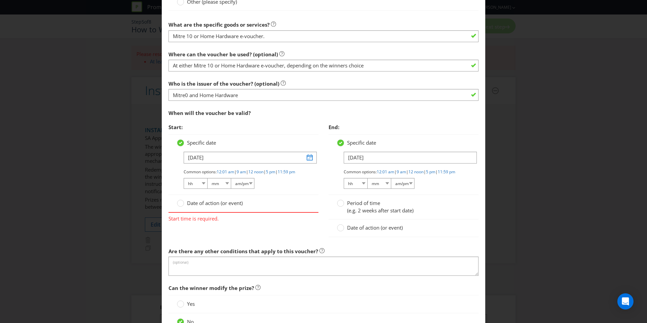
scroll to position [718, 0]
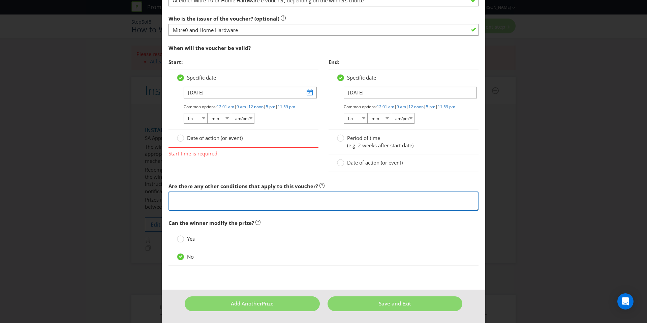
click at [267, 205] on textarea at bounding box center [324, 200] width 310 height 19
paste textarea "The e-vouchers cannot be used in conjunction with any other offer. There is no …"
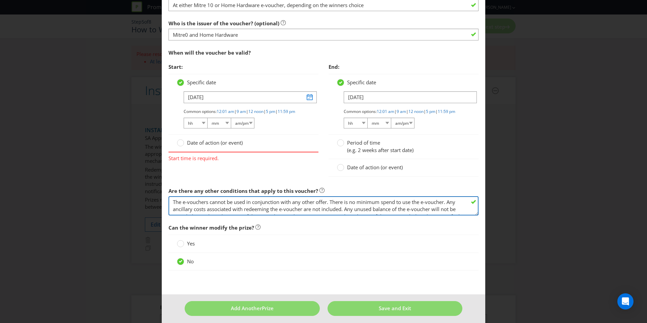
scroll to position [708, 0]
type textarea "The e-vouchers cannot be used in conjunction with any other offer. There is no …"
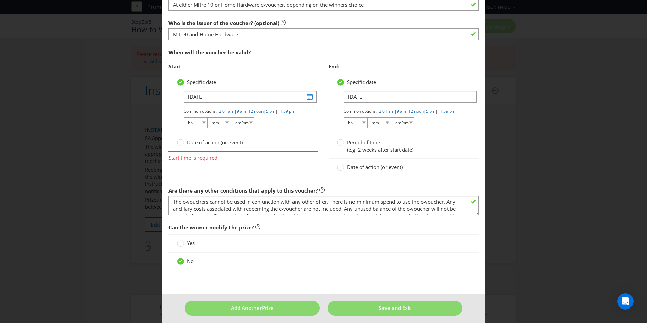
click at [399, 270] on div "No" at bounding box center [324, 261] width 310 height 18
click at [357, 265] on div "No" at bounding box center [323, 261] width 293 height 7
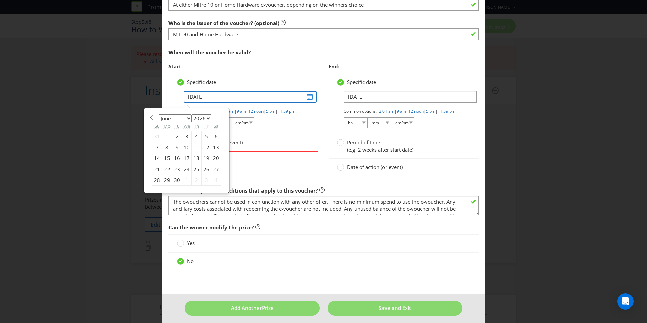
click at [200, 96] on input "[DATE]" at bounding box center [250, 97] width 133 height 12
click at [234, 82] on div "Specific date" at bounding box center [243, 82] width 133 height 7
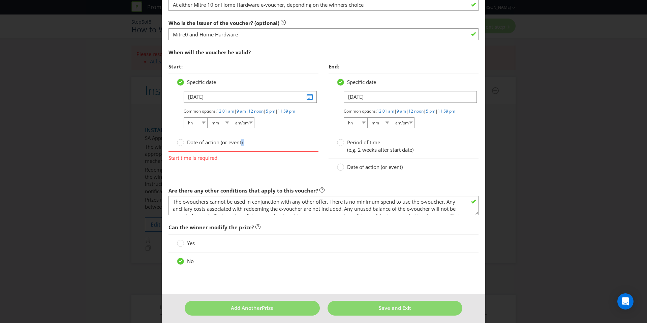
click at [241, 151] on div "Date of action (or event)" at bounding box center [244, 142] width 150 height 17
click at [179, 146] on circle at bounding box center [180, 142] width 7 height 7
click at [0, 0] on input "Date of action (or event)" at bounding box center [0, 0] width 0 height 0
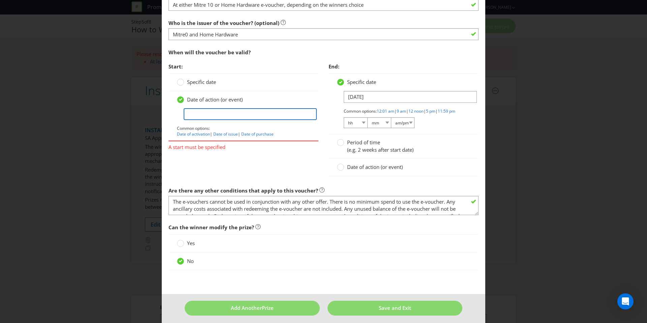
click at [203, 117] on input "text" at bounding box center [250, 114] width 133 height 12
click at [230, 132] on link "Date of issue" at bounding box center [225, 134] width 25 height 6
type input "Date of issue"
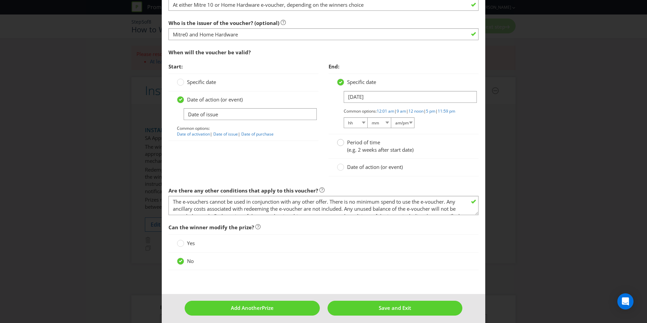
click at [341, 146] on circle at bounding box center [340, 142] width 7 height 7
click at [0, 0] on input "Period of time (e.g. 2 weeks after start date)" at bounding box center [0, 0] width 0 height 0
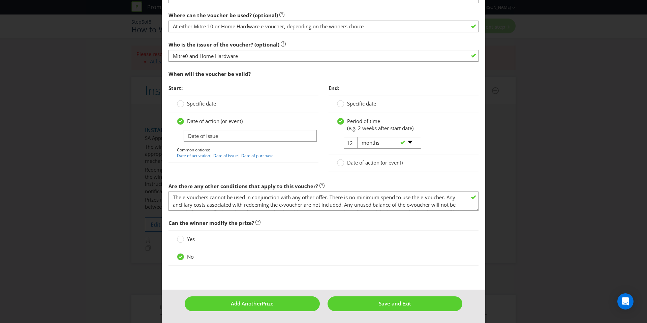
click at [352, 141] on div "-- Please select -- days weeks months years" at bounding box center [386, 143] width 68 height 12
drag, startPoint x: 349, startPoint y: 144, endPoint x: 358, endPoint y: 144, distance: 8.5
click at [349, 144] on tr "12 -- Please select -- days weeks months years" at bounding box center [379, 145] width 84 height 17
click at [411, 142] on select "-- Please select -- days weeks months years" at bounding box center [389, 143] width 64 height 12
click at [357, 137] on select "-- Please select -- days weeks months years" at bounding box center [389, 143] width 64 height 12
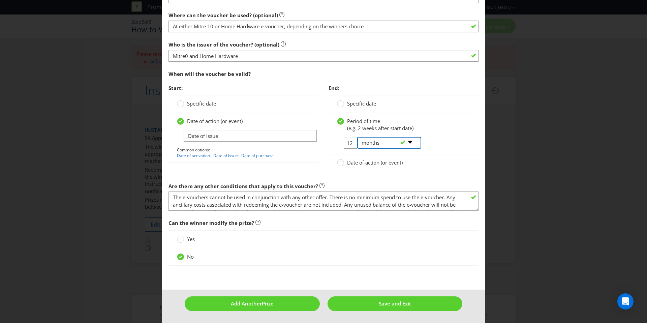
click at [379, 141] on select "-- Please select -- days weeks months years" at bounding box center [389, 143] width 64 height 12
click at [338, 105] on circle at bounding box center [340, 103] width 7 height 7
click at [0, 0] on input "Specific date" at bounding box center [0, 0] width 0 height 0
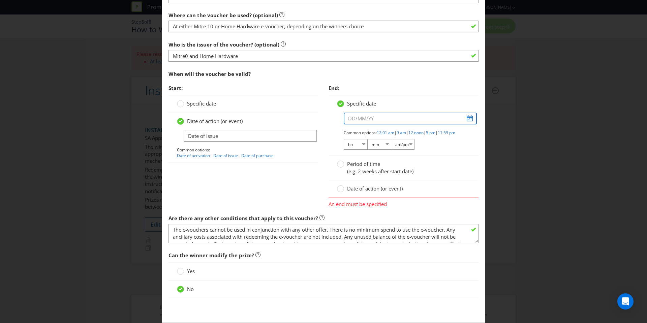
click at [384, 121] on input "text" at bounding box center [410, 119] width 133 height 12
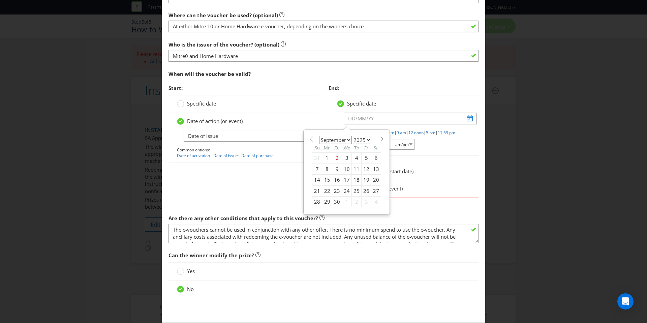
click at [345, 138] on select "January February March April May June July August September October November De…" at bounding box center [335, 140] width 33 height 8
click at [319, 136] on select "January February March April May June July August September October November De…" at bounding box center [335, 140] width 33 height 8
drag, startPoint x: 323, startPoint y: 178, endPoint x: 355, endPoint y: 196, distance: 36.4
click at [357, 201] on div "31 1 2 3 4 5 6 7 8 9 10 11 12 13 14 15 16 17 18 19 20 21 22 23 24 25 26 27 28 2…" at bounding box center [347, 180] width 69 height 55
click at [360, 136] on select "2025 2026 2027 2028 2029 2030 2031 2032 2033 2034 2035" at bounding box center [362, 140] width 20 height 8
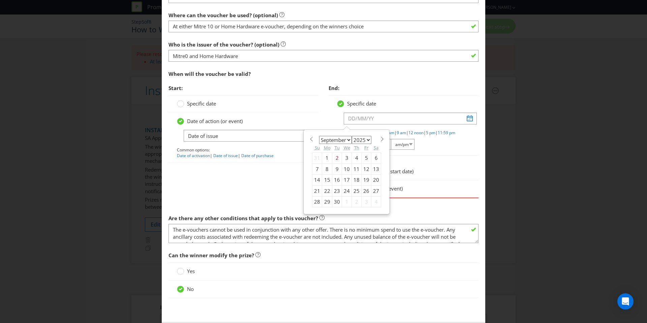
select select "2026"
click at [352, 136] on select "2025 2026 2027 2028 2029 2030 2031 2032 2033 2034 2035" at bounding box center [362, 140] width 20 height 8
click at [309, 137] on span at bounding box center [311, 139] width 5 height 5
select select "7"
click at [374, 180] on div "15" at bounding box center [376, 180] width 10 height 11
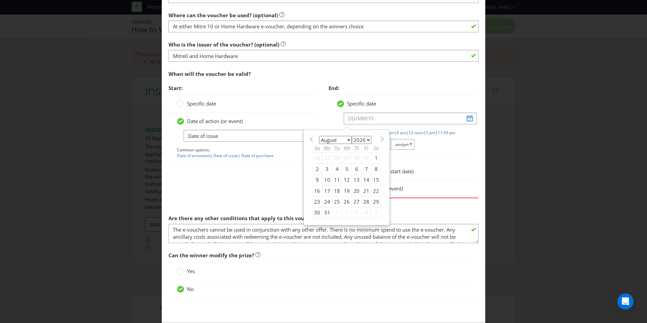
type input "[DATE]"
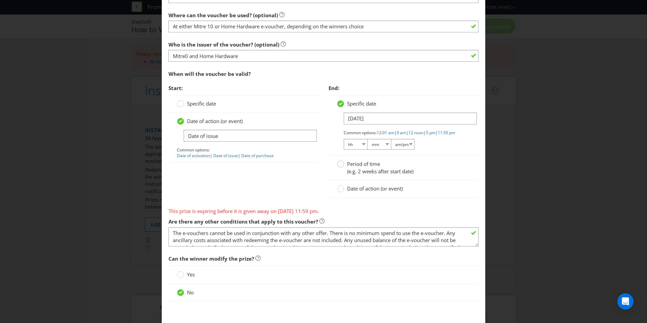
click at [339, 168] on circle at bounding box center [340, 164] width 7 height 7
click at [0, 0] on input "Period of time (e.g. 2 weeks after start date)" at bounding box center [0, 0] width 0 height 0
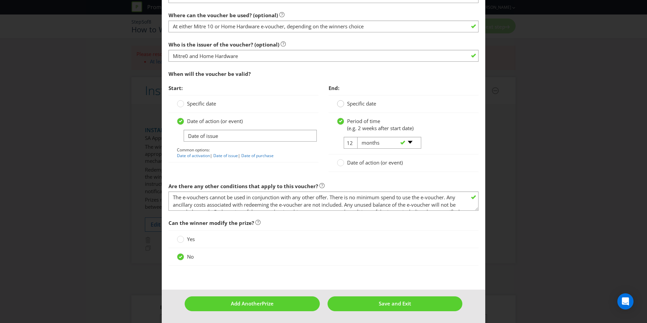
click at [339, 102] on div at bounding box center [340, 101] width 3 height 3
click at [0, 0] on input "Specific date" at bounding box center [0, 0] width 0 height 0
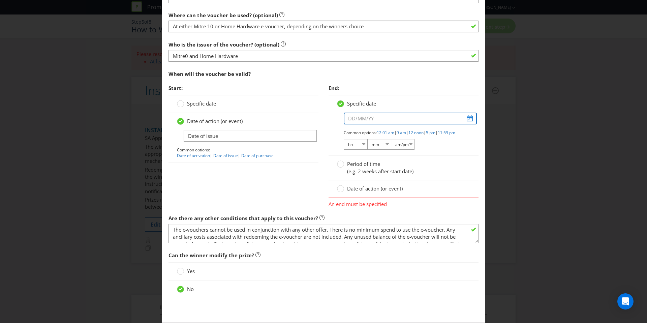
click at [360, 117] on input "text" at bounding box center [410, 119] width 133 height 12
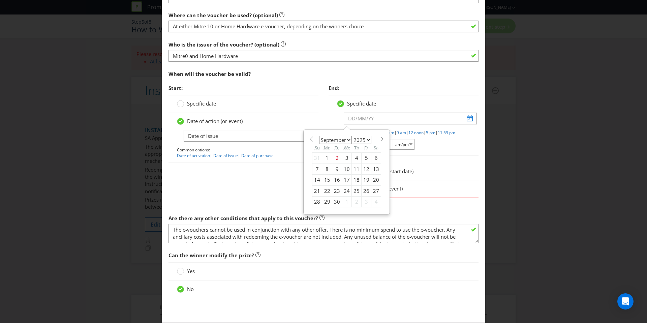
click at [359, 142] on select "2025 2026 2027 2028 2029 2030 2031 2032 2033 2034 2035" at bounding box center [362, 140] width 20 height 8
select select "2026"
click at [352, 136] on select "2025 2026 2027 2028 2029 2030 2031 2032 2033 2034 2035" at bounding box center [362, 140] width 20 height 8
click at [344, 138] on select "January February March April May June July August September October November De…" at bounding box center [335, 140] width 33 height 8
select select "10"
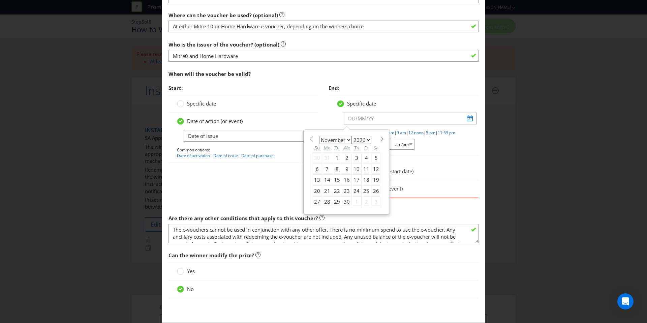
click at [319, 136] on select "January February March April May June July August September October November De…" at bounding box center [335, 140] width 33 height 8
click at [316, 179] on div "15" at bounding box center [318, 180] width 10 height 11
type input "[DATE]"
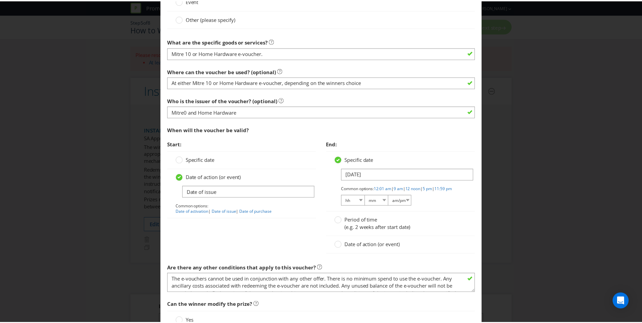
scroll to position [718, 0]
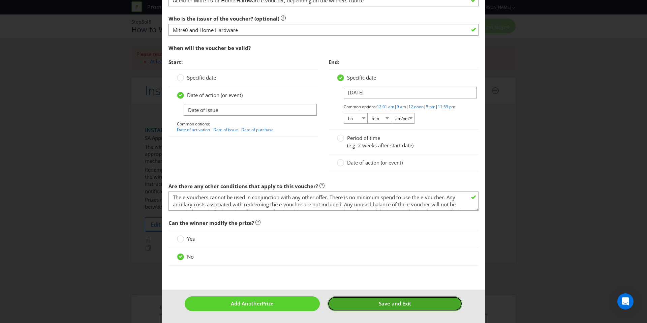
click at [409, 307] on button "Save and Exit" at bounding box center [395, 303] width 135 height 14
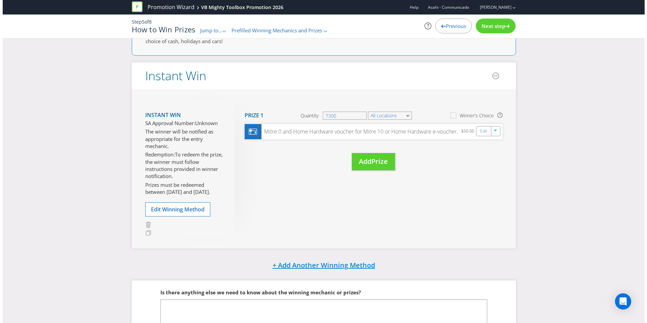
scroll to position [105, 0]
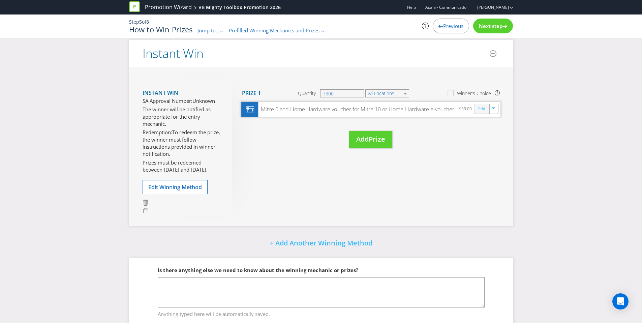
click at [479, 108] on link "Edit" at bounding box center [481, 109] width 7 height 8
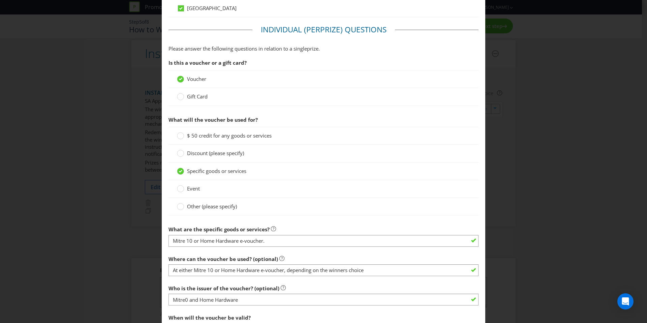
scroll to position [452, 0]
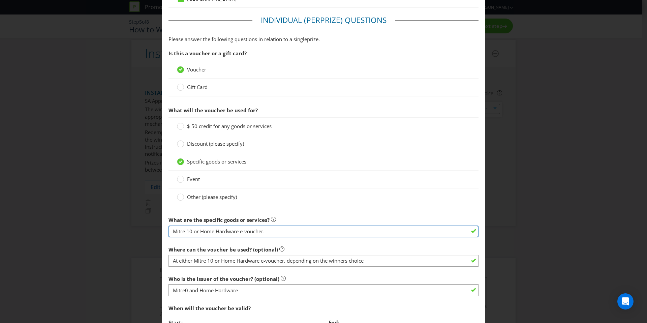
click at [185, 233] on input "Mitre 10 or Home Hardware e-voucher." at bounding box center [324, 232] width 310 height 12
type input "Mitre10 or Home Hardware e-voucher."
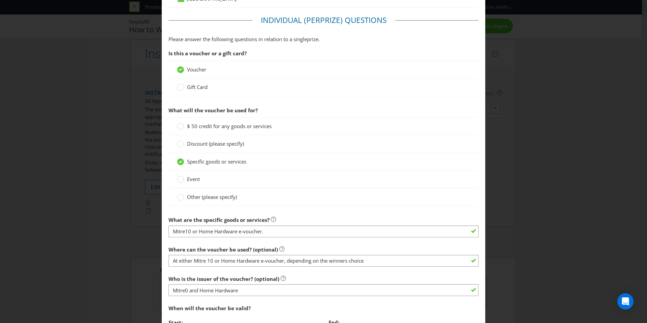
click at [342, 195] on div "Other (please specify)" at bounding box center [323, 197] width 293 height 7
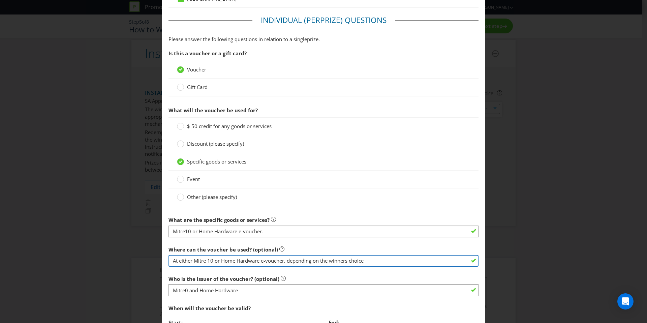
click at [209, 261] on input "At either Mitre 10 or Home Hardware e-voucher, depending on the winners choice" at bounding box center [324, 261] width 310 height 12
type input "At either Mitre10 or Home Hardware e-voucher, depending on the winners choice"
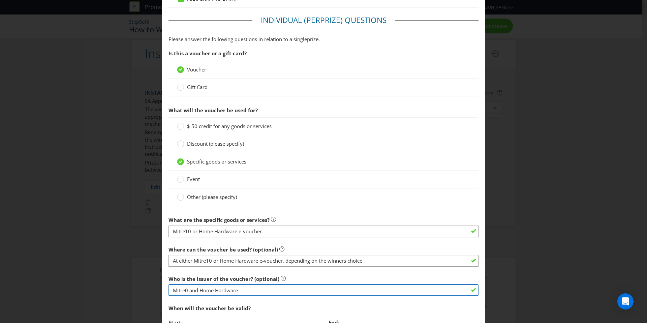
click at [183, 290] on input "Mitre0 and Home Hardware" at bounding box center [324, 290] width 310 height 12
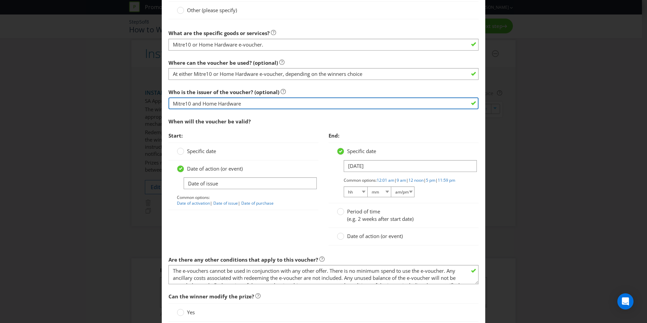
scroll to position [718, 0]
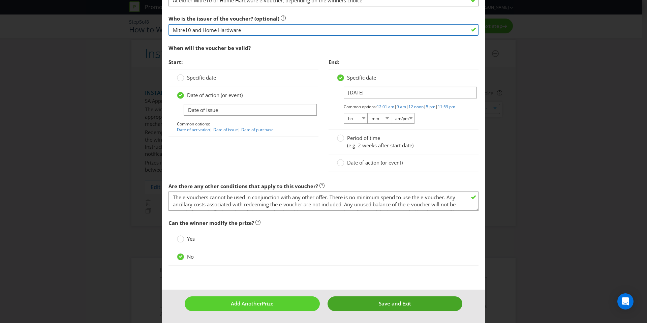
type input "Mitre10 and Home Hardware"
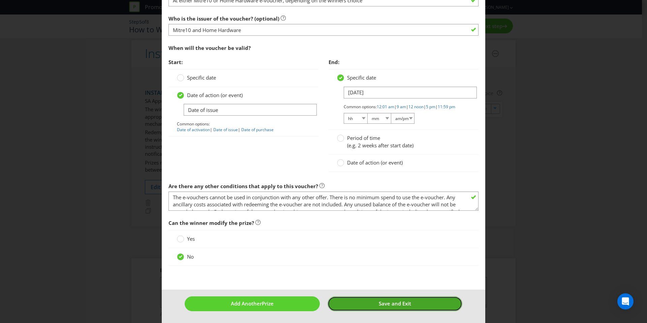
click at [398, 303] on span "Save and Exit" at bounding box center [395, 303] width 32 height 7
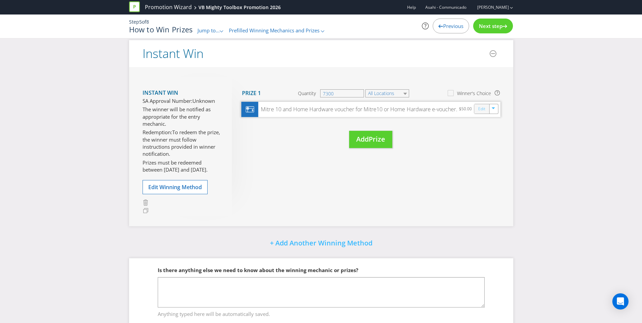
click at [480, 109] on link "Edit" at bounding box center [481, 109] width 7 height 8
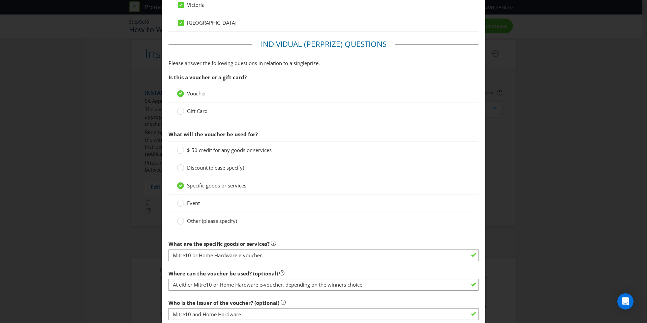
scroll to position [460, 0]
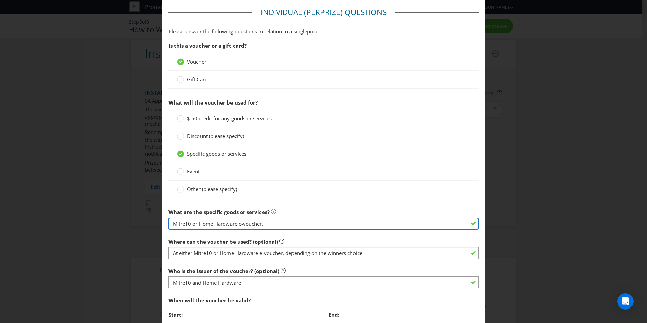
click at [173, 225] on input "Mitre10 or Home Hardware e-voucher." at bounding box center [324, 224] width 310 height 12
type input "Mitre10 or Home Hardware e-voucher."
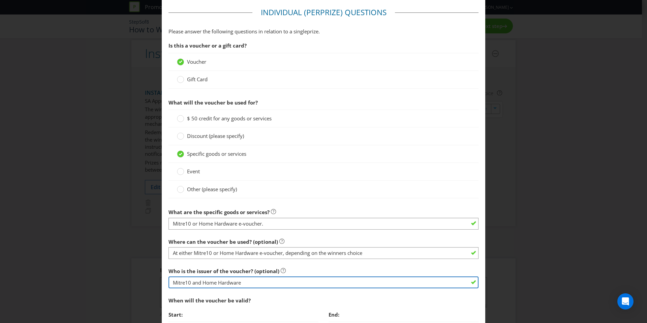
click at [200, 282] on input "Mitre10 and Home Hardware" at bounding box center [324, 282] width 310 height 12
click at [261, 286] on input "Mitre10 or Home Hardware" at bounding box center [324, 282] width 310 height 12
type input "Mitre10 or Home Hardware e-voucher"
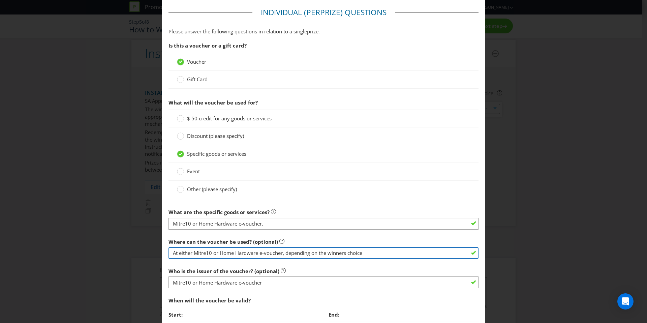
click at [384, 254] on input "At either Mitre10 or Home Hardware e-voucher, depending on the winners choice" at bounding box center [324, 253] width 310 height 12
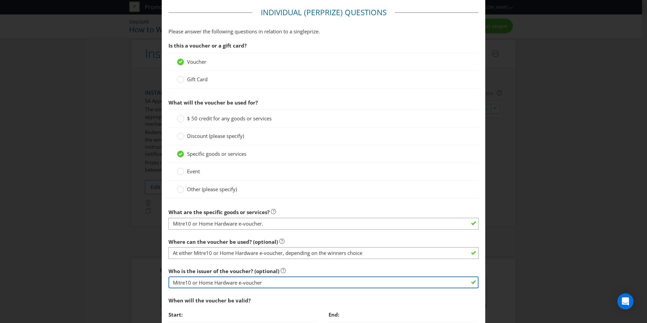
click at [173, 283] on input "Mitre10 or Home Hardware e-voucher" at bounding box center [324, 282] width 310 height 12
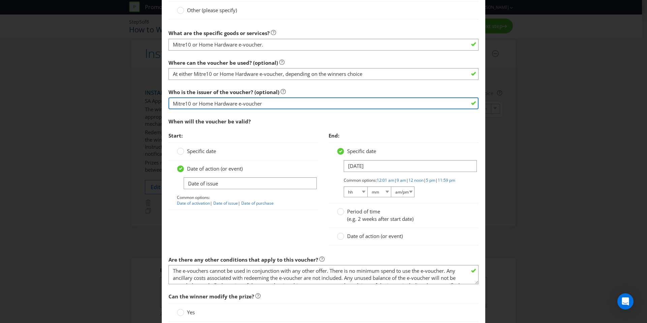
scroll to position [718, 0]
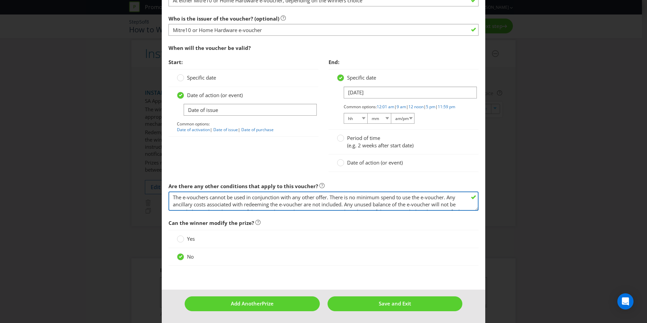
click at [266, 203] on textarea "The e-vouchers cannot be used in conjunction with any other offer. There is no …" at bounding box center [324, 200] width 310 height 19
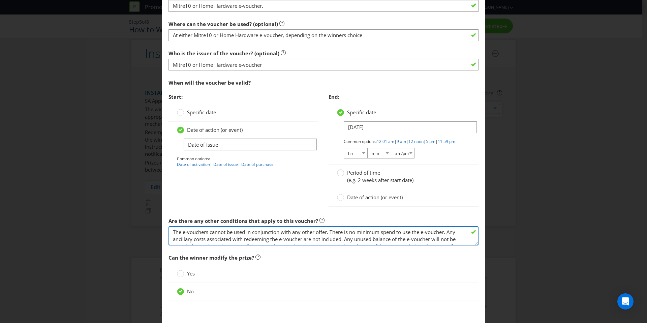
scroll to position [675, 0]
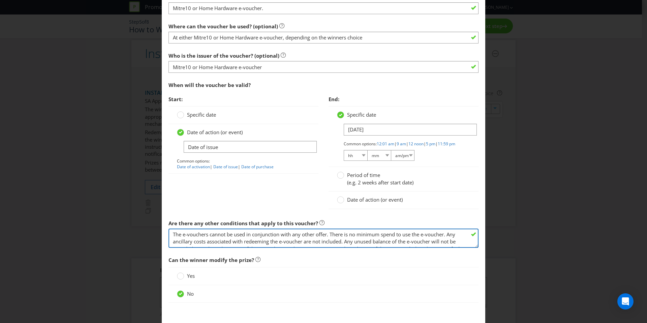
click at [172, 240] on textarea "The e-vouchers cannot be used in conjunction with any other offer. There is no …" at bounding box center [324, 238] width 310 height 19
paste textarea "he prize is the winner’s choice of a $50 Mitre 10 or Home Hardware e-voucher."
click at [172, 240] on textarea "The e-vouchers cannot be used in conjunction with any other offer. There is no …" at bounding box center [324, 238] width 310 height 19
type textarea "The prize is the winner’s choice of a $50 Mitre 10 or Home Hardware e-voucher. …"
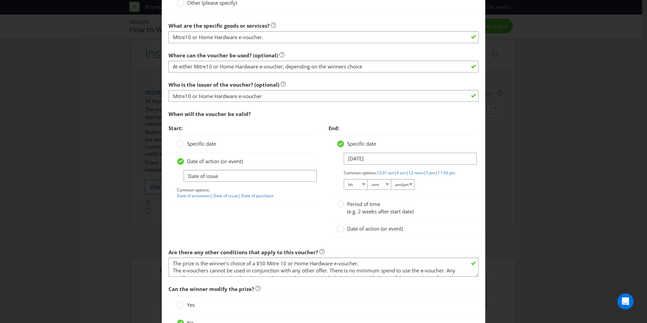
scroll to position [639, 0]
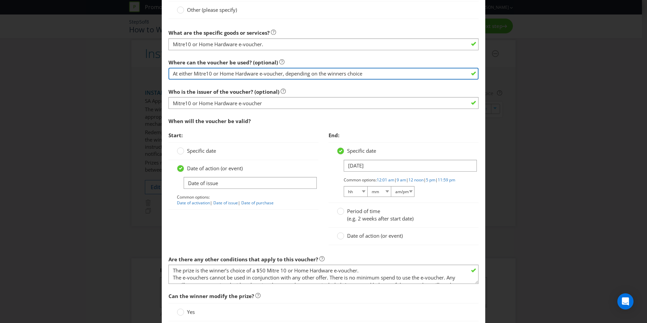
drag, startPoint x: 351, startPoint y: 77, endPoint x: 160, endPoint y: 68, distance: 190.7
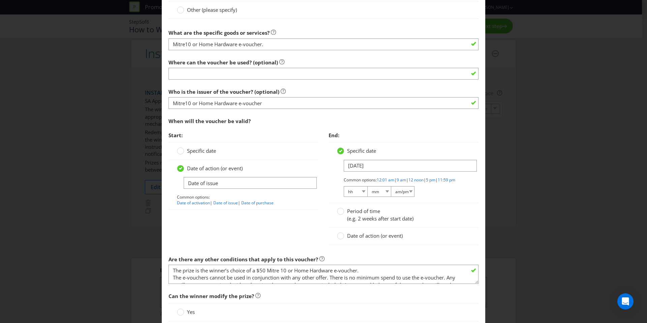
click at [288, 145] on div "Specific date" at bounding box center [244, 151] width 150 height 18
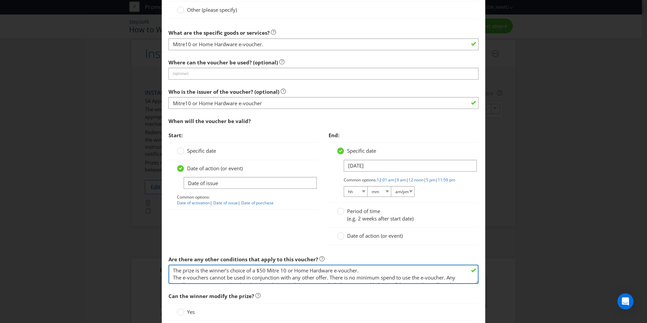
click at [366, 278] on textarea "The e-vouchers cannot be used in conjunction with any other offer. There is no …" at bounding box center [324, 274] width 310 height 19
paste textarea "Mitre 10 e-vouchers are redeemable online at [DOMAIN_NAME] or at participating …"
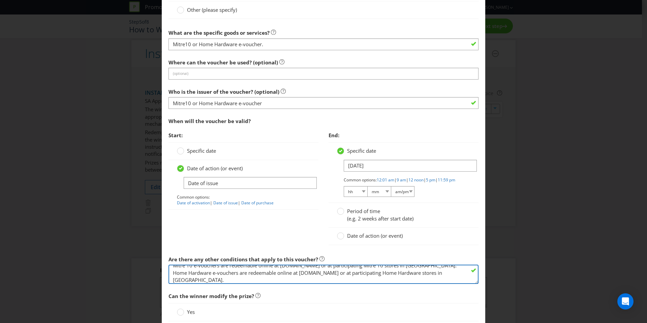
type textarea "The prize is the winner’s choice of a $50 Mitre 10 or Home Hardware e-voucher. …"
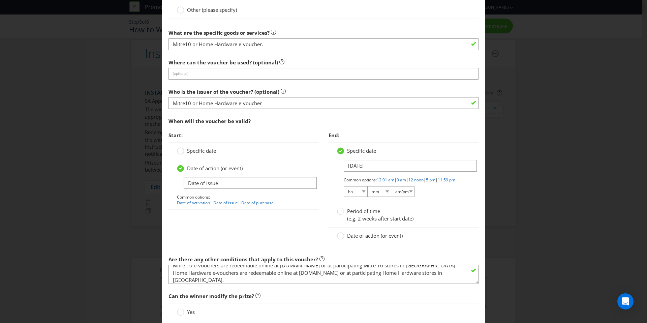
click at [289, 143] on div "Specific date" at bounding box center [244, 151] width 150 height 18
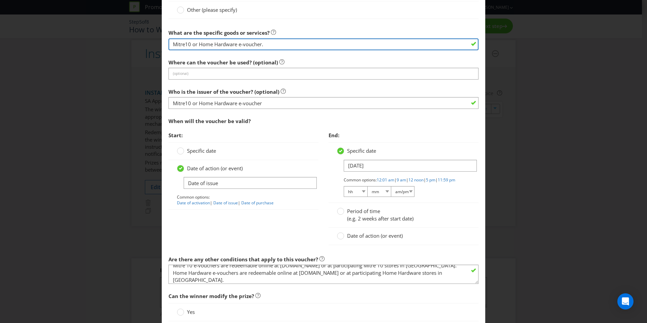
click at [251, 48] on input "Mitre10 or Home Hardware e-voucher." at bounding box center [324, 44] width 310 height 12
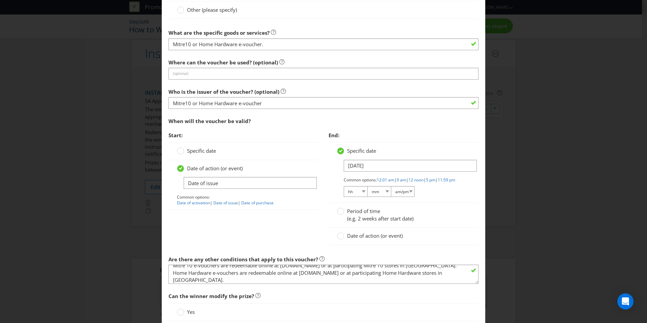
click at [275, 145] on div "Specific date" at bounding box center [244, 151] width 150 height 18
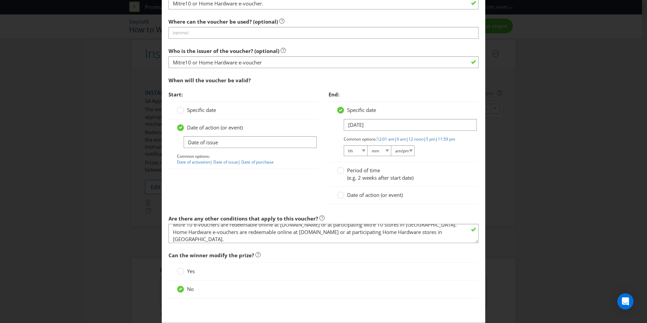
scroll to position [718, 0]
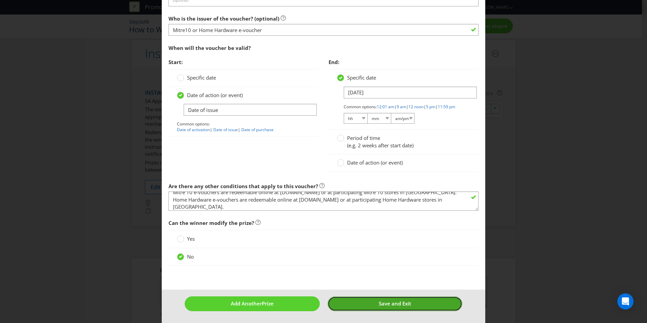
click at [395, 301] on span "Save and Exit" at bounding box center [395, 303] width 32 height 7
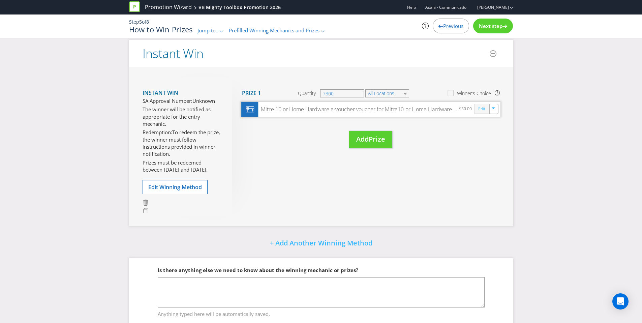
click at [483, 111] on link "Edit" at bounding box center [481, 109] width 7 height 8
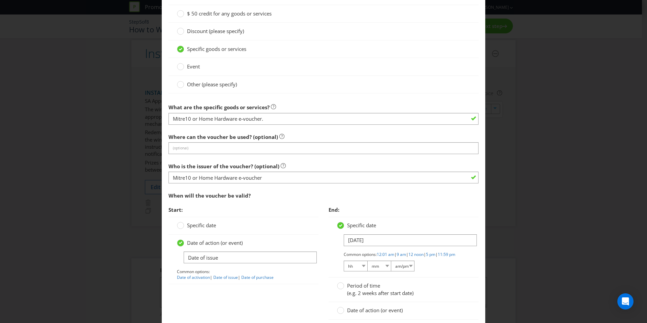
scroll to position [588, 0]
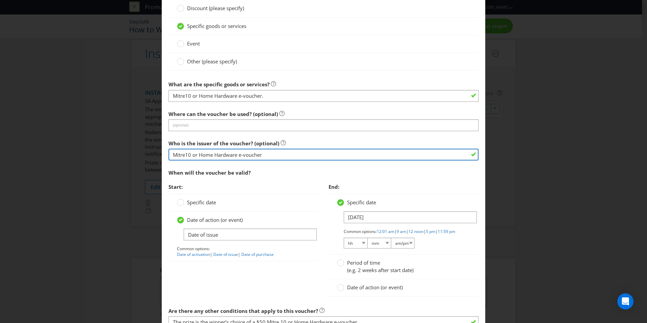
click at [268, 156] on input "Mitre10 or Home Hardware e-voucher" at bounding box center [324, 155] width 310 height 12
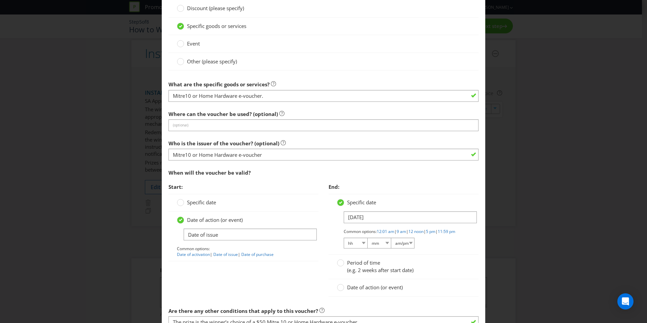
click at [291, 183] on span "Start:" at bounding box center [244, 187] width 150 height 14
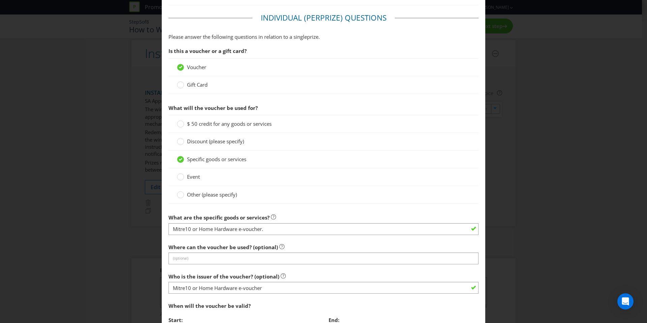
scroll to position [584, 0]
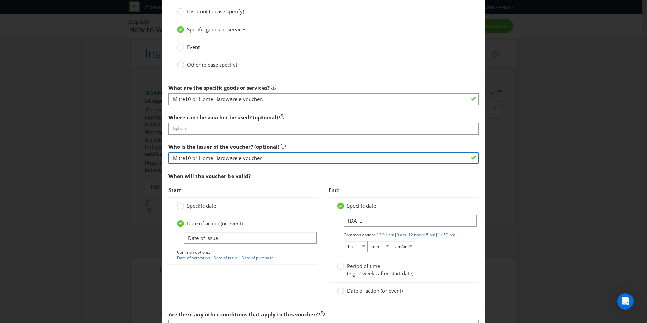
drag, startPoint x: 269, startPoint y: 158, endPoint x: 171, endPoint y: 156, distance: 97.8
click at [171, 156] on input "Mitre10 or Home Hardware e-voucher" at bounding box center [324, 158] width 310 height 12
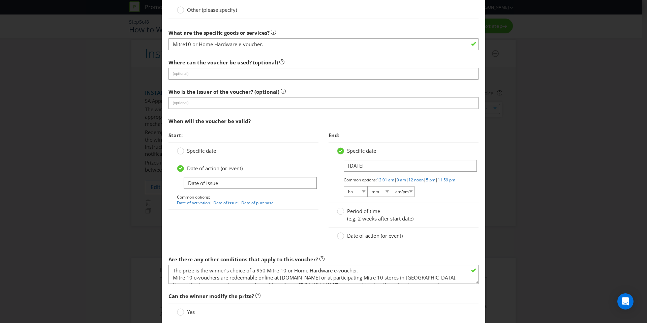
click at [306, 225] on div "Start: Specific date Date of action (or event) Date of issue Common options: Da…" at bounding box center [323, 190] width 320 height 124
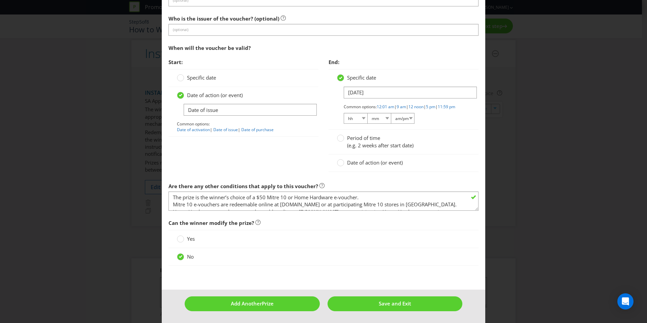
scroll to position [718, 0]
click at [381, 306] on span "Save and Exit" at bounding box center [395, 303] width 32 height 7
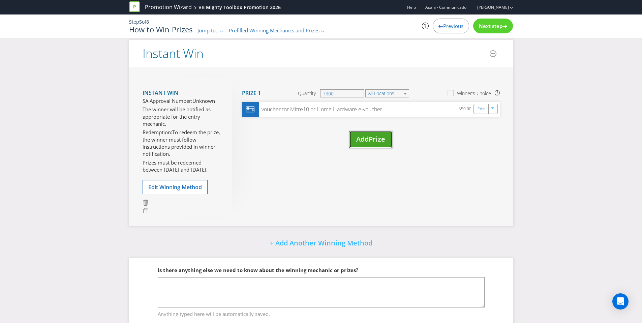
click at [370, 143] on span "Prize" at bounding box center [377, 139] width 17 height 9
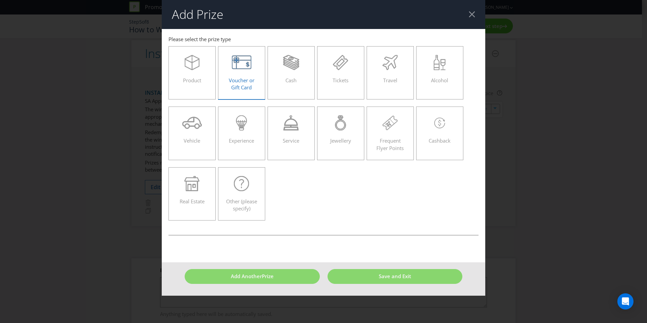
click at [246, 74] on div "Voucher or Gift Card" at bounding box center [241, 70] width 33 height 30
click at [0, 0] on input "Voucher or Gift Card" at bounding box center [0, 0] width 0 height 0
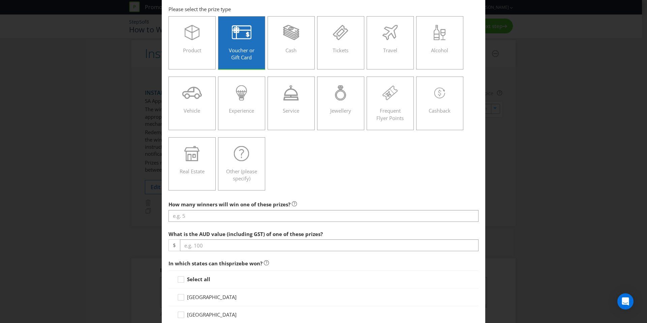
scroll to position [39, 0]
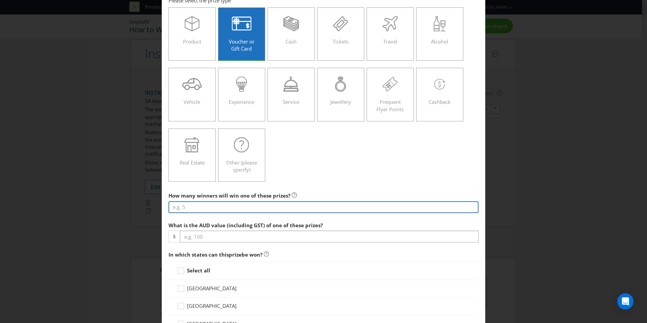
click at [249, 209] on input "number" at bounding box center [324, 207] width 310 height 12
type input "21900"
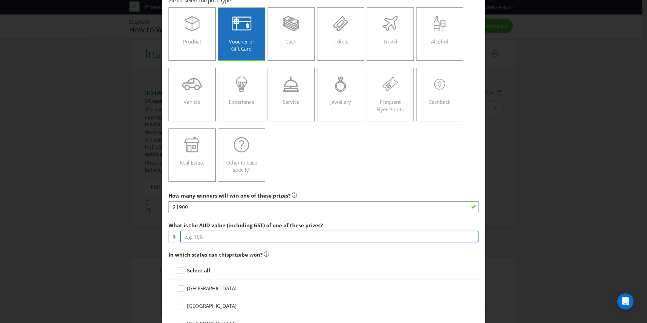
click at [219, 233] on input "number" at bounding box center [329, 237] width 299 height 12
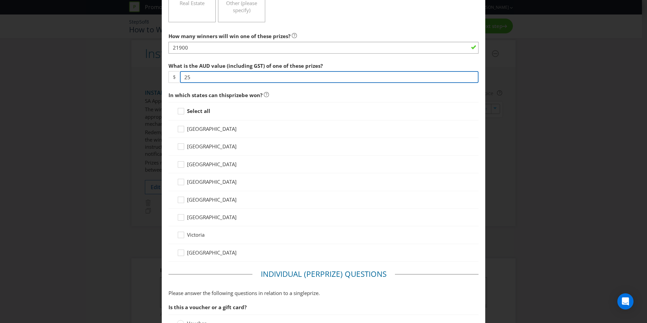
scroll to position [275, 0]
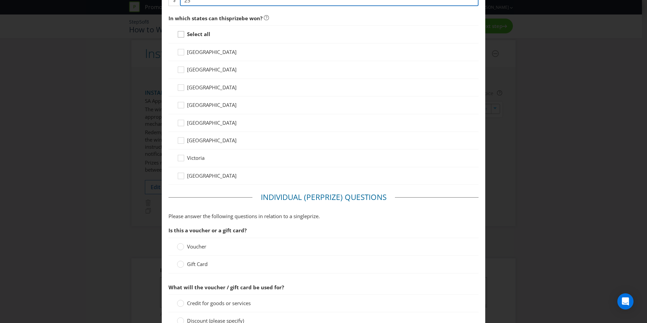
type input "25"
click at [181, 35] on icon at bounding box center [182, 36] width 10 height 10
click at [0, 0] on input "Select all" at bounding box center [0, 0] width 0 height 0
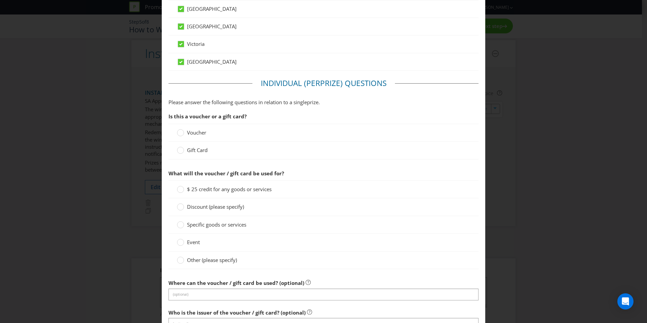
scroll to position [394, 0]
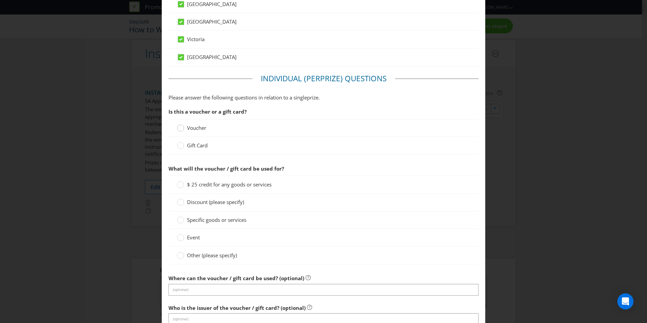
click at [179, 127] on circle at bounding box center [180, 128] width 7 height 7
click at [0, 0] on input "Voucher" at bounding box center [0, 0] width 0 height 0
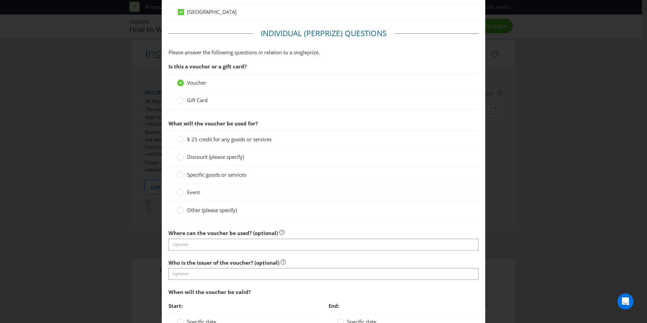
scroll to position [443, 0]
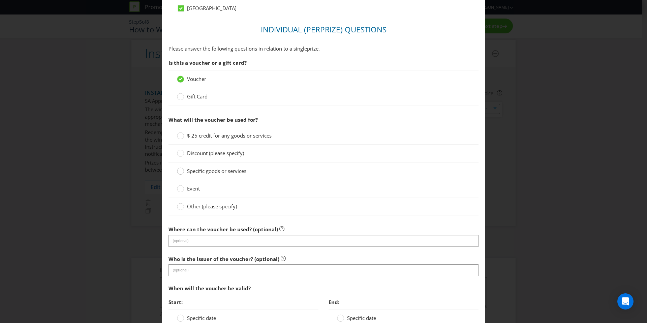
click at [181, 172] on circle at bounding box center [180, 171] width 7 height 7
click at [0, 0] on input "Specific goods or services" at bounding box center [0, 0] width 0 height 0
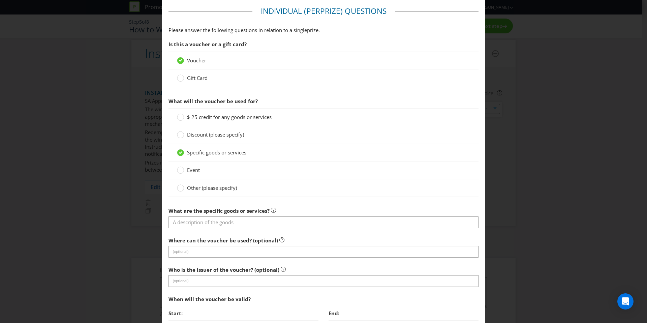
scroll to position [494, 0]
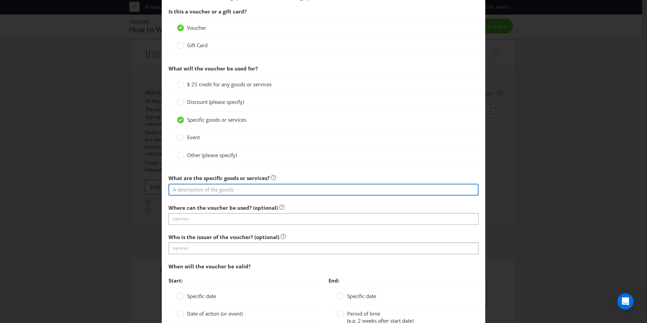
click at [269, 191] on input "text" at bounding box center [324, 190] width 310 height 12
type input "Mitre10 or Home Hardware e-voucher."
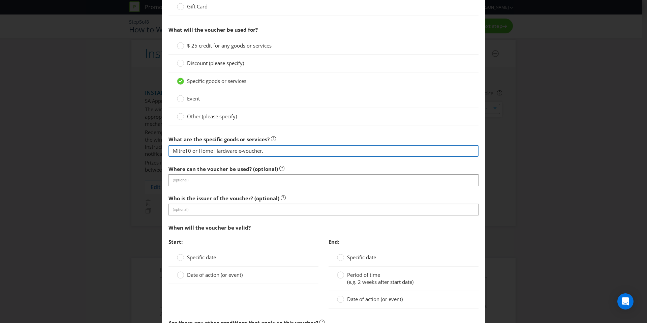
scroll to position [540, 0]
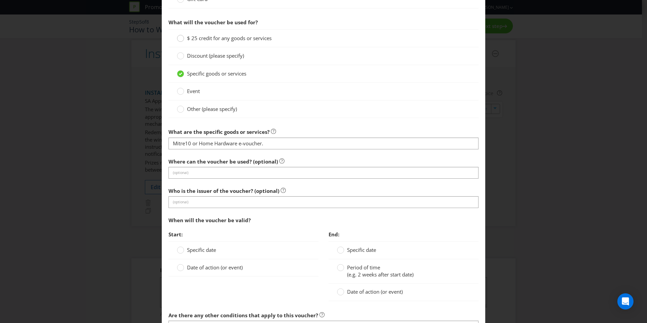
click at [179, 38] on circle at bounding box center [180, 38] width 7 height 7
click at [0, 0] on input "$ 25 credit for any goods or services" at bounding box center [0, 0] width 0 height 0
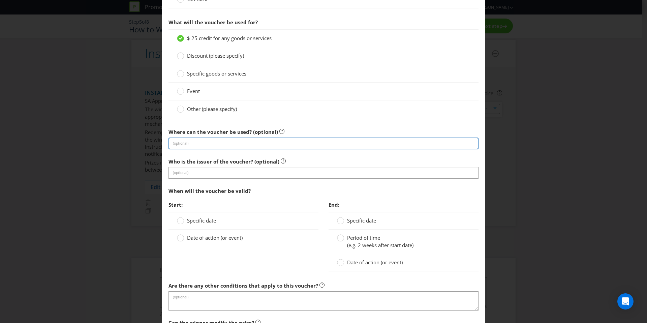
click at [232, 142] on input "text" at bounding box center [324, 144] width 310 height 12
type input "At either Mitre 10 or Home Hardware e-voucher, depending on the winners choice"
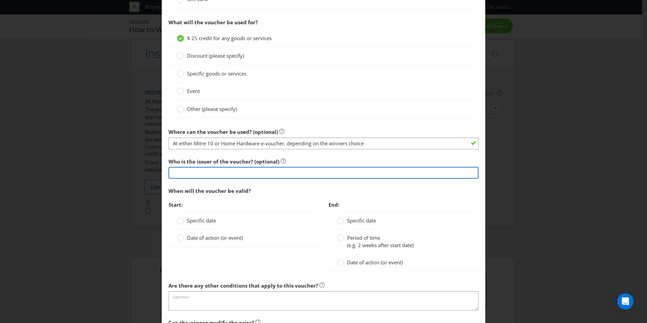
click at [246, 174] on input "text" at bounding box center [324, 173] width 310 height 12
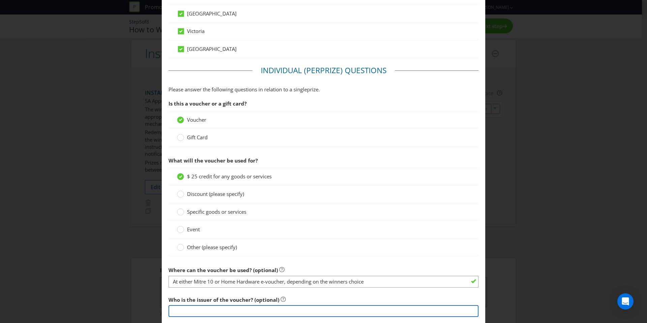
scroll to position [407, 0]
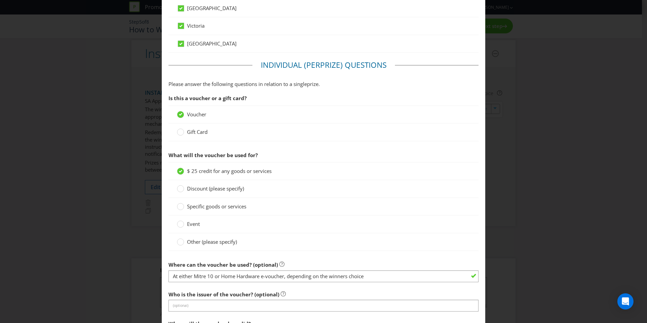
click at [335, 143] on div at bounding box center [324, 143] width 310 height 3
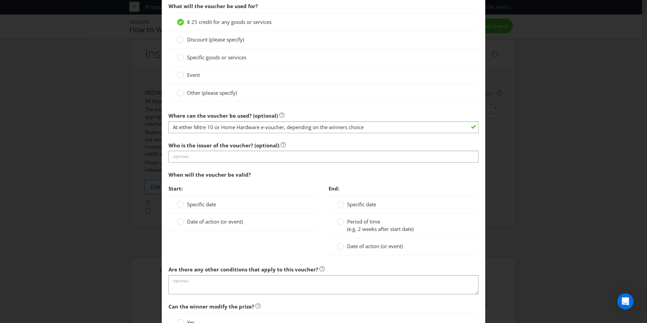
scroll to position [563, 0]
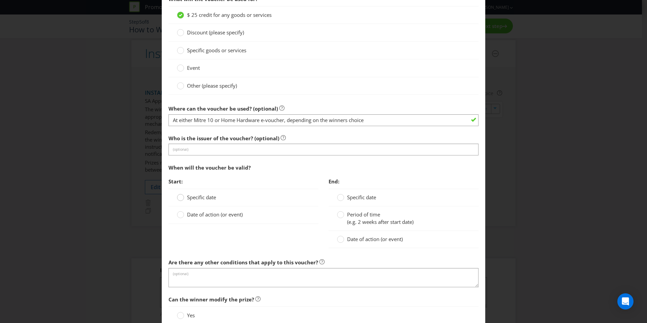
click at [180, 198] on circle at bounding box center [180, 197] width 7 height 7
click at [0, 0] on input "Specific date" at bounding box center [0, 0] width 0 height 0
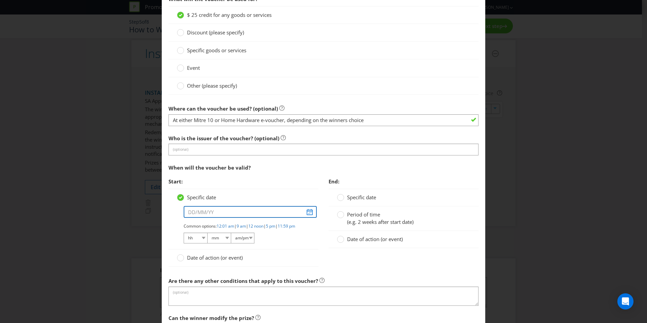
click at [216, 212] on input "text" at bounding box center [250, 212] width 133 height 12
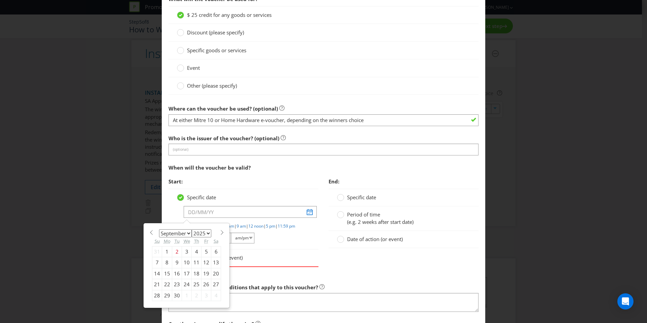
click at [309, 241] on div "Specific date January February March April May June July August September Octob…" at bounding box center [244, 219] width 150 height 61
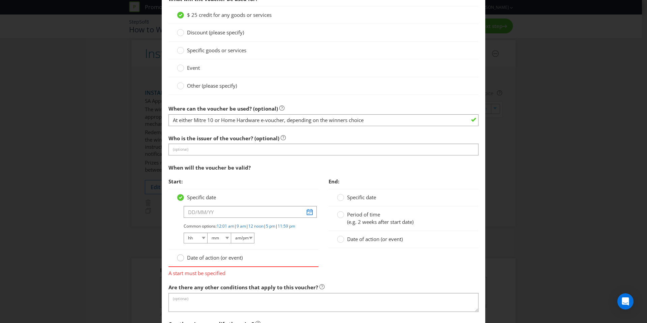
click at [180, 257] on div at bounding box center [180, 255] width 3 height 3
click at [0, 0] on input "Date of action (or event)" at bounding box center [0, 0] width 0 height 0
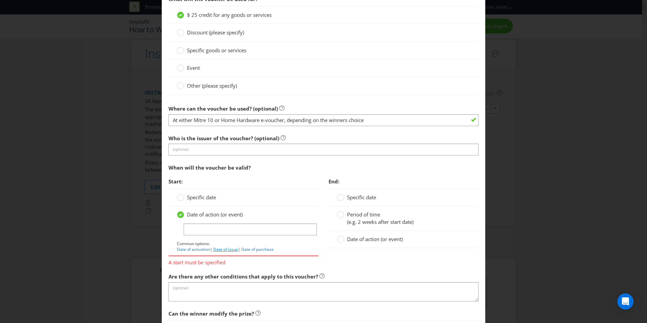
click at [220, 248] on link "Date of issue" at bounding box center [225, 249] width 25 height 6
type input "Date of issue"
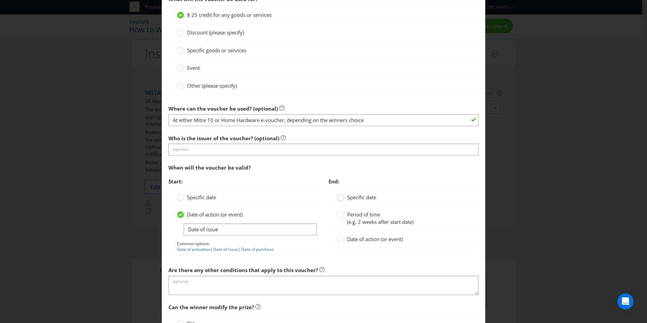
click at [339, 195] on div at bounding box center [340, 195] width 3 height 3
click at [0, 0] on input "Specific date" at bounding box center [0, 0] width 0 height 0
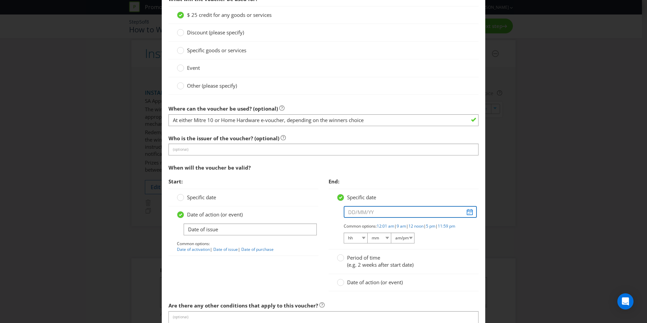
click at [384, 212] on input "text" at bounding box center [410, 212] width 133 height 12
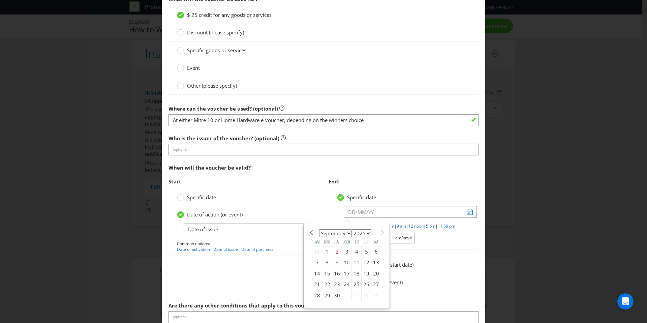
click at [362, 233] on select "2025 2026 2027 2028 2029 2030 2031 2032 2033 2034 2035" at bounding box center [362, 233] width 20 height 8
select select "2026"
click at [352, 229] on select "2025 2026 2027 2028 2029 2030 2031 2032 2033 2034 2035" at bounding box center [362, 233] width 20 height 8
click at [338, 234] on select "January February March April May June July August September October November De…" at bounding box center [335, 233] width 33 height 8
select select "10"
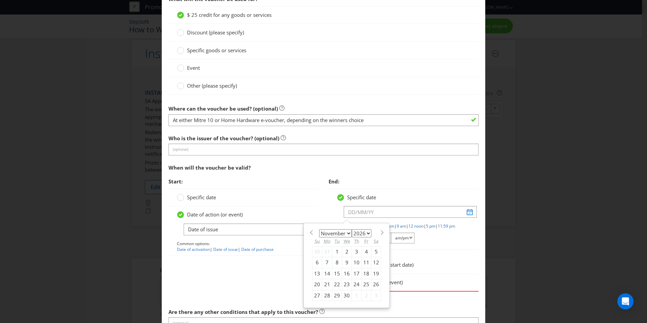
click at [319, 229] on select "January February March April May June July August September October November De…" at bounding box center [335, 233] width 33 height 8
click at [313, 273] on div "15" at bounding box center [318, 273] width 10 height 11
type input "[DATE]"
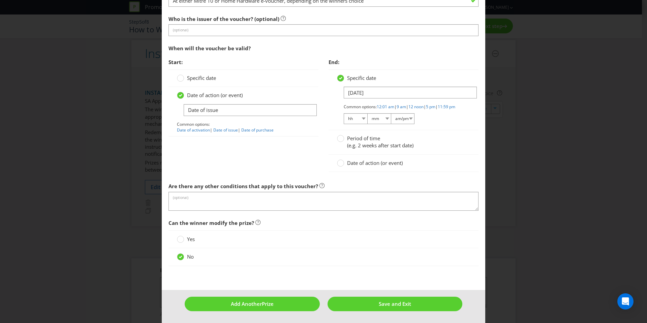
scroll to position [683, 0]
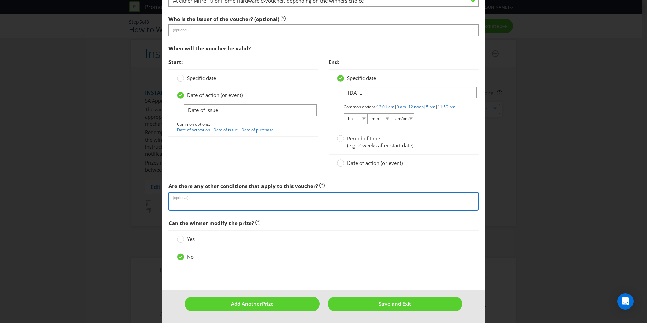
click at [276, 206] on textarea at bounding box center [324, 201] width 310 height 19
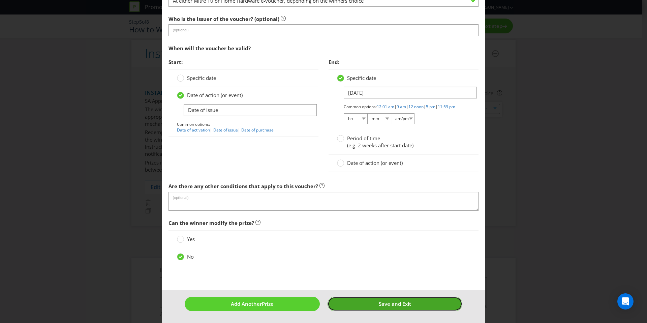
click at [382, 307] on span "Save and Exit" at bounding box center [395, 303] width 32 height 7
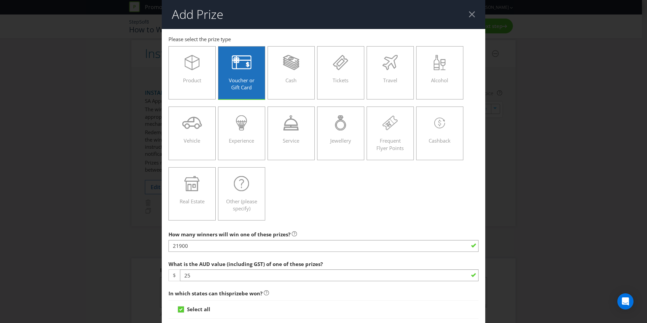
scroll to position [55, 0]
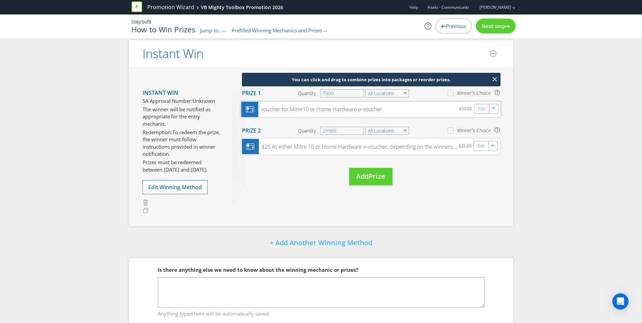
click at [480, 109] on link "Edit" at bounding box center [481, 109] width 7 height 8
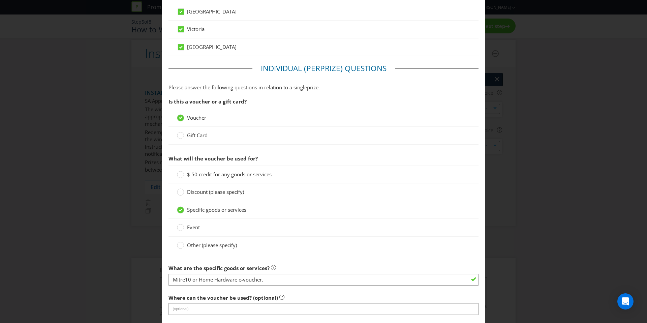
scroll to position [412, 0]
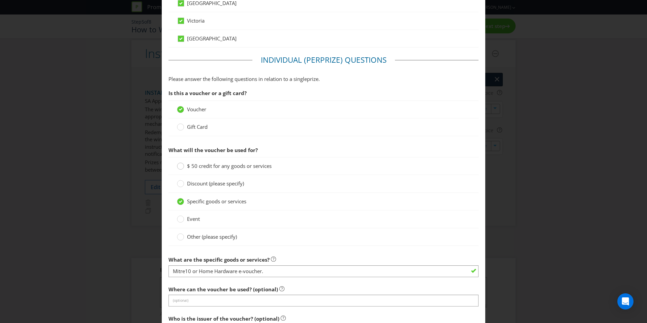
click at [180, 168] on circle at bounding box center [180, 166] width 7 height 7
click at [0, 0] on input "$ 50 credit for any goods or services" at bounding box center [0, 0] width 0 height 0
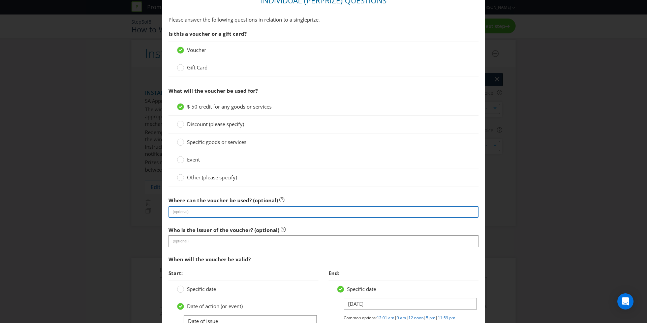
click at [204, 216] on input "text" at bounding box center [324, 212] width 310 height 12
type input "At either Mitre 10 or Home Hardware e-voucher, depending on the winners choice"
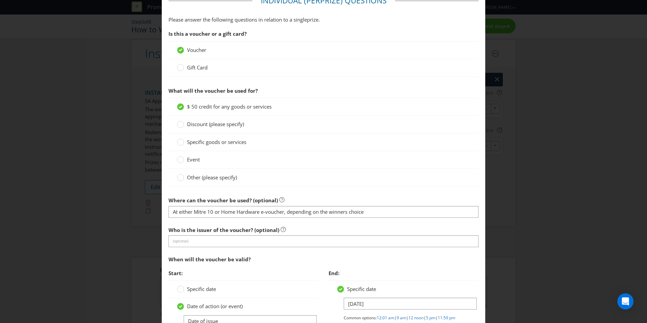
click at [350, 186] on div at bounding box center [324, 186] width 310 height 1
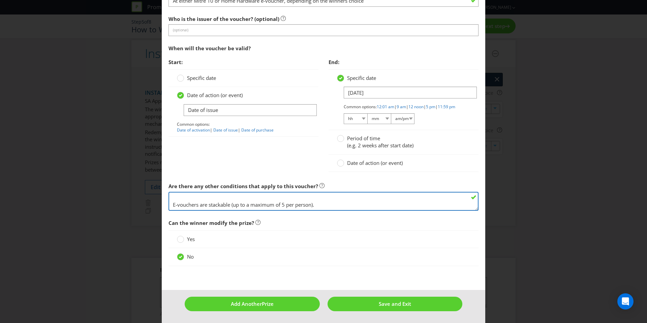
scroll to position [65, 0]
drag, startPoint x: 172, startPoint y: 198, endPoint x: 429, endPoint y: 234, distance: 259.0
click at [429, 234] on fieldset "Individual (Per Prize ) Questions Please answer the following questions in rela…" at bounding box center [324, 28] width 310 height 488
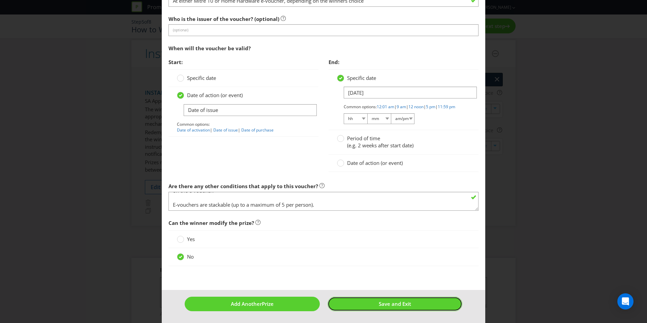
click at [418, 301] on button "Save and Exit" at bounding box center [395, 304] width 135 height 14
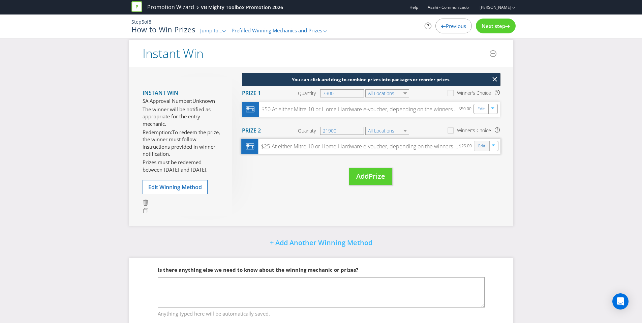
click at [474, 147] on div "Edit" at bounding box center [481, 145] width 15 height 9
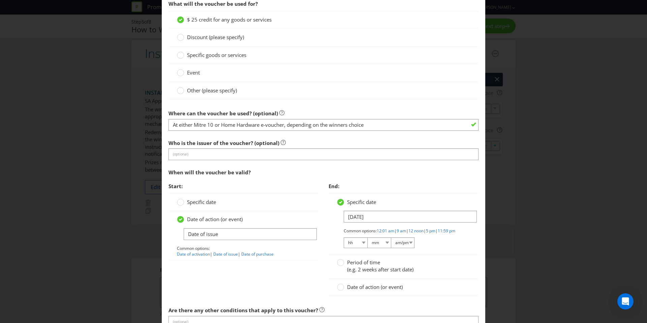
scroll to position [688, 0]
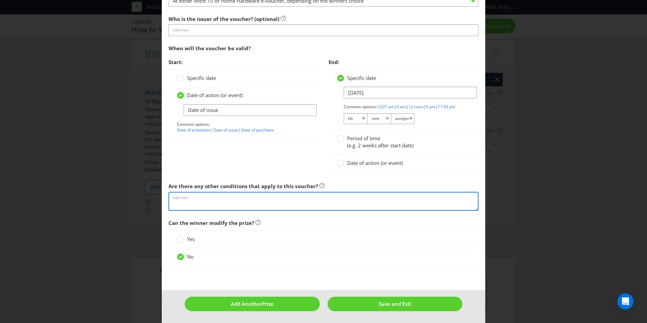
click at [285, 204] on textarea at bounding box center [324, 201] width 310 height 19
paste textarea "The prize is the winner’s choice of a $50 Mitre 10 or Home Hardware e-voucher. …"
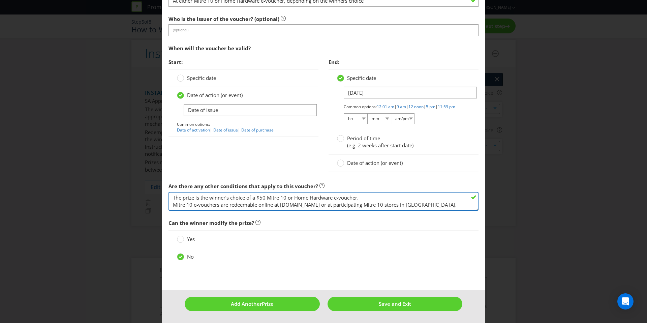
scroll to position [62, 0]
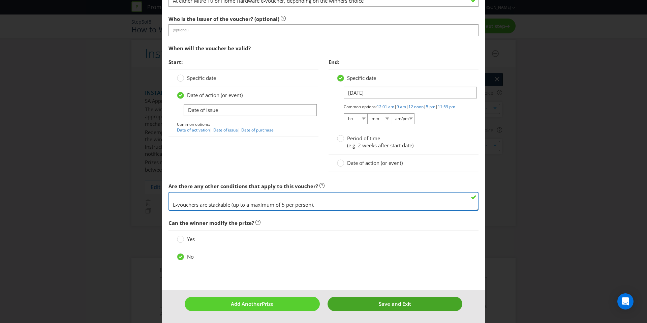
type textarea "The prize is the winner’s choice of a $50 Mitre 10 or Home Hardware e-voucher. …"
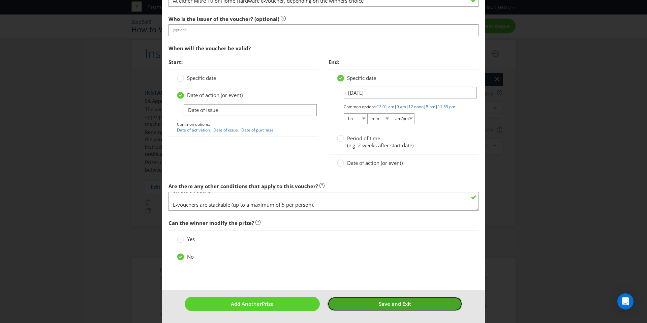
click at [379, 302] on span "Save and Exit" at bounding box center [395, 303] width 32 height 7
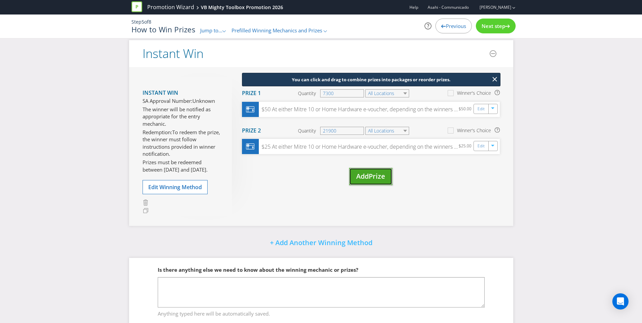
click at [376, 181] on button "Add Prize" at bounding box center [370, 176] width 43 height 17
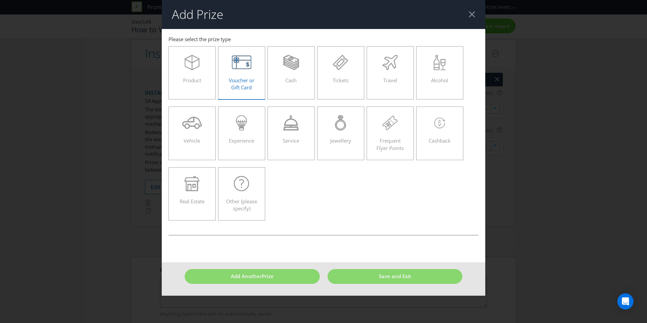
click at [253, 75] on div "Voucher or Gift Card" at bounding box center [241, 70] width 33 height 30
click at [0, 0] on input "Voucher or Gift Card" at bounding box center [0, 0] width 0 height 0
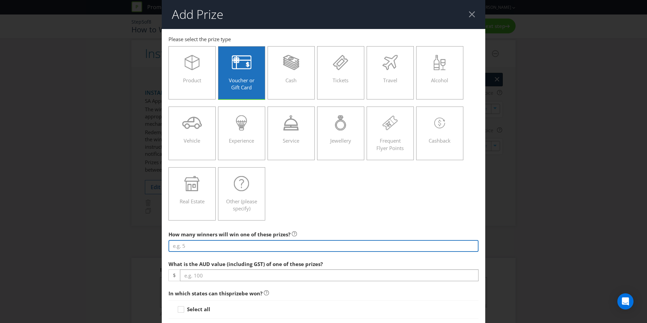
click at [211, 246] on input "number" at bounding box center [324, 246] width 310 height 12
type input "330800"
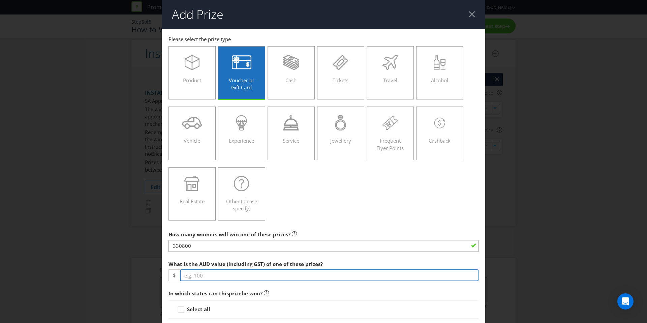
click at [202, 272] on input "number" at bounding box center [329, 275] width 299 height 12
type input "10"
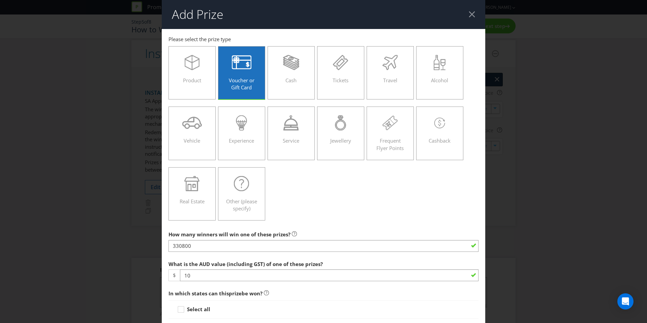
click at [275, 291] on span "In which states can this prize be won?" at bounding box center [324, 294] width 310 height 14
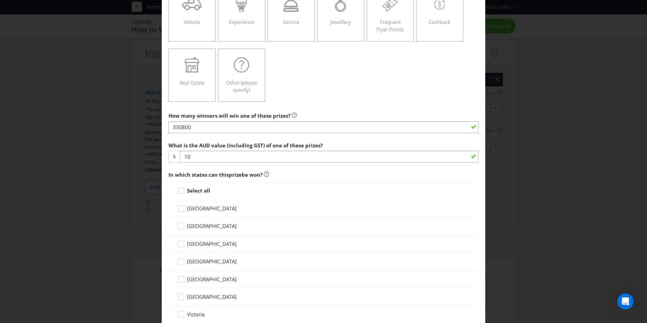
scroll to position [244, 0]
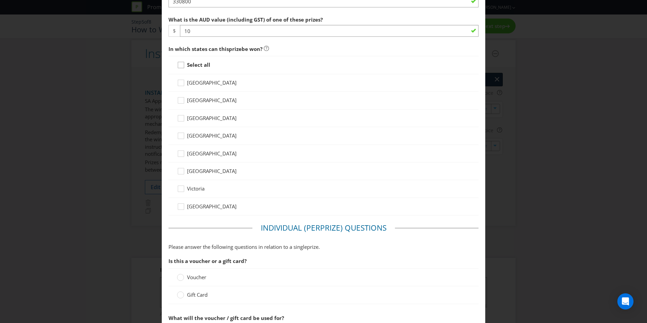
click at [182, 66] on icon at bounding box center [182, 66] width 10 height 10
click at [0, 0] on input "Select all" at bounding box center [0, 0] width 0 height 0
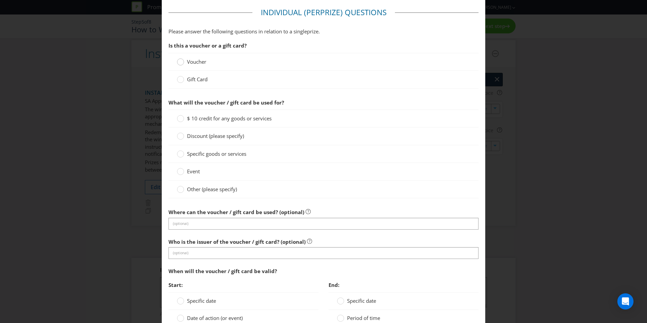
click at [178, 62] on circle at bounding box center [180, 62] width 7 height 7
click at [0, 0] on input "Voucher" at bounding box center [0, 0] width 0 height 0
click at [179, 118] on div at bounding box center [180, 116] width 3 height 3
click at [0, 0] on input "$ 10 credit for any goods or services" at bounding box center [0, 0] width 0 height 0
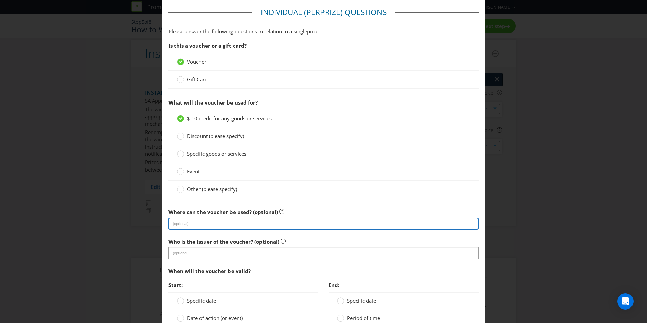
click at [201, 223] on input "text" at bounding box center [324, 224] width 310 height 12
type input "At either Mitre 10 or Home Hardware e-voucher, depending on the winners choice"
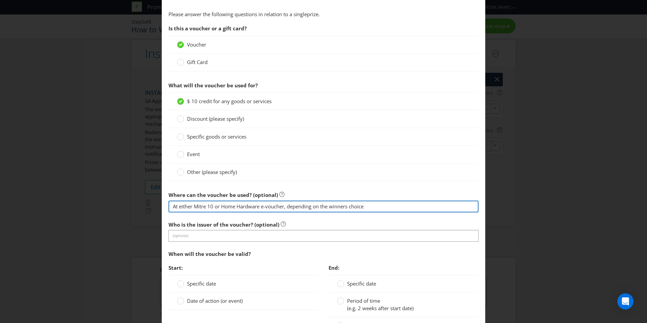
scroll to position [585, 0]
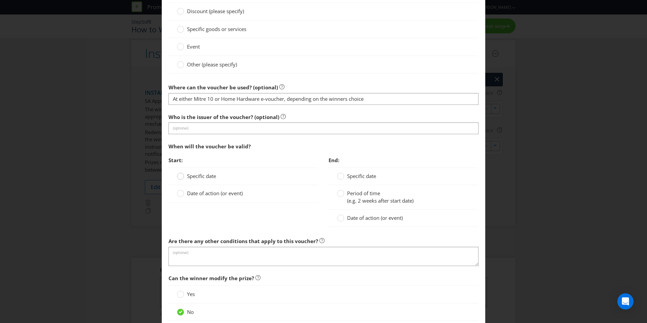
click at [179, 175] on div at bounding box center [180, 173] width 3 height 3
click at [0, 0] on input "Specific date" at bounding box center [0, 0] width 0 height 0
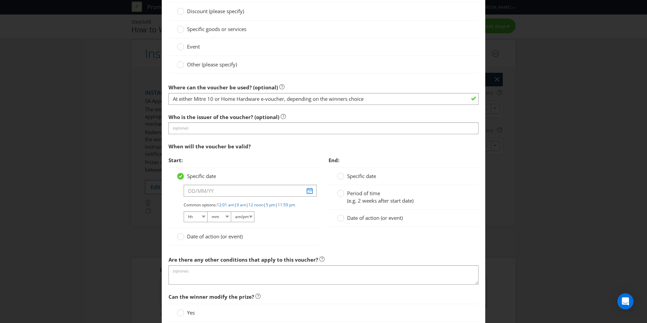
click at [183, 240] on label "Date of action (or event)" at bounding box center [210, 236] width 67 height 7
click at [0, 0] on input "Date of action (or event)" at bounding box center [0, 0] width 0 height 0
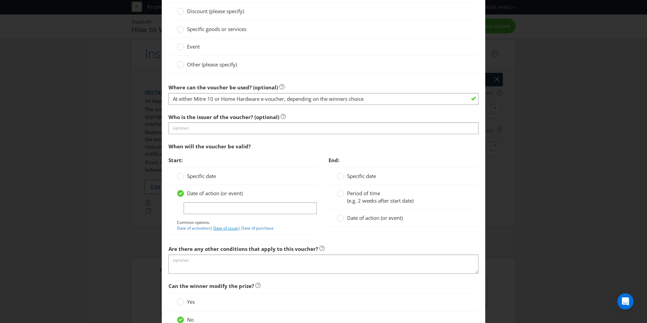
drag, startPoint x: 227, startPoint y: 229, endPoint x: 234, endPoint y: 227, distance: 7.3
click at [227, 229] on link "Date of issue" at bounding box center [225, 228] width 25 height 6
type input "Date of issue"
click at [337, 177] on circle at bounding box center [340, 176] width 7 height 7
click at [0, 0] on input "Specific date" at bounding box center [0, 0] width 0 height 0
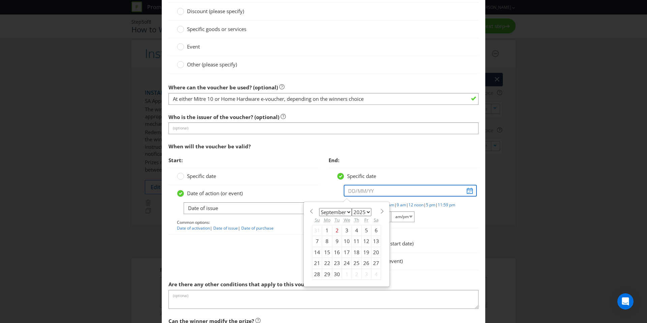
click at [373, 191] on input "text" at bounding box center [410, 191] width 133 height 12
click at [347, 211] on select "January February March April May June July August September October November De…" at bounding box center [335, 212] width 33 height 8
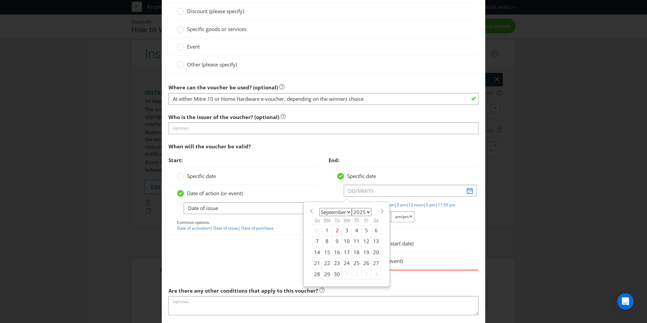
select select "10"
click at [319, 208] on select "January February March April May June July August September October November De…" at bounding box center [335, 212] width 33 height 8
click at [366, 213] on select "2025 2026 2027 2028 2029 2030 2031 2032 2033 2034 2035" at bounding box center [362, 212] width 20 height 8
select select "2026"
click at [352, 208] on select "2025 2026 2027 2028 2029 2030 2031 2032 2033 2034 2035" at bounding box center [362, 212] width 20 height 8
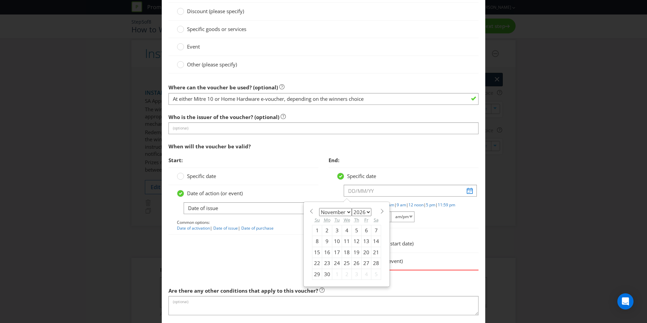
click at [313, 252] on div "15" at bounding box center [318, 252] width 10 height 11
type input "[DATE]"
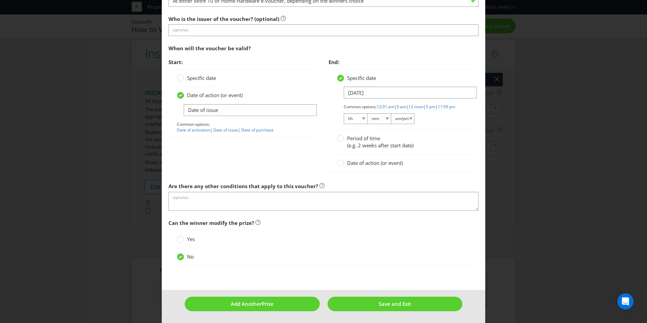
scroll to position [688, 0]
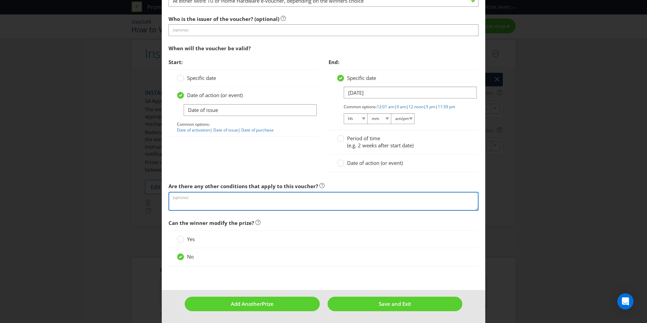
click at [239, 201] on textarea at bounding box center [324, 201] width 310 height 19
paste textarea "The prize is the winner’s choice of a $50 Mitre 10 or Home Hardware e-voucher. …"
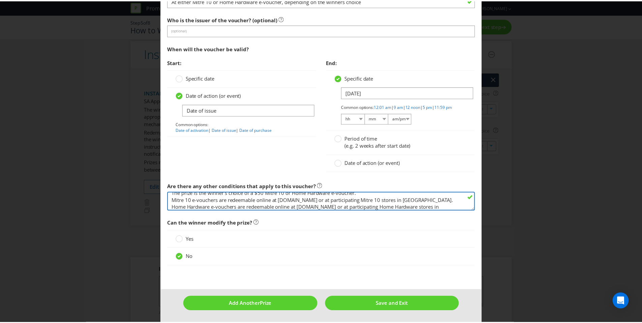
scroll to position [0, 0]
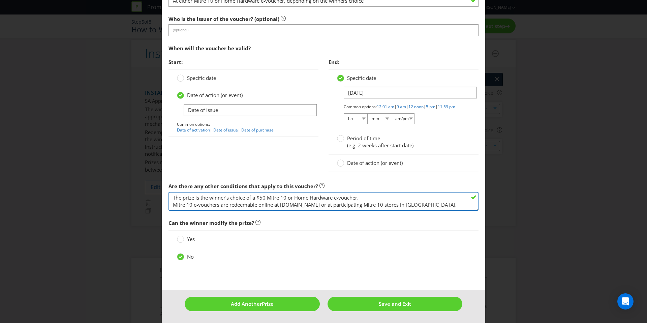
type textarea "The prize is the winner’s choice of a $50 Mitre 10 or Home Hardware e-voucher. …"
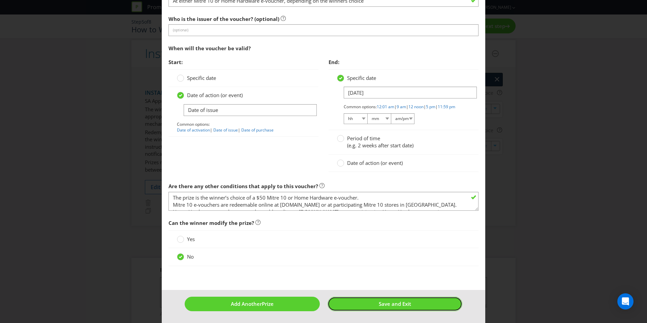
click at [360, 310] on button "Save and Exit" at bounding box center [395, 304] width 135 height 14
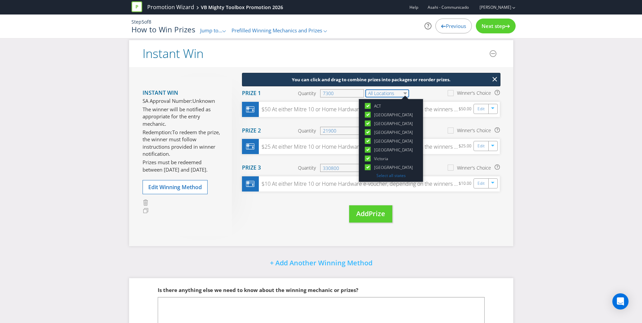
click at [388, 92] on select "All Locations" at bounding box center [387, 93] width 44 height 8
click at [425, 212] on div "You can click and drag to combine prizes into packages or reorder prizes. Move …" at bounding box center [366, 156] width 268 height 159
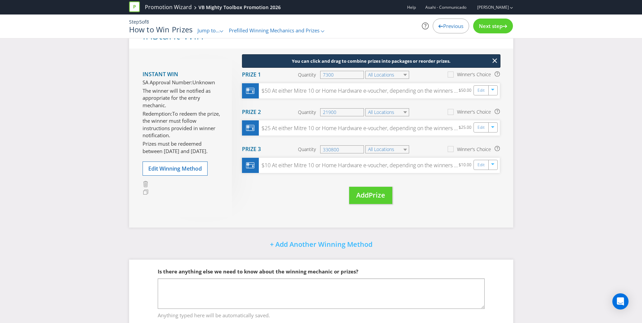
scroll to position [95, 0]
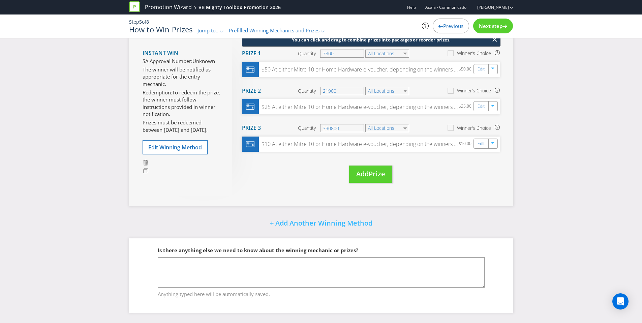
click at [481, 29] on span "Next step" at bounding box center [491, 26] width 24 height 7
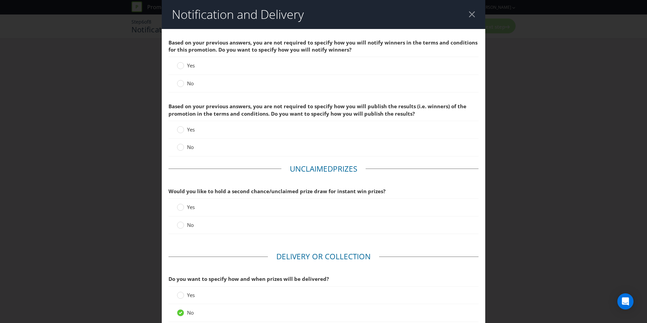
scroll to position [1, 0]
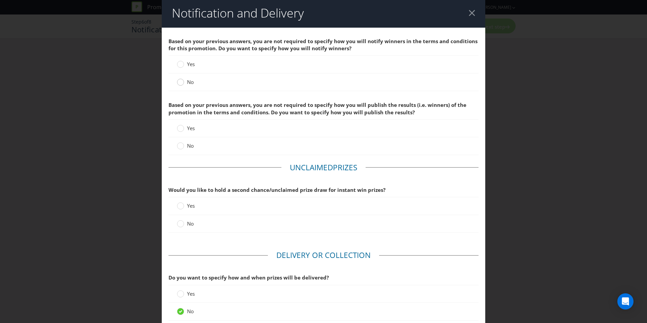
click at [178, 84] on circle at bounding box center [180, 82] width 7 height 7
click at [0, 0] on input "No" at bounding box center [0, 0] width 0 height 0
click at [177, 147] on circle at bounding box center [180, 146] width 7 height 7
click at [0, 0] on input "No" at bounding box center [0, 0] width 0 height 0
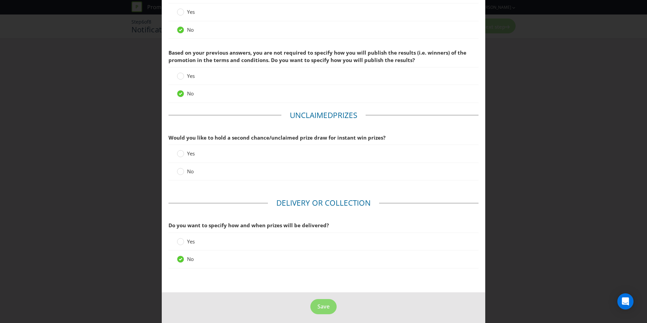
scroll to position [57, 0]
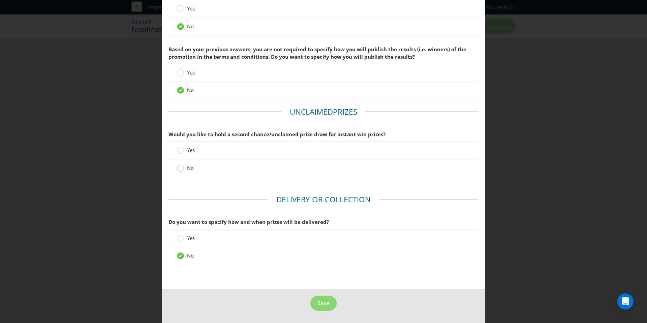
click at [179, 166] on div at bounding box center [180, 165] width 3 height 3
click at [0, 0] on input "No" at bounding box center [0, 0] width 0 height 0
click at [325, 307] on button "Save" at bounding box center [323, 303] width 26 height 15
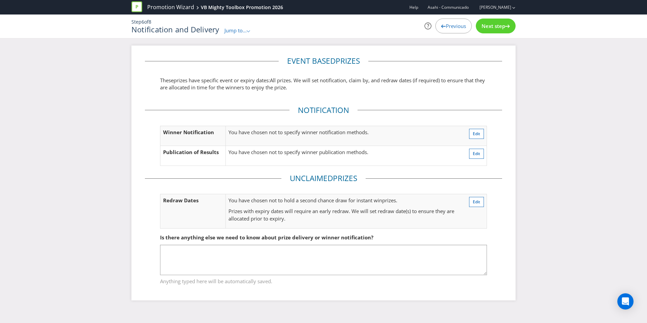
click at [501, 29] on div "Next step" at bounding box center [496, 26] width 40 height 15
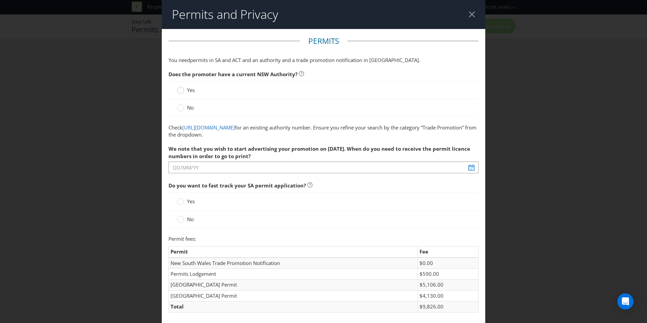
click at [181, 89] on div at bounding box center [180, 87] width 3 height 3
click at [0, 0] on input "Yes" at bounding box center [0, 0] width 0 height 0
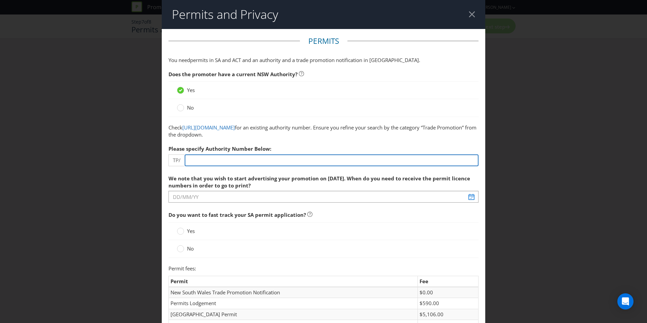
click at [217, 157] on input "number" at bounding box center [332, 160] width 294 height 12
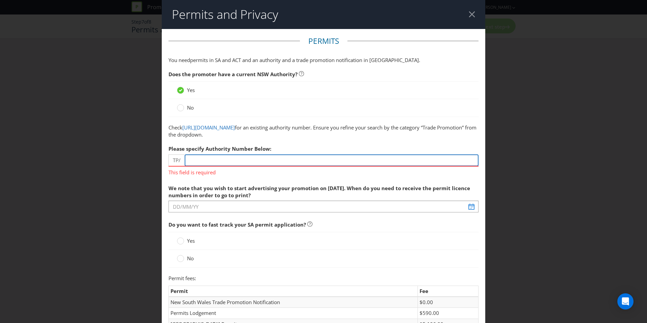
paste input "3949"
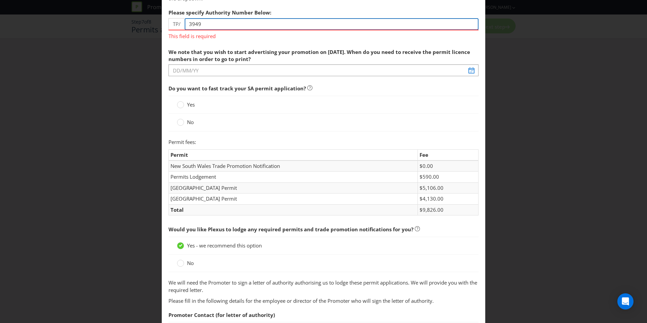
type input "3949"
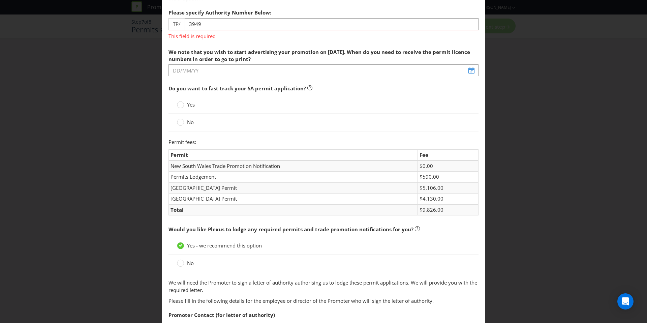
click at [268, 58] on div "We note that you wish to start advertising your promotion on [DATE]. When do yo…" at bounding box center [324, 61] width 310 height 32
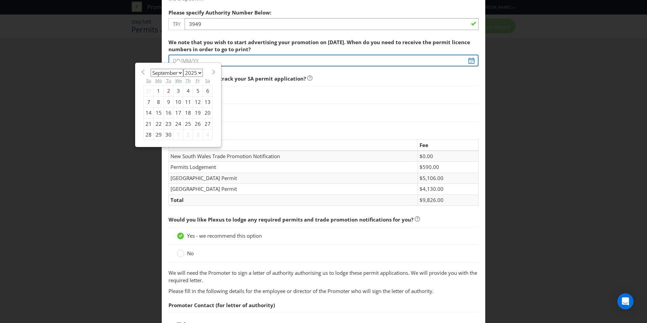
click at [470, 59] on input "text" at bounding box center [324, 61] width 310 height 12
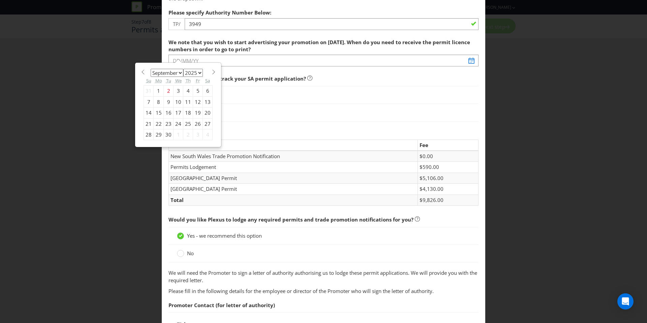
click at [179, 73] on select "January February March April May June July August September October November De…" at bounding box center [167, 73] width 33 height 8
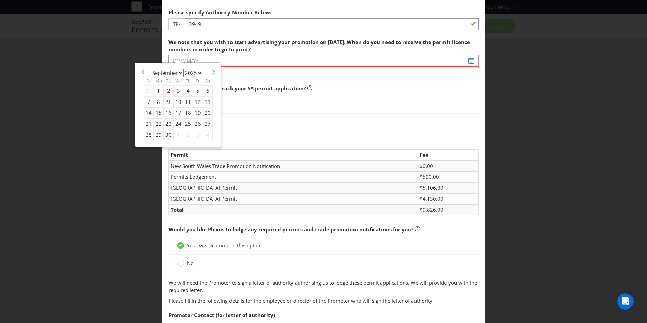
select select "9"
click at [151, 69] on select "January February March April May June July August September October November De…" at bounding box center [167, 73] width 33 height 8
click at [155, 99] on div "6" at bounding box center [159, 101] width 10 height 11
type input "[DATE]"
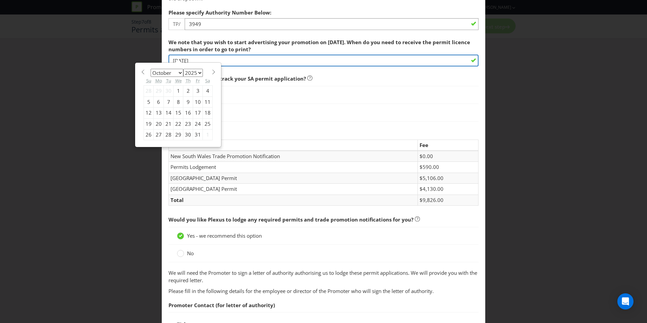
click at [193, 60] on input "[DATE]" at bounding box center [324, 61] width 310 height 12
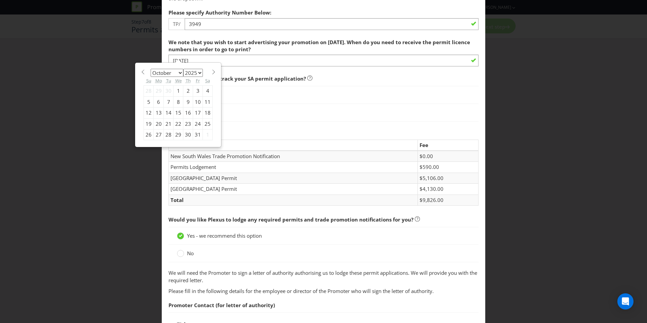
click at [176, 72] on select "January February March April May June July August September October November De…" at bounding box center [167, 73] width 33 height 8
select select "8"
click at [151, 69] on select "January February March April May June July August September October November De…" at bounding box center [167, 73] width 33 height 8
click at [157, 134] on div "29" at bounding box center [159, 134] width 10 height 11
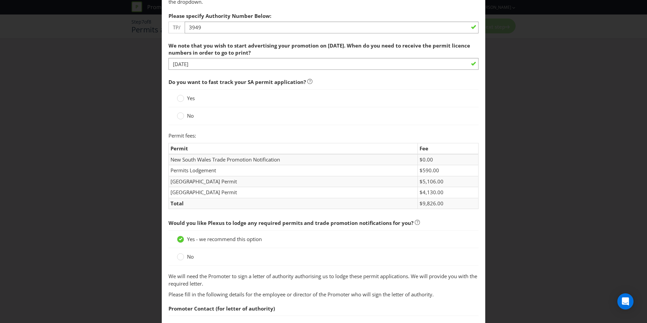
scroll to position [130, 0]
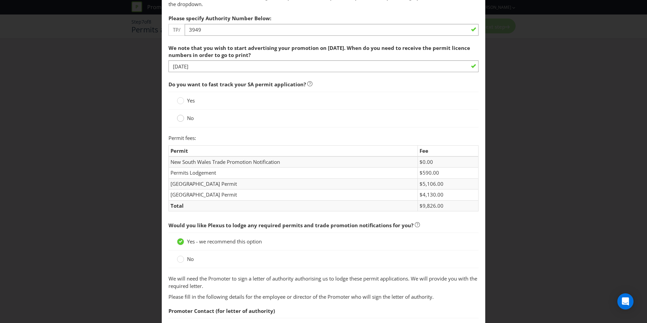
click at [179, 117] on div at bounding box center [180, 115] width 3 height 3
click at [0, 0] on input "No" at bounding box center [0, 0] width 0 height 0
click at [180, 102] on circle at bounding box center [180, 100] width 7 height 7
click at [0, 0] on input "Yes" at bounding box center [0, 0] width 0 height 0
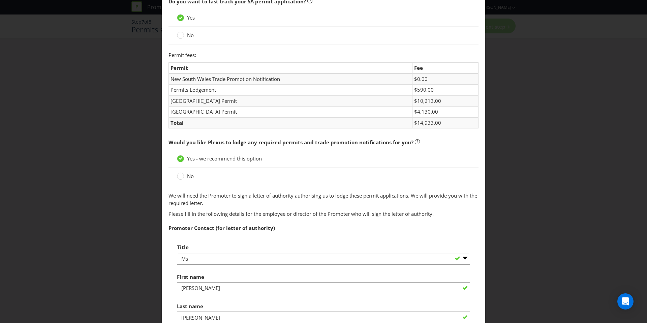
scroll to position [205, 0]
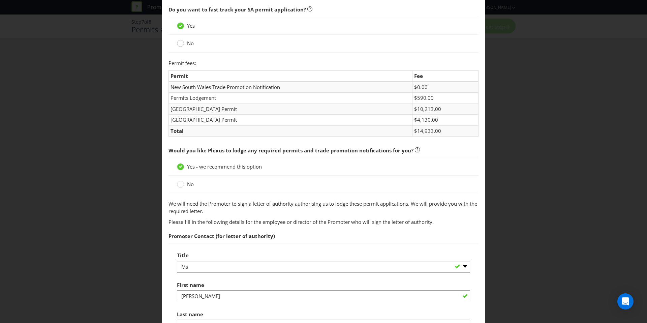
click at [178, 44] on circle at bounding box center [180, 43] width 7 height 7
click at [0, 0] on input "No" at bounding box center [0, 0] width 0 height 0
click at [180, 23] on div at bounding box center [180, 23] width 3 height 3
click at [0, 0] on input "Yes" at bounding box center [0, 0] width 0 height 0
click at [180, 39] on div at bounding box center [180, 40] width 3 height 3
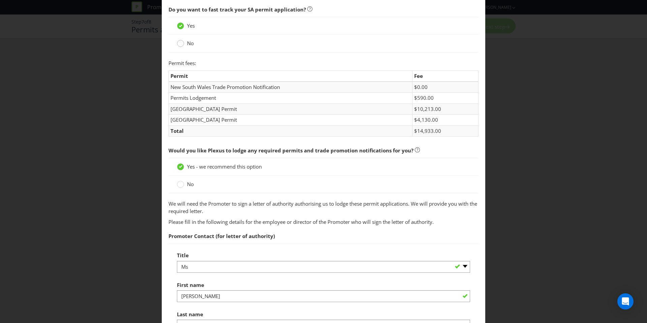
click at [0, 0] on input "No" at bounding box center [0, 0] width 0 height 0
click at [179, 26] on circle at bounding box center [180, 26] width 7 height 7
click at [0, 0] on input "Yes" at bounding box center [0, 0] width 0 height 0
click at [180, 43] on div at bounding box center [180, 40] width 3 height 3
click at [0, 0] on input "No" at bounding box center [0, 0] width 0 height 0
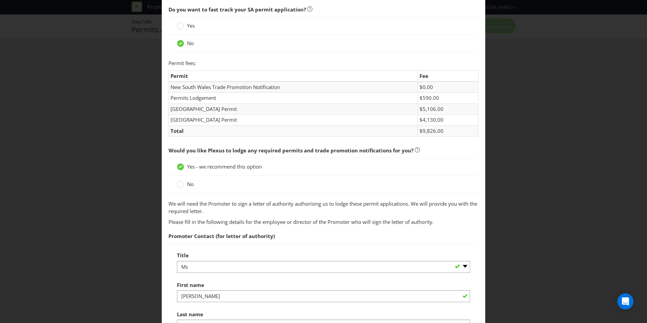
drag, startPoint x: 179, startPoint y: 27, endPoint x: 180, endPoint y: 33, distance: 6.1
click at [179, 28] on circle at bounding box center [180, 26] width 7 height 7
click at [0, 0] on input "Yes" at bounding box center [0, 0] width 0 height 0
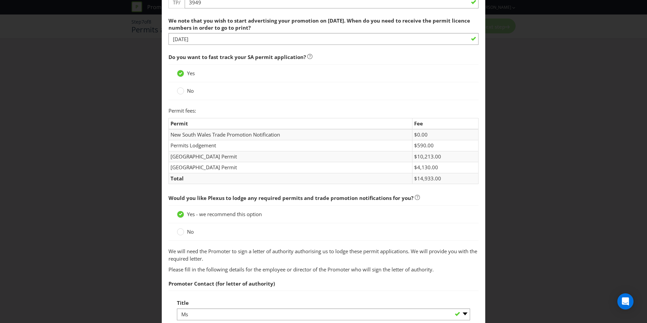
scroll to position [157, 0]
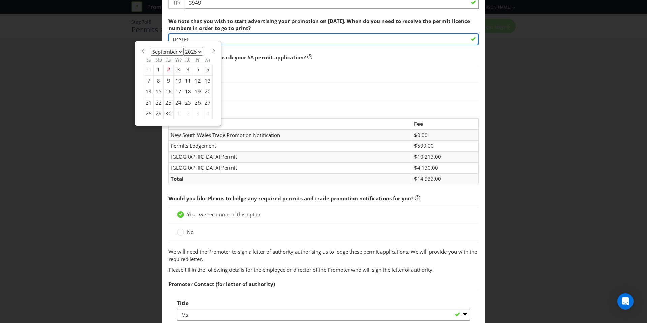
click at [211, 39] on input "[DATE]" at bounding box center [324, 39] width 310 height 12
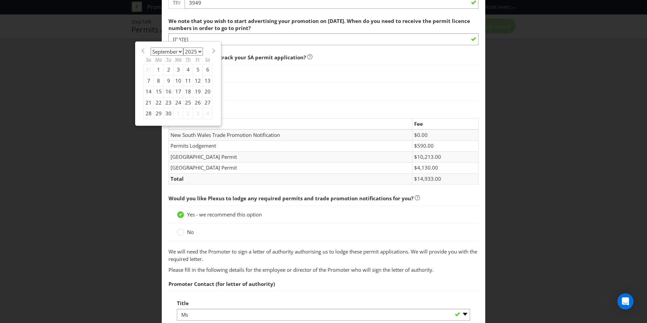
click at [167, 112] on div "30" at bounding box center [169, 113] width 10 height 11
type input "[DATE]"
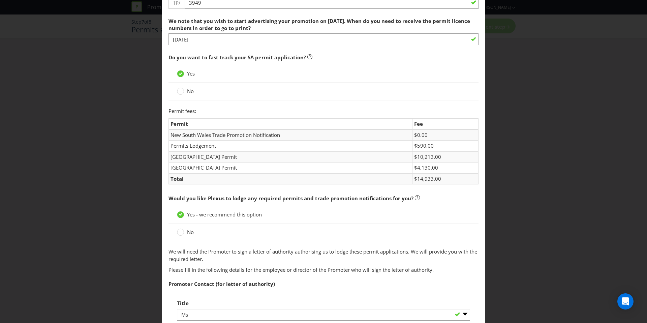
scroll to position [159, 0]
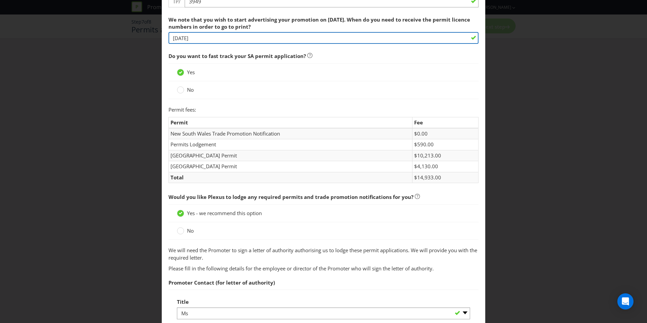
click at [199, 39] on div "We note that you wish to start advertising your promotion on [DATE]. When do yo…" at bounding box center [324, 29] width 310 height 32
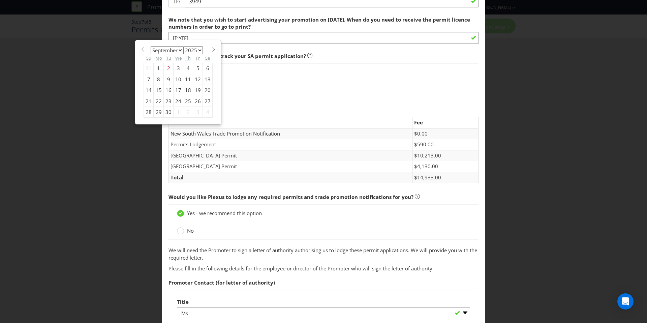
click at [180, 49] on select "January February March April May June July August September October November De…" at bounding box center [167, 50] width 33 height 8
select select "9"
click at [151, 46] on select "January February March April May June July August September October November De…" at bounding box center [167, 50] width 33 height 8
click at [155, 78] on div "6" at bounding box center [159, 79] width 10 height 11
type input "[DATE]"
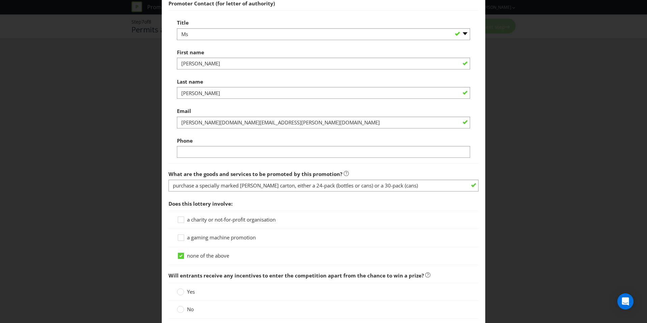
scroll to position [442, 0]
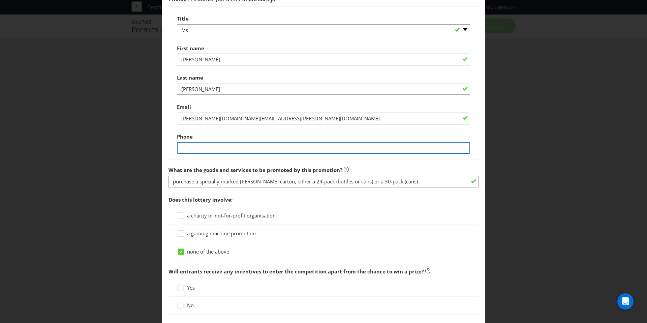
click at [218, 150] on input "text" at bounding box center [323, 148] width 293 height 12
type input "0478181151"
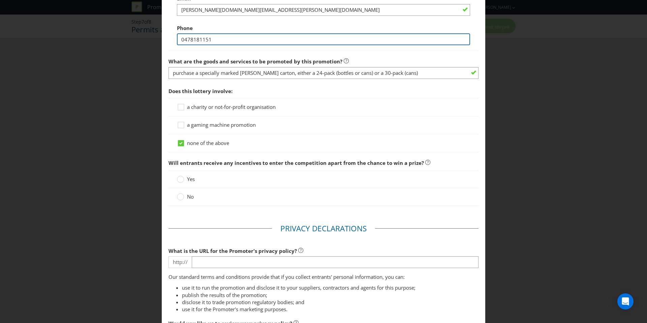
scroll to position [558, 0]
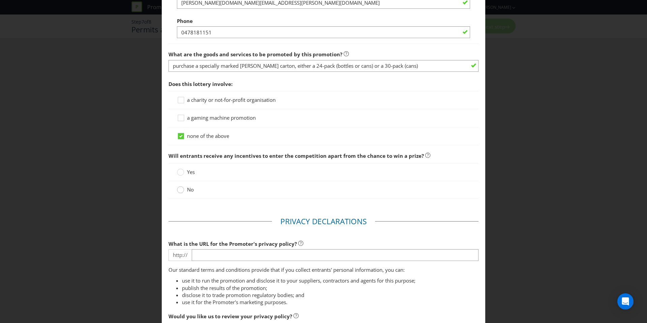
click at [179, 189] on div at bounding box center [180, 187] width 3 height 3
click at [0, 0] on input "No" at bounding box center [0, 0] width 0 height 0
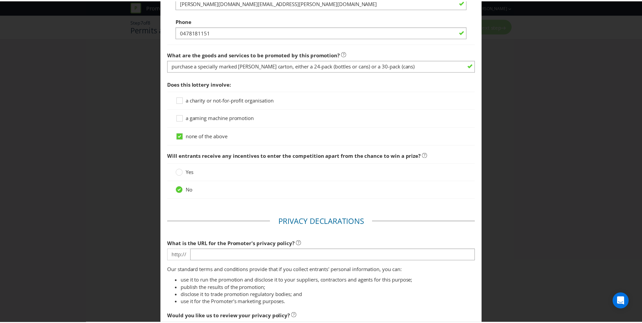
scroll to position [652, 0]
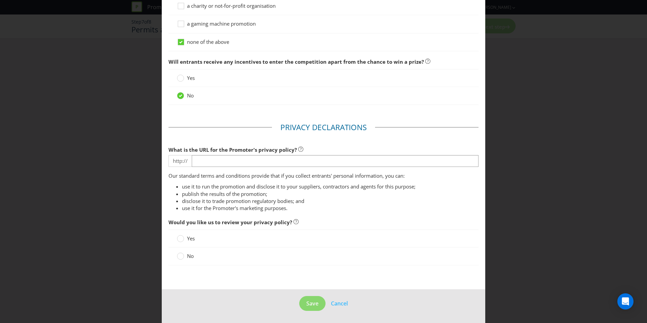
click at [279, 167] on div at bounding box center [324, 167] width 310 height 1
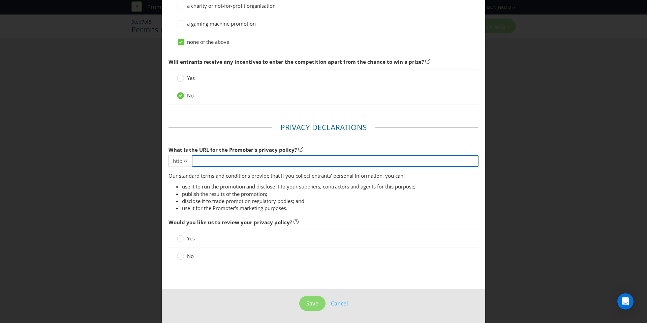
click at [278, 161] on input "text" at bounding box center [335, 161] width 287 height 12
type input "[DOMAIN_NAME][URL]"
click at [259, 160] on input "[DOMAIN_NAME][URL]" at bounding box center [335, 161] width 287 height 12
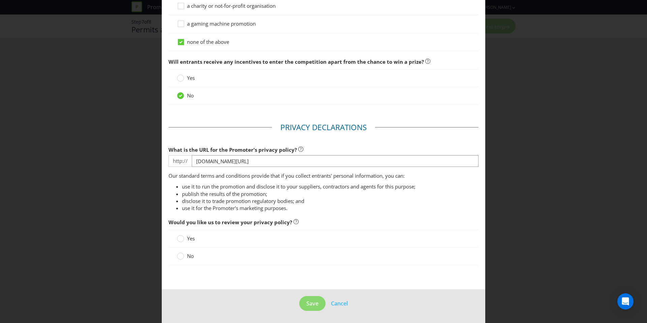
click at [322, 208] on li "use it for the Promoter's marketing purposes." at bounding box center [330, 208] width 297 height 7
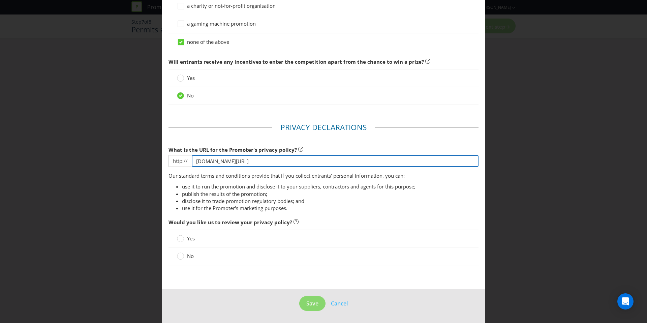
drag, startPoint x: 260, startPoint y: 159, endPoint x: 195, endPoint y: 152, distance: 65.4
click at [196, 151] on div "What is the URL for the Promoter's privacy policy? http:// [DOMAIN_NAME][URL]" at bounding box center [324, 155] width 310 height 24
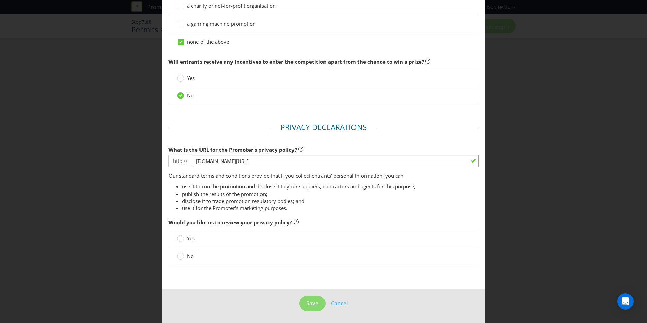
click at [438, 232] on div "Yes" at bounding box center [324, 239] width 310 height 18
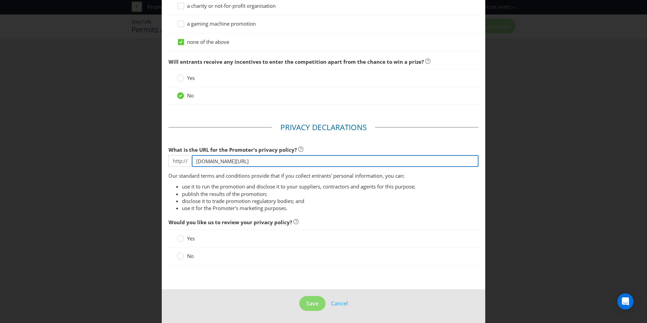
drag, startPoint x: 265, startPoint y: 161, endPoint x: 180, endPoint y: 162, distance: 84.3
click at [182, 162] on div "http:// [DOMAIN_NAME][URL]" at bounding box center [324, 161] width 310 height 12
click at [217, 162] on input "text" at bounding box center [335, 161] width 287 height 12
type input "[DOMAIN_NAME][URL]"
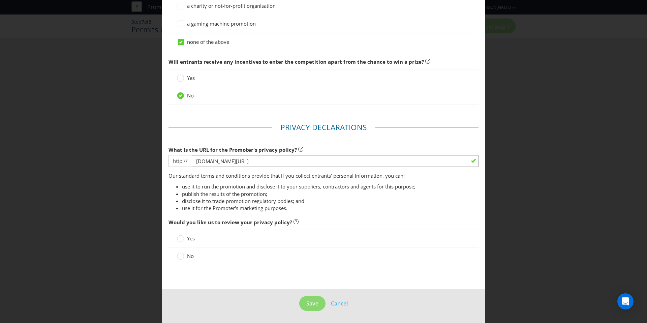
click at [350, 209] on li "use it for the Promoter's marketing purposes." at bounding box center [330, 208] width 297 height 7
click at [179, 257] on circle at bounding box center [180, 256] width 7 height 7
click at [0, 0] on input "No" at bounding box center [0, 0] width 0 height 0
click at [302, 305] on button "Save" at bounding box center [312, 303] width 26 height 15
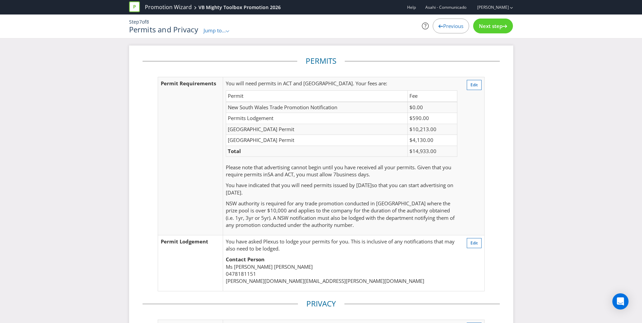
click at [486, 28] on span "Next step" at bounding box center [491, 26] width 24 height 7
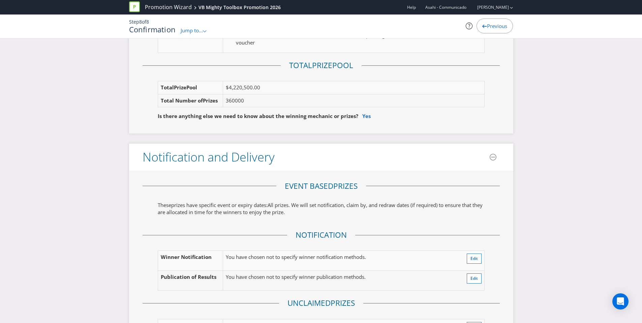
scroll to position [1005, 0]
click at [236, 102] on td "360000" at bounding box center [353, 101] width 261 height 13
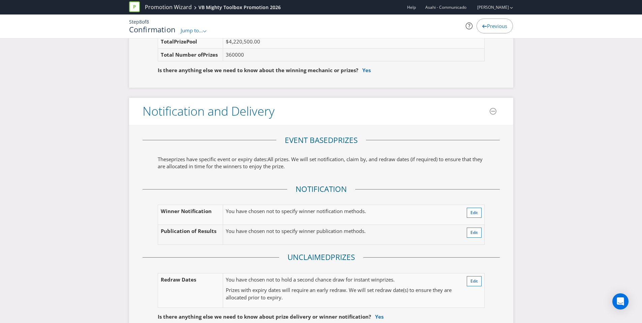
scroll to position [834, 0]
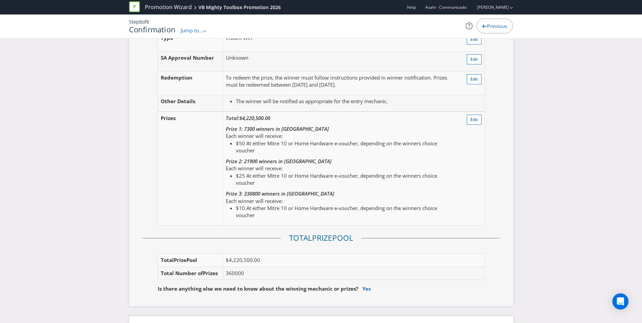
click at [252, 193] on em "Prize 3: 330800 winners in [GEOGRAPHIC_DATA]" at bounding box center [280, 193] width 109 height 7
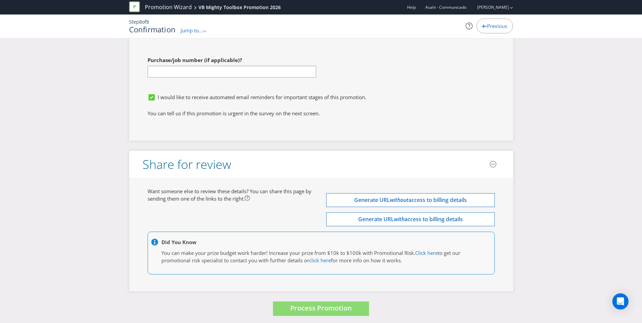
scroll to position [2474, 0]
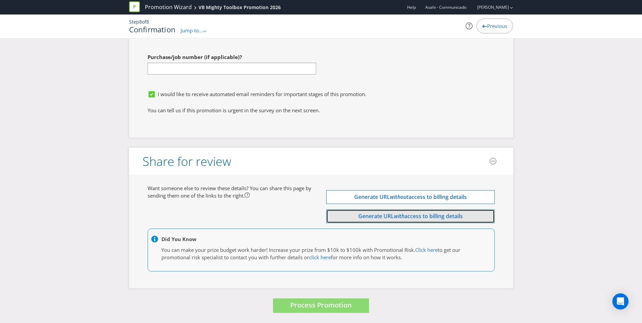
click at [442, 220] on button "Generate URL with access to billing details" at bounding box center [410, 216] width 169 height 14
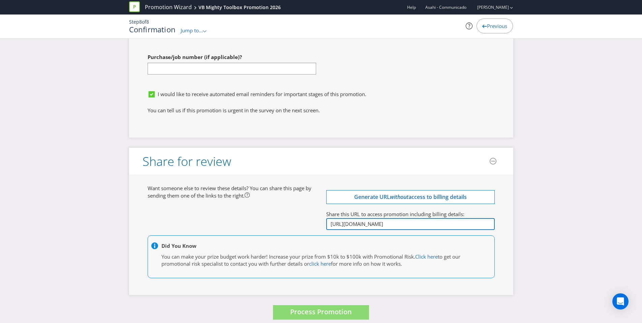
click at [329, 224] on input "[URL][DOMAIN_NAME]" at bounding box center [410, 224] width 169 height 12
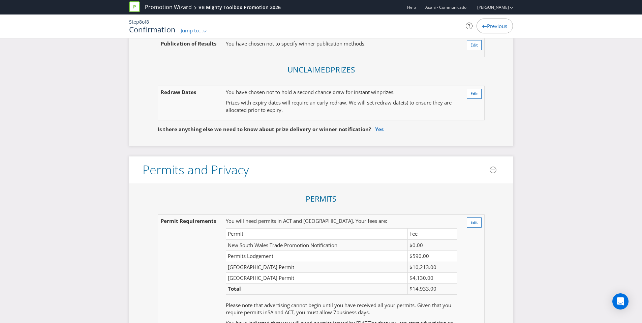
scroll to position [1385, 0]
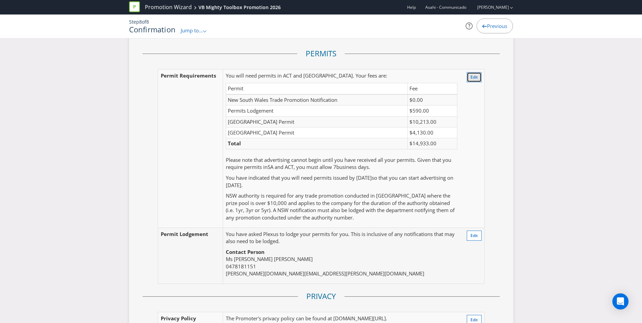
click at [473, 78] on span "Edit" at bounding box center [474, 77] width 7 height 6
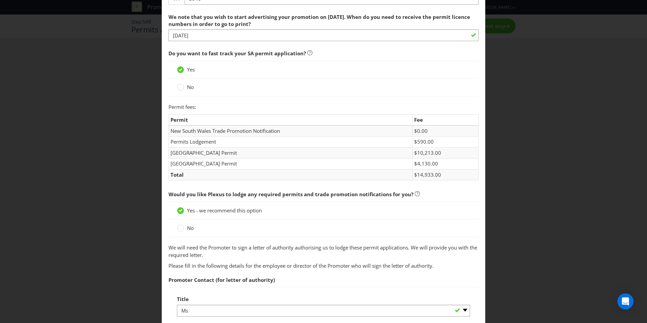
scroll to position [93, 0]
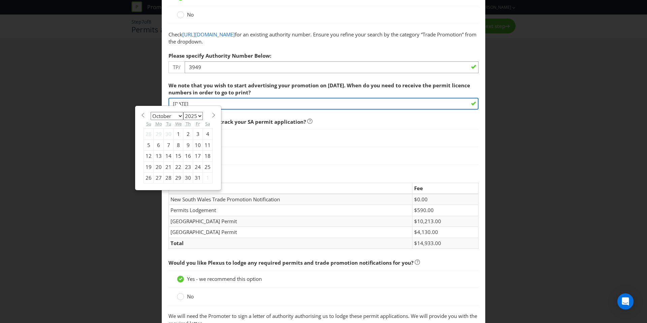
click at [205, 99] on input "[DATE]" at bounding box center [324, 104] width 310 height 12
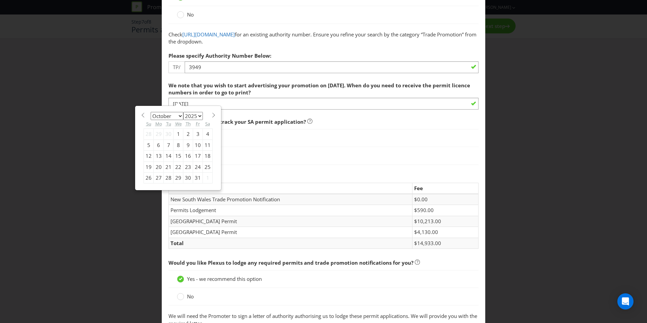
click at [178, 115] on select "January February March April May June July August September October November De…" at bounding box center [167, 116] width 33 height 8
select select "8"
click at [151, 112] on select "January February March April May June July August September October November De…" at bounding box center [167, 116] width 33 height 8
click at [155, 177] on div "29" at bounding box center [159, 178] width 10 height 11
type input "[DATE]"
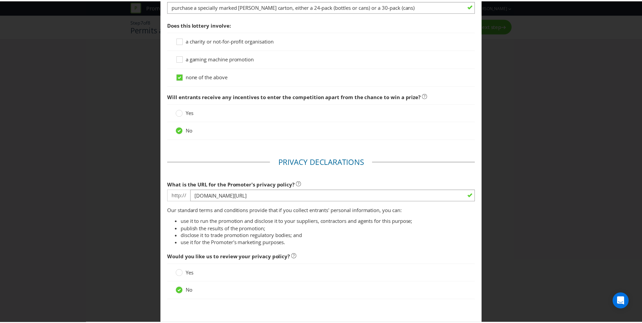
scroll to position [652, 0]
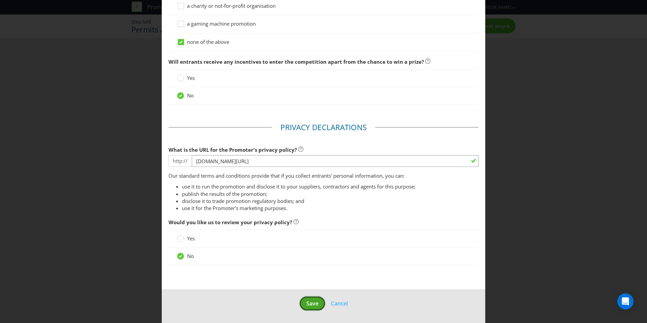
click at [310, 307] on button "Save" at bounding box center [312, 303] width 26 height 15
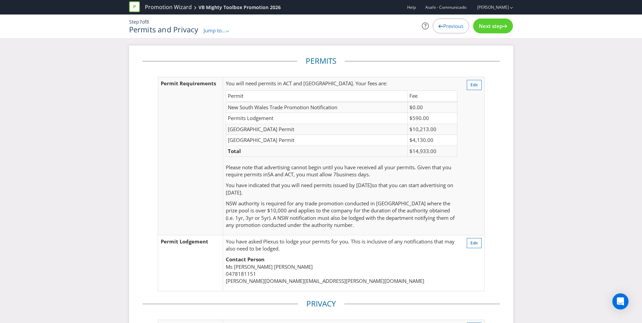
click at [486, 31] on div "Next step" at bounding box center [493, 26] width 40 height 15
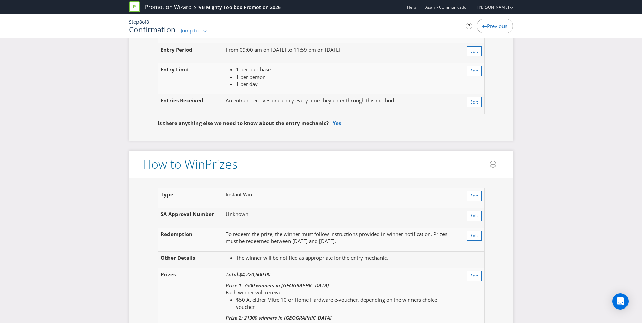
scroll to position [645, 0]
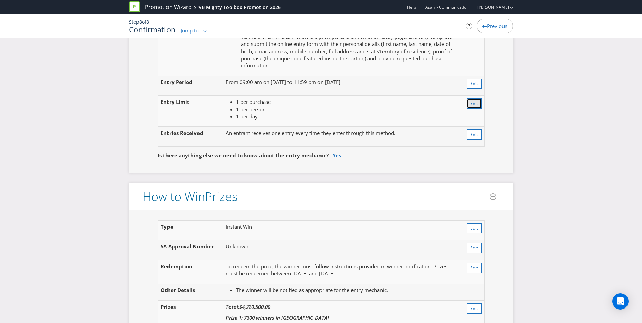
click at [466, 108] on td "Edit" at bounding box center [472, 111] width 25 height 31
click at [475, 106] on span "Edit" at bounding box center [474, 103] width 7 height 6
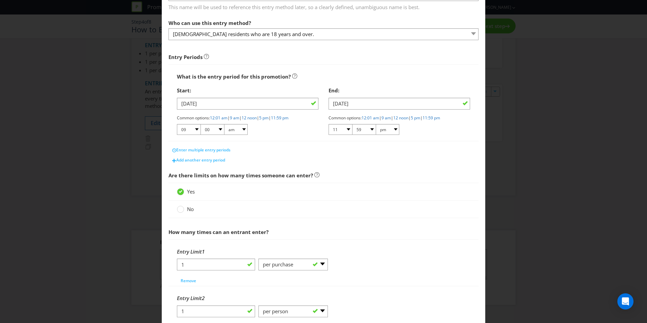
scroll to position [203, 0]
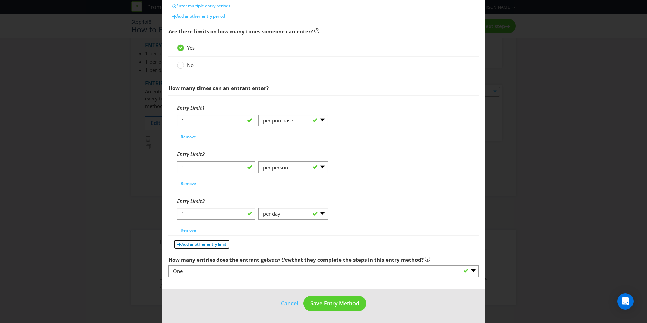
click at [213, 241] on button "Add another entry limit" at bounding box center [202, 244] width 57 height 10
select select "PER_PURCHASE"
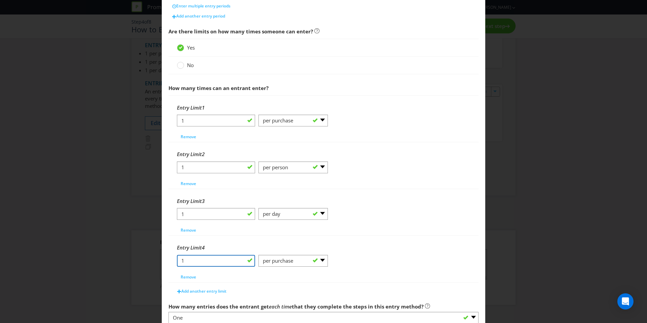
click at [220, 258] on input "1" at bounding box center [216, 261] width 78 height 12
drag, startPoint x: 214, startPoint y: 261, endPoint x: 175, endPoint y: 259, distance: 39.2
click at [177, 259] on input "1" at bounding box center [216, 261] width 78 height 12
type input "5"
click at [287, 258] on select "-- Please Select -- per person per day per purchase per transaction Other (plea…" at bounding box center [293, 261] width 69 height 12
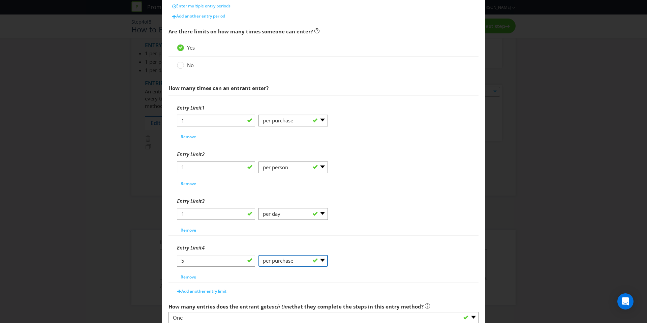
click at [265, 263] on select "-- Please Select -- per person per day per purchase per transaction Other (plea…" at bounding box center [293, 261] width 69 height 12
select select "OTHER"
click at [259, 255] on select "-- Please Select -- per person per day per purchase per transaction Other (plea…" at bounding box center [293, 261] width 69 height 12
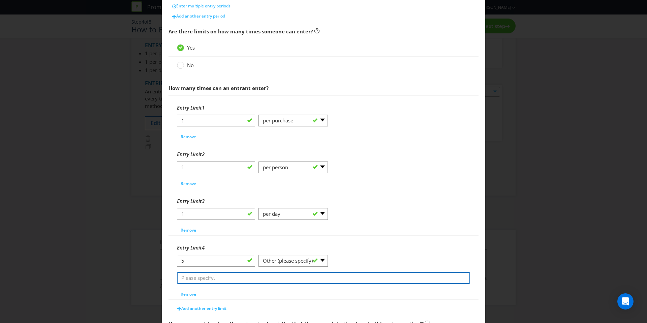
click at [219, 278] on input "text" at bounding box center [323, 278] width 293 height 12
type input "entries per person throughout the promotional period"
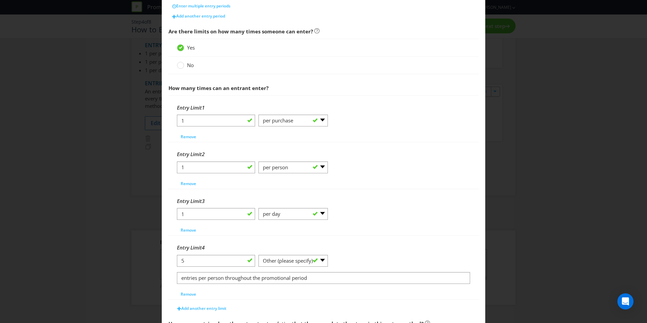
click at [451, 180] on div "Entry Limit 2 1 -- Please Select -- per person per day per purchase per transac…" at bounding box center [323, 167] width 293 height 41
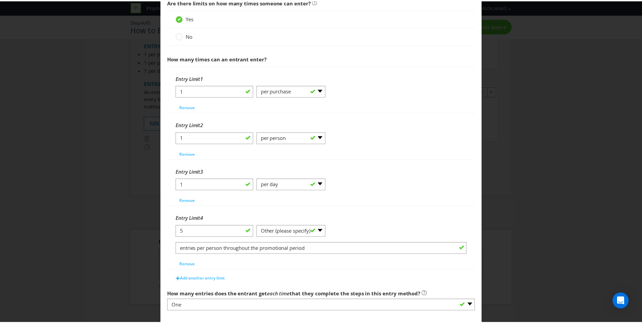
scroll to position [267, 0]
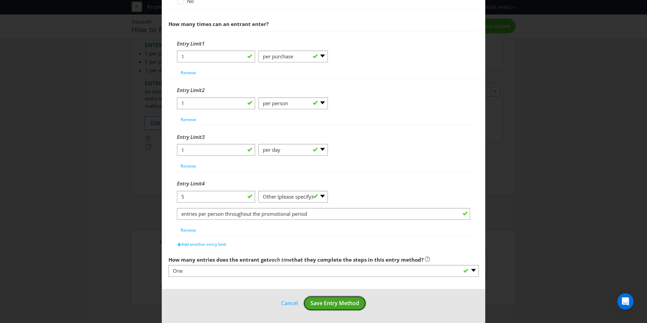
click at [329, 303] on span "Save Entry Method" at bounding box center [334, 302] width 49 height 7
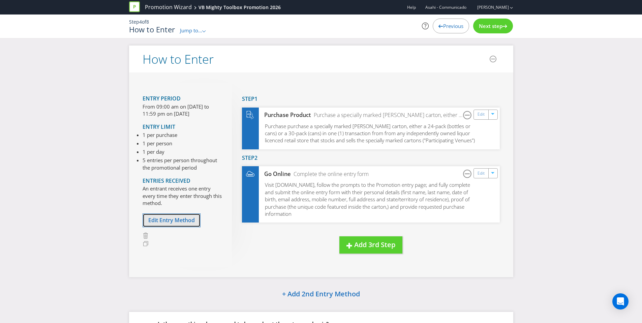
click at [183, 222] on span "Edit Entry Method" at bounding box center [171, 219] width 47 height 7
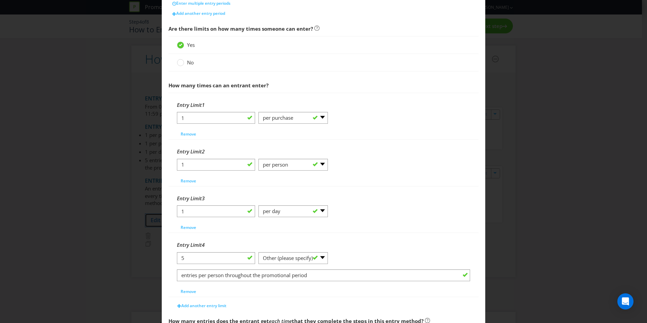
scroll to position [217, 0]
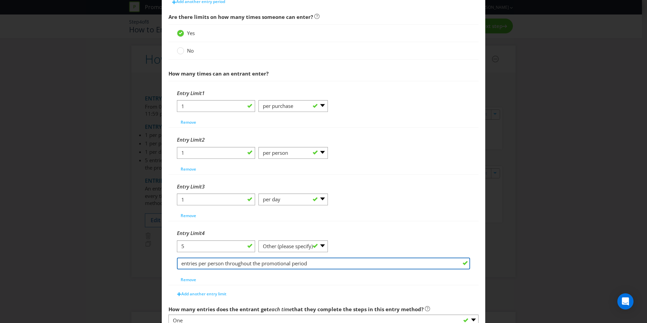
drag, startPoint x: 309, startPoint y: 264, endPoint x: 130, endPoint y: 262, distance: 179.0
click at [130, 262] on div "How to Enter What is the name of this entry method? How to Enter This name will…" at bounding box center [323, 161] width 647 height 323
paste input "maximum of five (5) entries permitted per person throughout the entire Promotio…"
type input "maximum of five (5) entries permitted per person throughout the entire Promotio…"
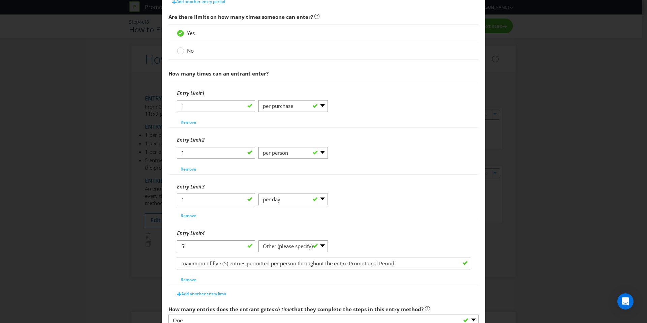
click at [377, 232] on div "Entry Limit 4" at bounding box center [323, 233] width 293 height 14
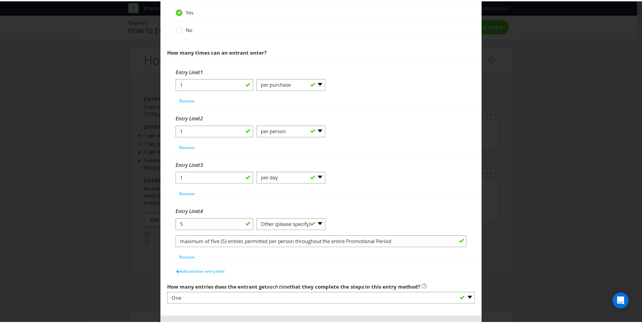
scroll to position [267, 0]
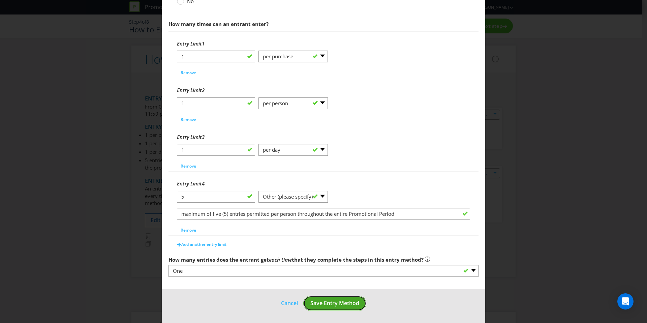
click at [331, 306] on span "Save Entry Method" at bounding box center [334, 302] width 49 height 7
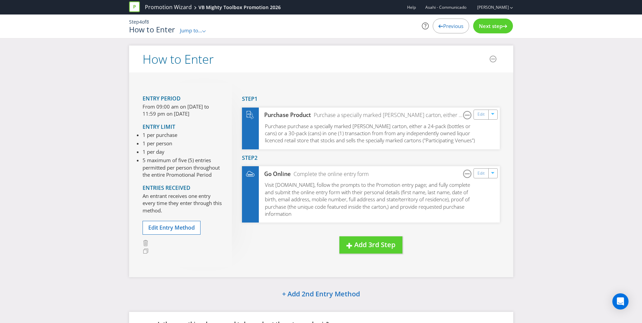
click at [254, 272] on div "Entry Period From 09:00 am on [DATE] to 11:59 pm on [DATE] Entry Limit 1 per pu…" at bounding box center [321, 174] width 384 height 205
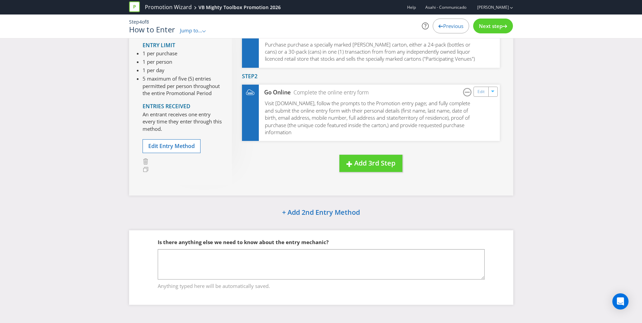
click at [162, 86] on li "5 maximum of five (5) entries permitted per person throughout the entire Promot…" at bounding box center [182, 86] width 79 height 22
click at [184, 146] on span "Edit Entry Method" at bounding box center [171, 145] width 47 height 7
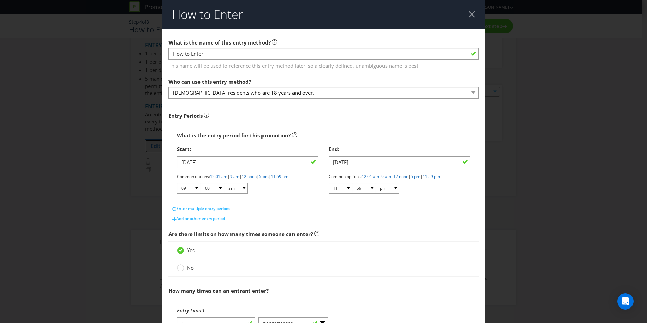
scroll to position [267, 0]
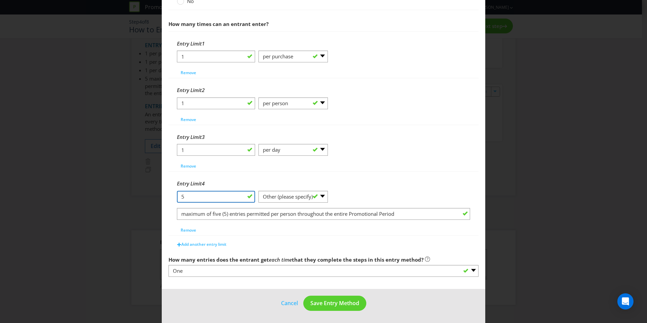
click at [210, 197] on input "5" at bounding box center [216, 197] width 78 height 12
drag, startPoint x: 209, startPoint y: 196, endPoint x: 139, endPoint y: 194, distance: 70.5
click at [139, 194] on div "How to Enter What is the name of this entry method? How to Enter This name will…" at bounding box center [323, 161] width 647 height 323
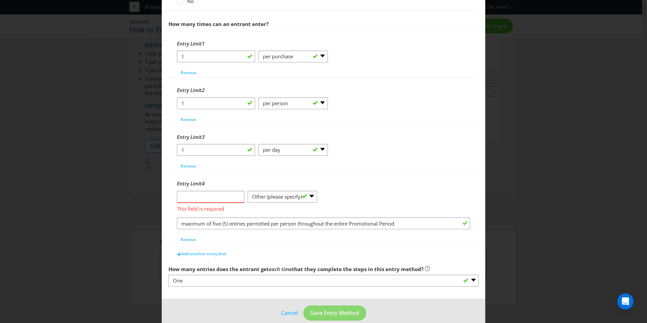
click at [404, 172] on div "Entry Limit 4 This field is required -- Please Select -- per person per day per…" at bounding box center [324, 208] width 310 height 73
click at [234, 196] on input "number" at bounding box center [210, 197] width 67 height 12
type input "5"
click at [331, 320] on footer "Cancel Save Entry Method" at bounding box center [324, 316] width 324 height 34
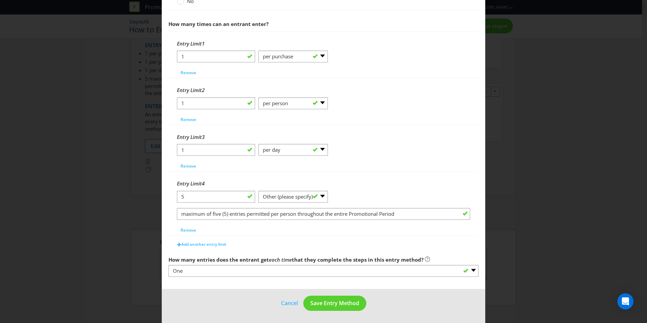
click at [329, 314] on footer "Cancel Save Entry Method" at bounding box center [324, 306] width 324 height 34
click at [320, 300] on span "Save Entry Method" at bounding box center [334, 302] width 49 height 7
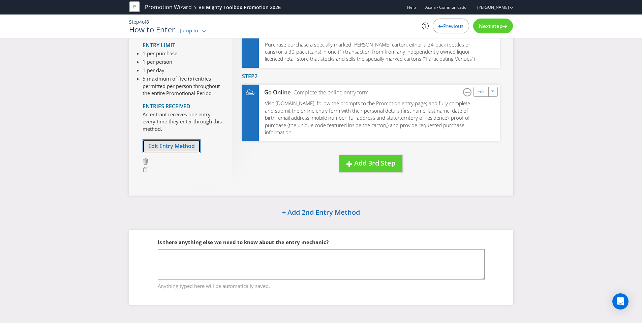
click at [189, 145] on span "Edit Entry Method" at bounding box center [171, 145] width 47 height 7
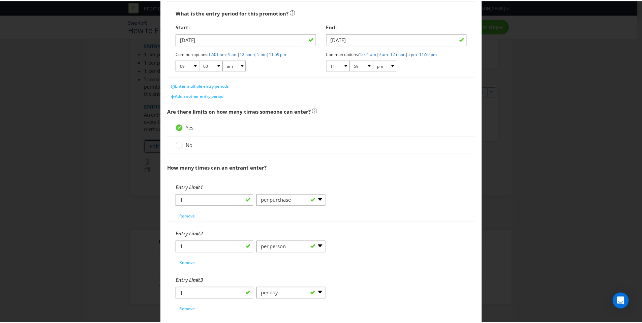
scroll to position [267, 0]
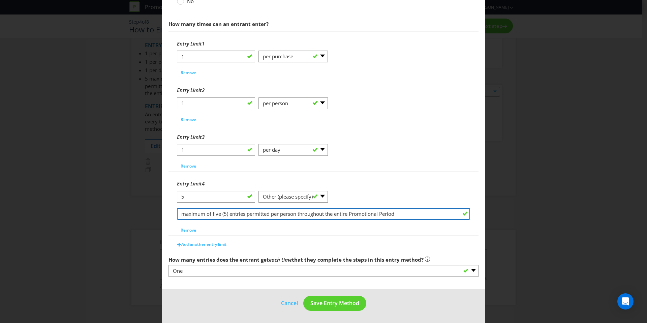
drag, startPoint x: 228, startPoint y: 214, endPoint x: 173, endPoint y: 217, distance: 55.3
click at [173, 217] on div "Entry Limit 4 5 -- Please Select -- per person per day per purchase per transac…" at bounding box center [324, 204] width 310 height 64
type input "entries permitted per person throughout the entire Promotional Period"
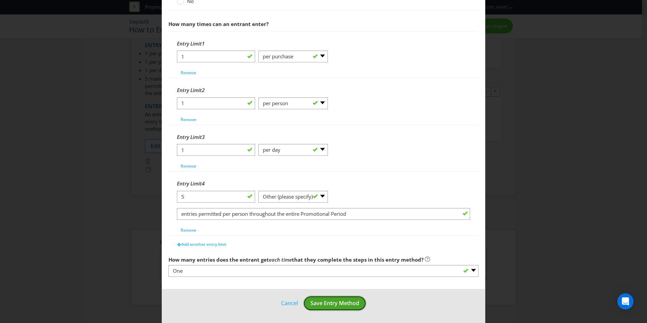
click at [344, 303] on span "Save Entry Method" at bounding box center [334, 302] width 49 height 7
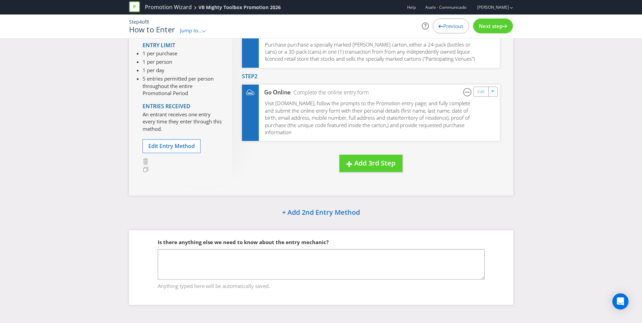
click at [494, 23] on span "Next step" at bounding box center [491, 26] width 24 height 7
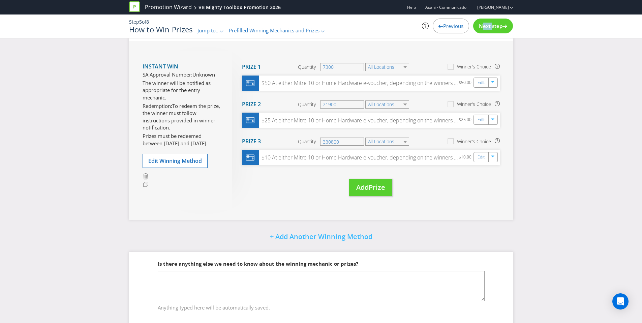
click at [494, 23] on span "Next step" at bounding box center [491, 26] width 24 height 7
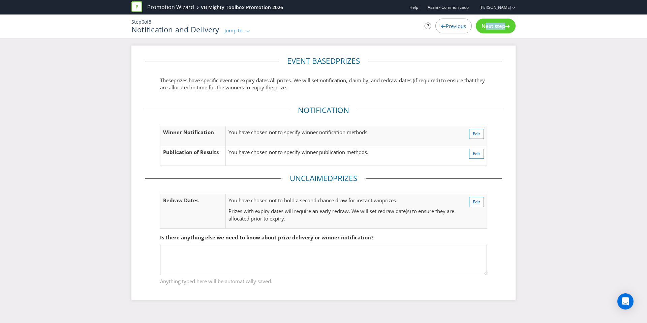
click at [494, 23] on span "Next step" at bounding box center [494, 26] width 24 height 7
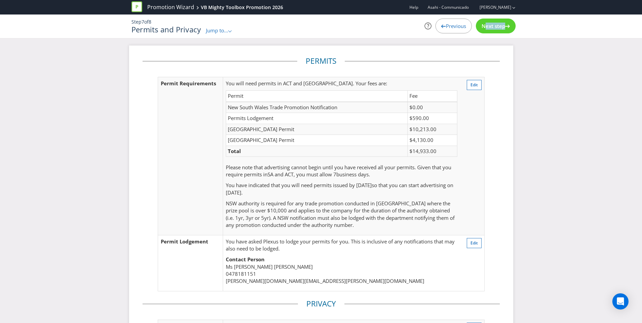
click at [494, 23] on span "Next step" at bounding box center [494, 26] width 24 height 7
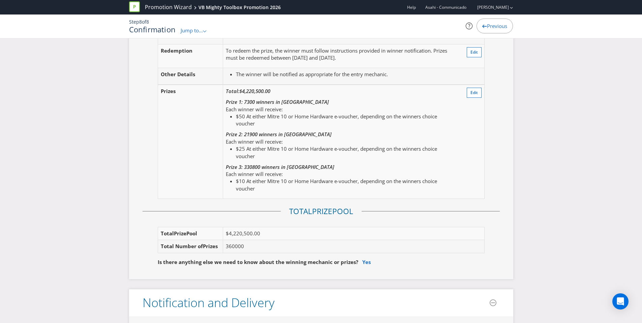
scroll to position [882, 0]
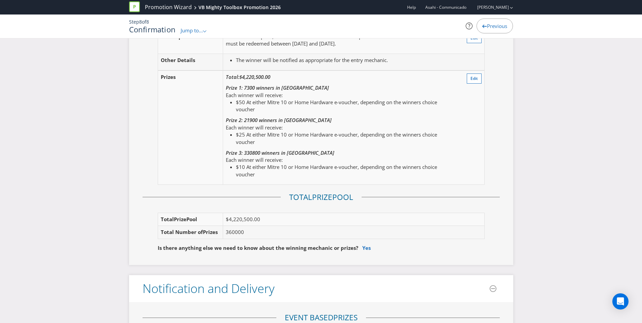
click at [241, 231] on td "360000" at bounding box center [353, 232] width 261 height 13
click at [220, 231] on fieldset "Is there anything else we need to know about the winning mechanic or prizes? Yes" at bounding box center [321, 243] width 357 height 24
click at [190, 230] on span "Total Number of" at bounding box center [182, 232] width 42 height 7
click at [228, 235] on td "360000" at bounding box center [353, 232] width 261 height 13
click at [470, 82] on button "Edit" at bounding box center [474, 78] width 15 height 10
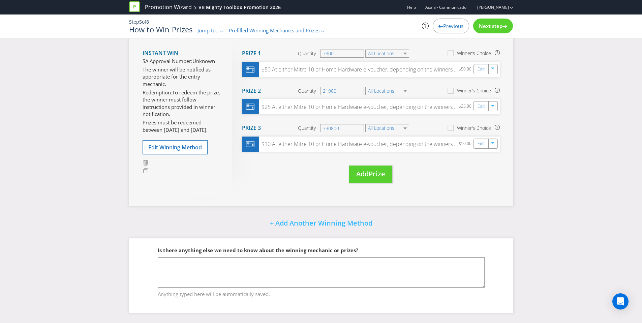
scroll to position [95, 0]
click at [326, 90] on input "21900" at bounding box center [342, 91] width 44 height 8
type input "16900"
drag, startPoint x: 439, startPoint y: 186, endPoint x: 406, endPoint y: 156, distance: 44.6
click at [439, 186] on div "Move Here Drag here to move prize Prize 1 Quantity 7300 All Locations Winner's …" at bounding box center [366, 116] width 268 height 159
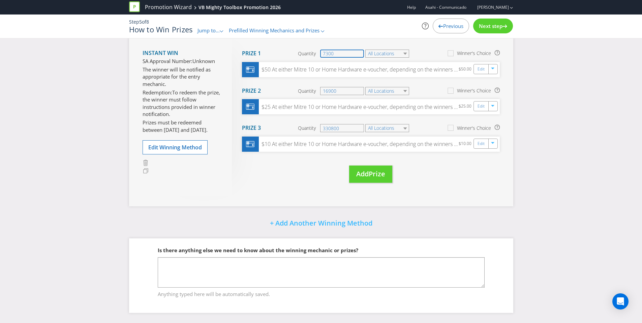
click at [325, 52] on input "7300" at bounding box center [342, 54] width 44 height 8
click at [446, 180] on div "Move Here Drag here to move prize Prize 1 Quantity 2300 All Locations Winner's …" at bounding box center [366, 116] width 268 height 159
click at [330, 127] on input "330800" at bounding box center [342, 128] width 44 height 8
click at [325, 54] on input "2300" at bounding box center [342, 54] width 44 height 8
type input "4300"
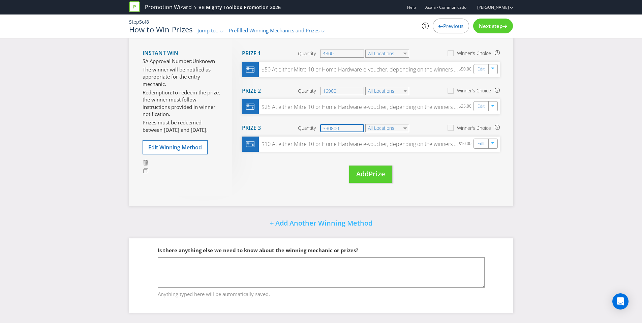
click at [330, 126] on input "330800" at bounding box center [342, 128] width 44 height 8
type input "318800"
click at [424, 196] on div "Instant Win SA Approval Number: Unknown The winner will be notified as appropri…" at bounding box center [321, 116] width 384 height 179
click at [443, 196] on div "Instant Win SA Approval Number: Unknown The winner will be notified as appropri…" at bounding box center [321, 116] width 384 height 179
click at [492, 29] on span "Next step" at bounding box center [491, 26] width 24 height 7
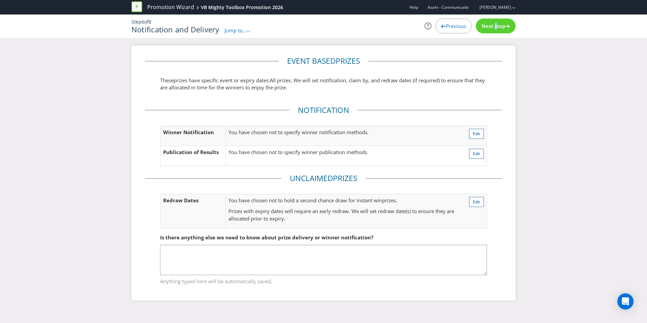
click at [492, 29] on span "Next step" at bounding box center [494, 26] width 24 height 7
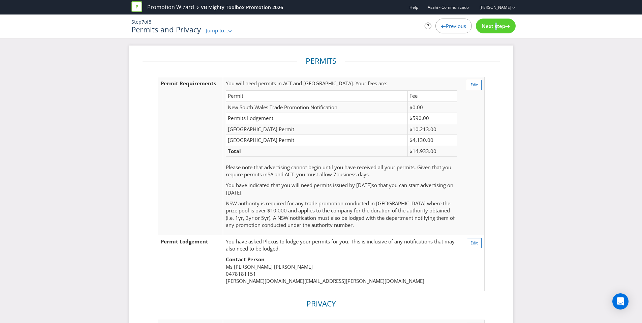
click at [492, 29] on span "Next step" at bounding box center [494, 26] width 24 height 7
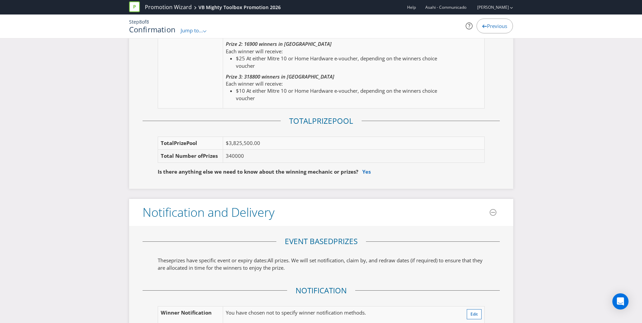
scroll to position [981, 0]
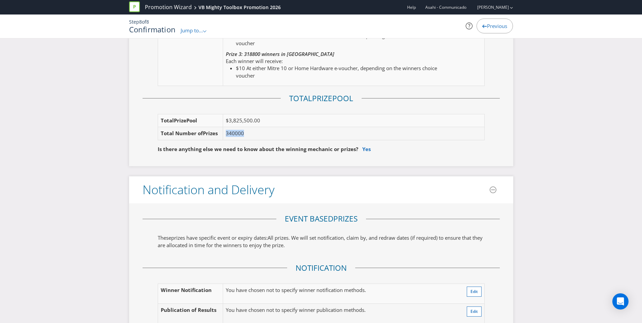
drag, startPoint x: 246, startPoint y: 133, endPoint x: 226, endPoint y: 132, distance: 20.0
click at [226, 132] on div "Type Instant Win Edit SA Approval Number Unknown Edit Redemption To redeem the …" at bounding box center [321, 23] width 357 height 265
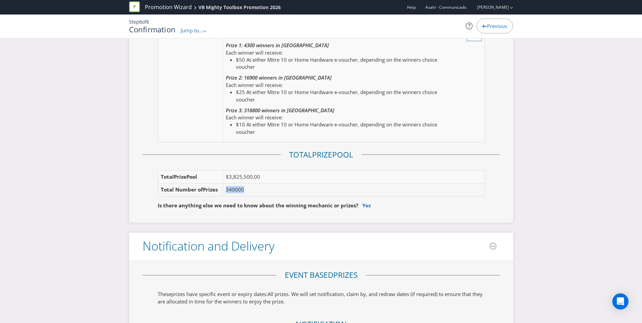
scroll to position [899, 0]
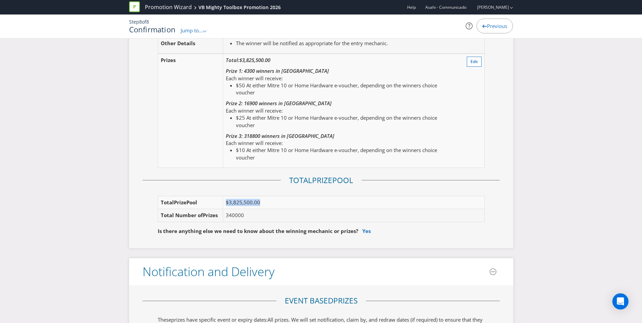
drag, startPoint x: 259, startPoint y: 206, endPoint x: 225, endPoint y: 202, distance: 34.2
click at [225, 202] on td "$3,825,500.00" at bounding box center [353, 202] width 261 height 13
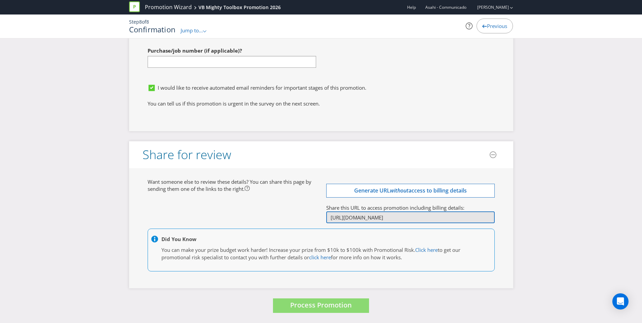
scroll to position [0, 205]
drag, startPoint x: 330, startPoint y: 217, endPoint x: 587, endPoint y: 235, distance: 257.9
click at [330, 216] on input "[URL][DOMAIN_NAME]" at bounding box center [410, 217] width 169 height 12
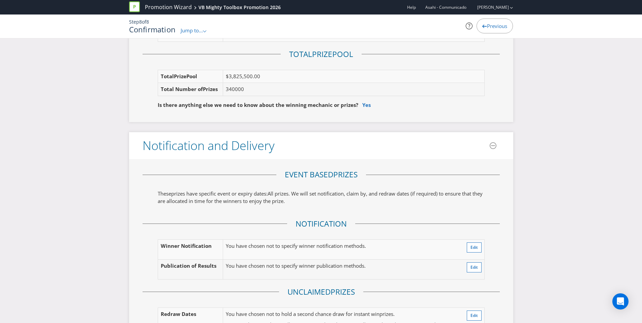
scroll to position [798, 0]
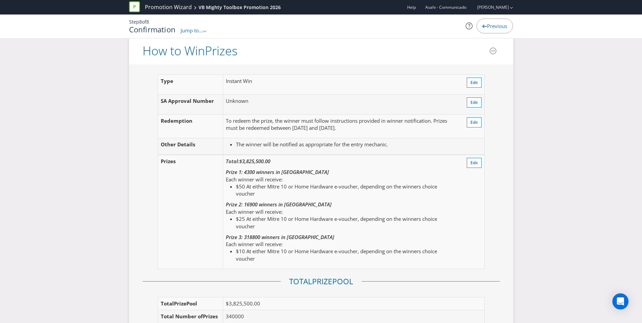
click at [263, 187] on li "$50 At either Mitre 10 or Home Hardware e-voucher, depending on the winners cho…" at bounding box center [346, 190] width 221 height 14
drag, startPoint x: 250, startPoint y: 172, endPoint x: 287, endPoint y: 171, distance: 36.8
click at [287, 171] on em "Prize 1: 4300 winners in [GEOGRAPHIC_DATA]" at bounding box center [277, 172] width 103 height 7
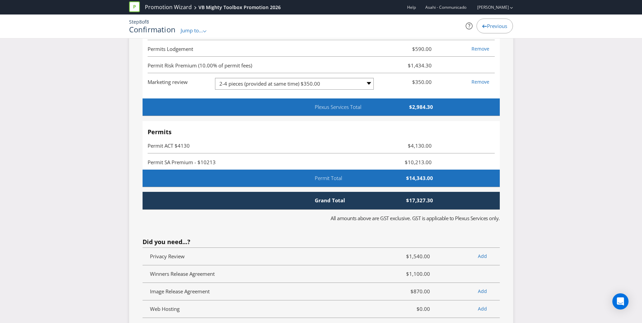
scroll to position [1972, 0]
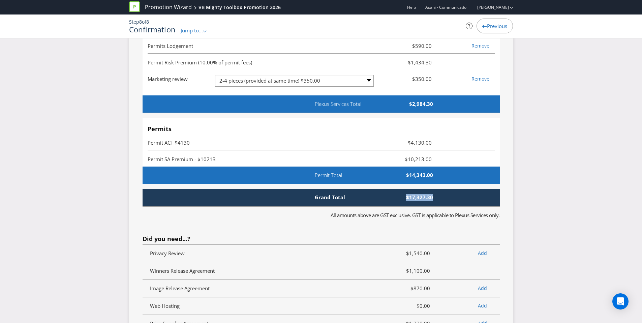
drag, startPoint x: 436, startPoint y: 198, endPoint x: 407, endPoint y: 199, distance: 29.3
click at [407, 199] on span "$17,327.30" at bounding box center [399, 197] width 77 height 7
copy span "$17,327.30"
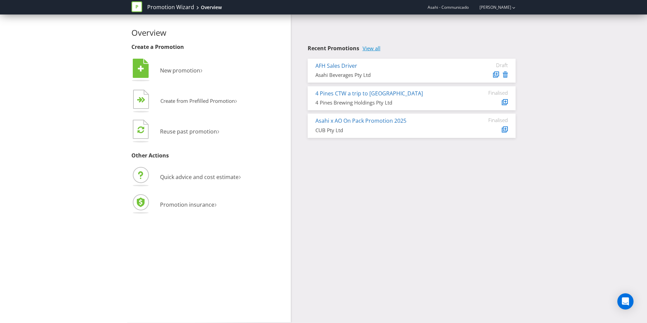
click at [369, 49] on link "View all" at bounding box center [372, 49] width 18 height 6
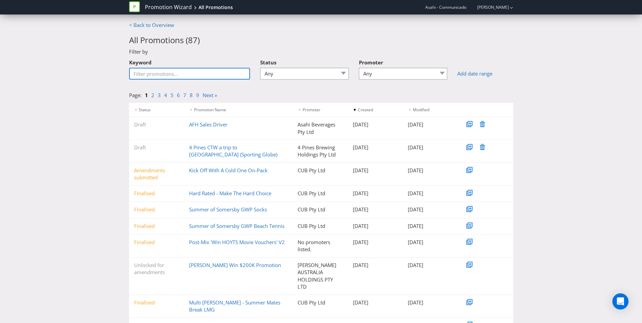
click at [183, 74] on input "Keyword" at bounding box center [189, 74] width 121 height 12
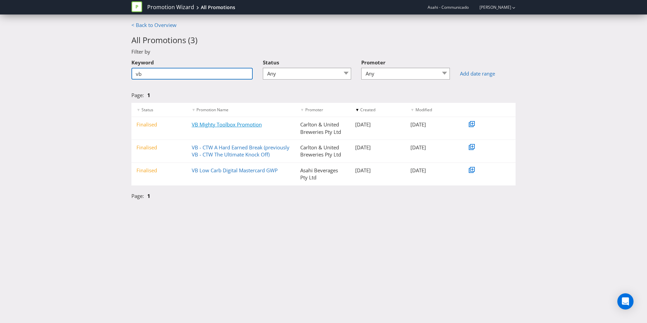
type input "vb"
click at [241, 125] on link "VB Mighty Toolbox Promotion" at bounding box center [227, 124] width 70 height 7
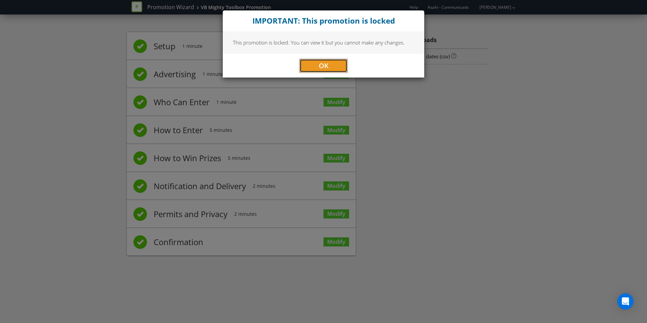
click at [316, 63] on button "OK" at bounding box center [324, 65] width 48 height 13
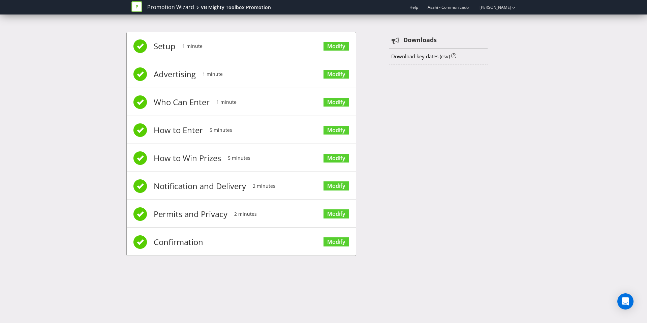
click at [245, 243] on li "Confirmation Modify" at bounding box center [241, 242] width 229 height 28
click at [170, 239] on span "Confirmation" at bounding box center [179, 242] width 50 height 27
click at [333, 243] on link "Modify" at bounding box center [337, 241] width 26 height 9
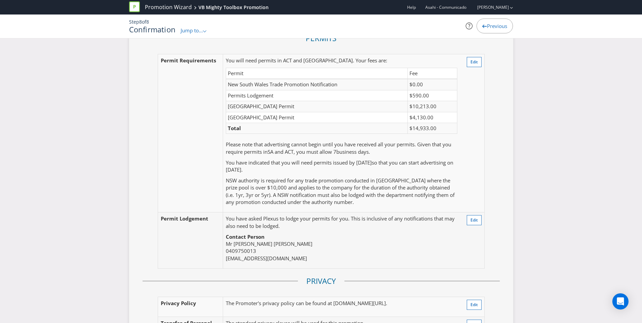
scroll to position [1465, 0]
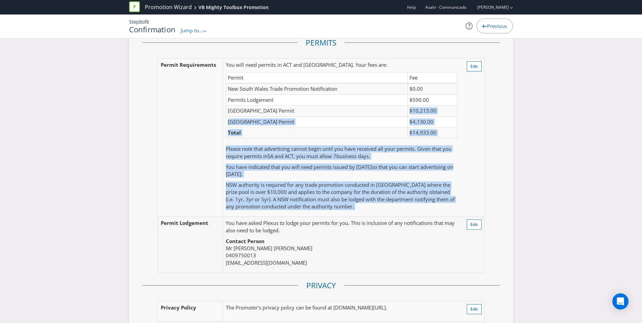
drag, startPoint x: 413, startPoint y: 113, endPoint x: 460, endPoint y: 112, distance: 47.9
click at [460, 112] on tr "Permit Requirements You will need permits in ACT and SA . Your fees are: Permit…" at bounding box center [321, 137] width 327 height 158
click at [450, 116] on td "$10,213.00" at bounding box center [432, 111] width 49 height 11
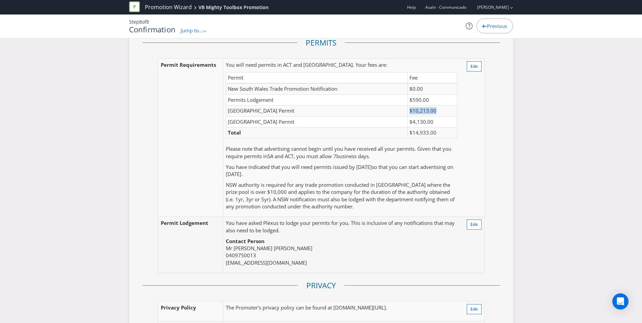
drag, startPoint x: 443, startPoint y: 113, endPoint x: 411, endPoint y: 109, distance: 32.9
click at [411, 109] on td "$10,213.00" at bounding box center [432, 111] width 49 height 11
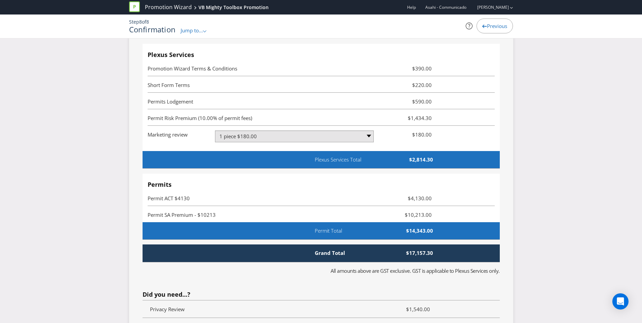
scroll to position [2117, 0]
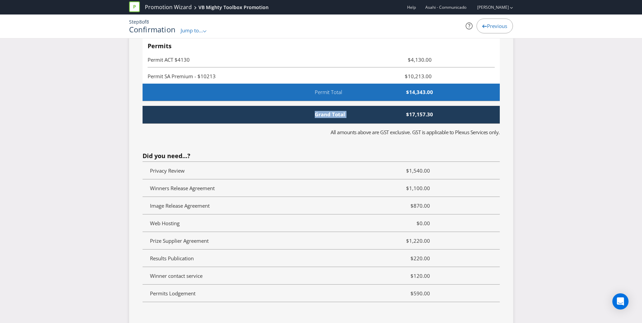
drag, startPoint x: 407, startPoint y: 112, endPoint x: 463, endPoint y: 111, distance: 56.0
click at [463, 111] on div "Grand Total $17,157.30" at bounding box center [335, 114] width 318 height 7
click at [434, 117] on span "$17,157.30" at bounding box center [399, 114] width 77 height 7
drag, startPoint x: 423, startPoint y: 114, endPoint x: 433, endPoint y: 118, distance: 10.3
click at [433, 118] on div "Grand Total $17,157.30" at bounding box center [321, 115] width 357 height 18
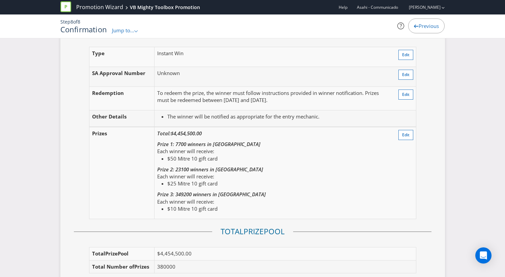
scroll to position [822, 0]
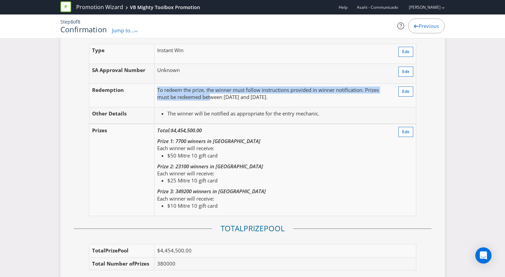
drag, startPoint x: 157, startPoint y: 91, endPoint x: 213, endPoint y: 96, distance: 55.6
click at [213, 96] on p "To redeem the prize, the winner must follow instructions provided in winner not…" at bounding box center [272, 94] width 231 height 14
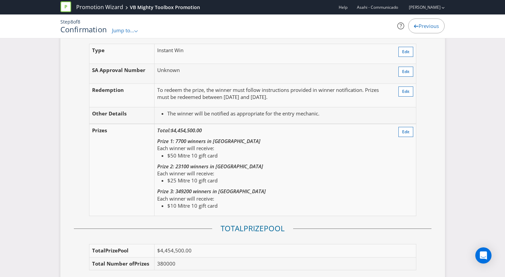
click at [337, 196] on div "Each winner will receive: $10 Mitre 10 gift card" at bounding box center [272, 203] width 231 height 14
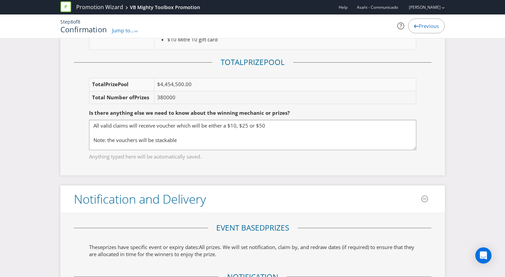
scroll to position [988, 0]
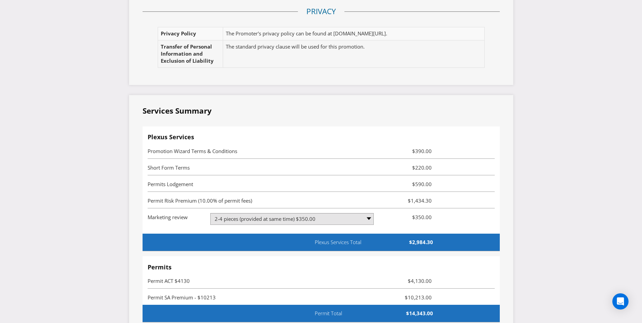
scroll to position [1652, 0]
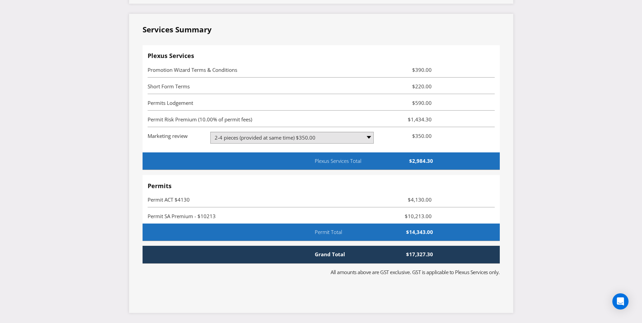
drag, startPoint x: 434, startPoint y: 255, endPoint x: 406, endPoint y: 256, distance: 28.3
click at [406, 256] on span "$17,327.30" at bounding box center [399, 254] width 77 height 7
copy span "$17,327.30"
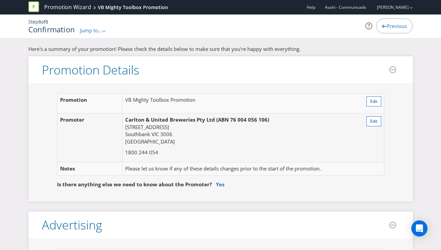
scroll to position [988, 0]
